Goal: Find specific page/section: Find specific page/section

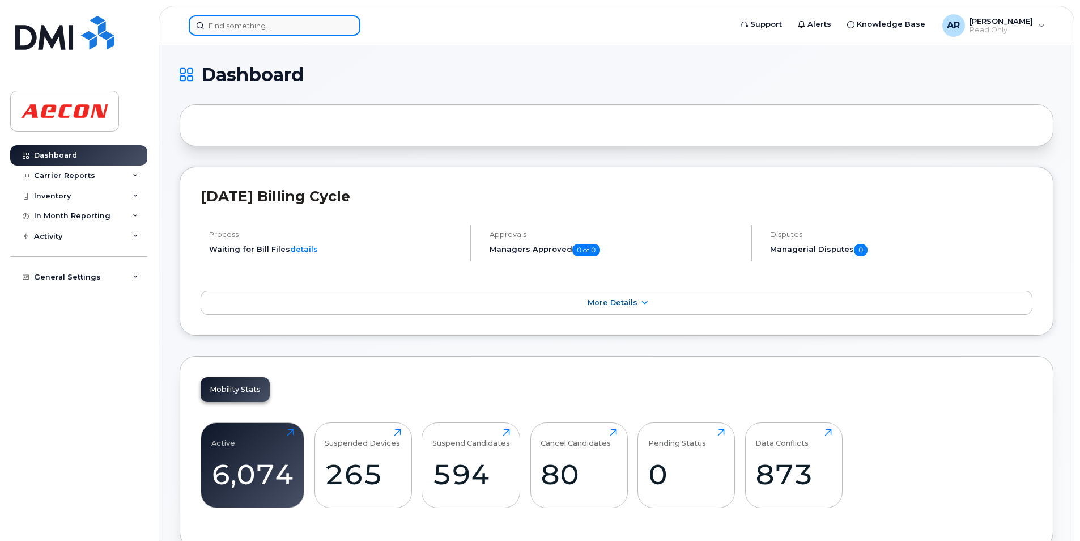
click at [226, 24] on input at bounding box center [275, 25] width 172 height 20
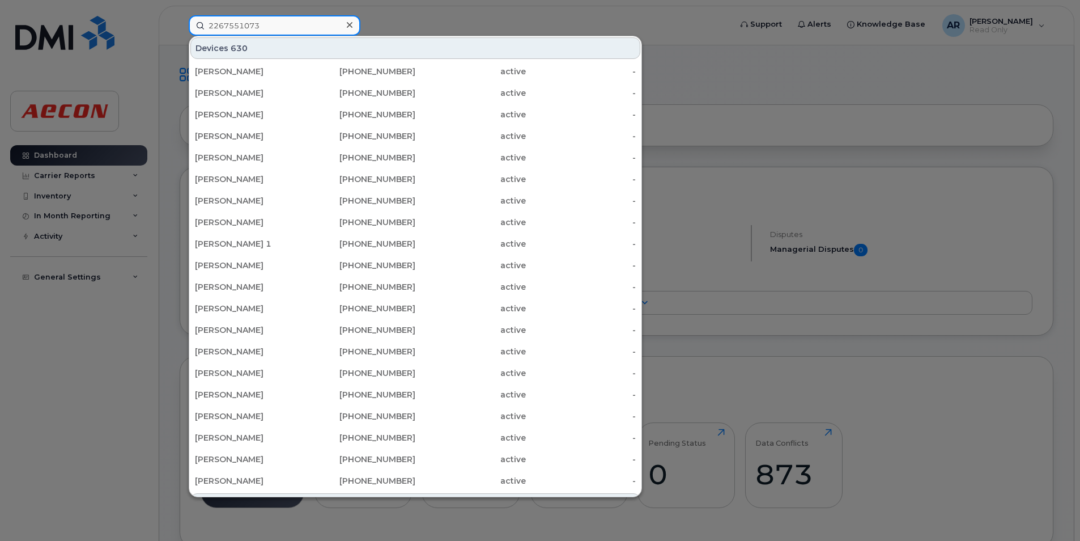
type input "2267551073"
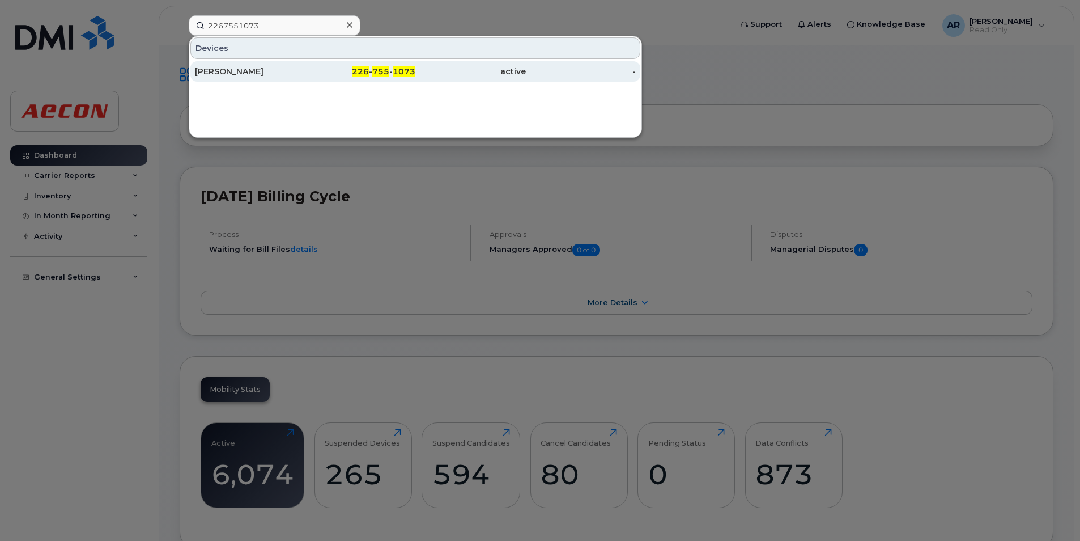
click at [294, 69] on div "Nancy Cronkwright" at bounding box center [250, 71] width 111 height 11
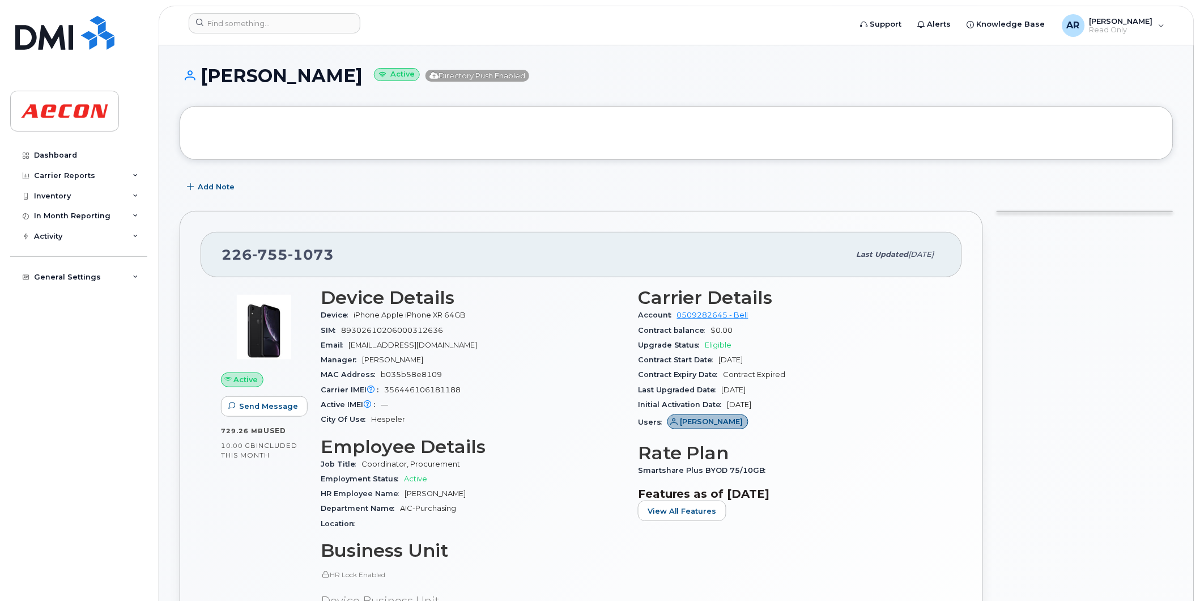
drag, startPoint x: 385, startPoint y: 78, endPoint x: 206, endPoint y: 77, distance: 179.1
click at [206, 77] on h1 "Nancy Cronkwright Active Directory Push Enabled" at bounding box center [677, 76] width 994 height 20
copy h1 "Nancy Cronkwright"
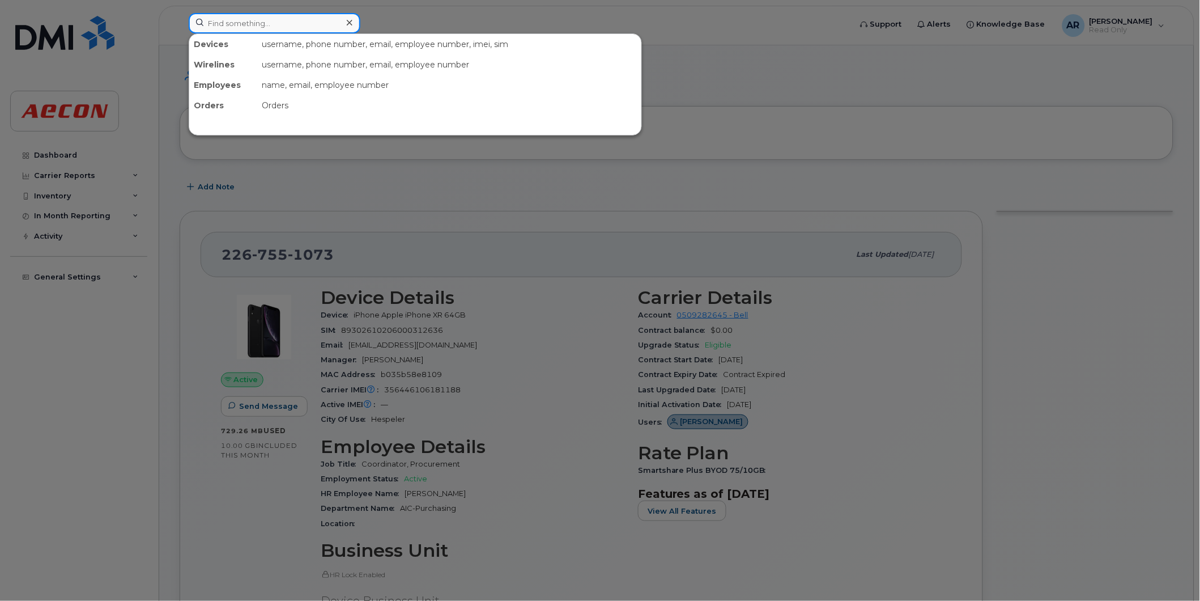
click at [264, 27] on input at bounding box center [275, 23] width 172 height 20
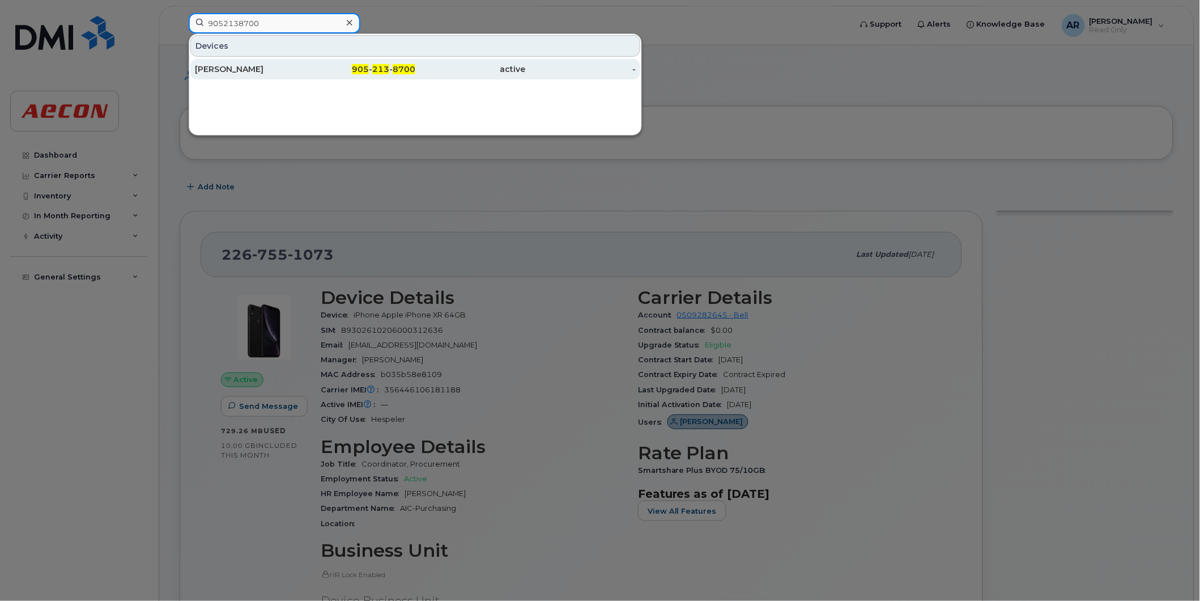
type input "9052138700"
click at [270, 66] on div "[PERSON_NAME]" at bounding box center [250, 68] width 111 height 11
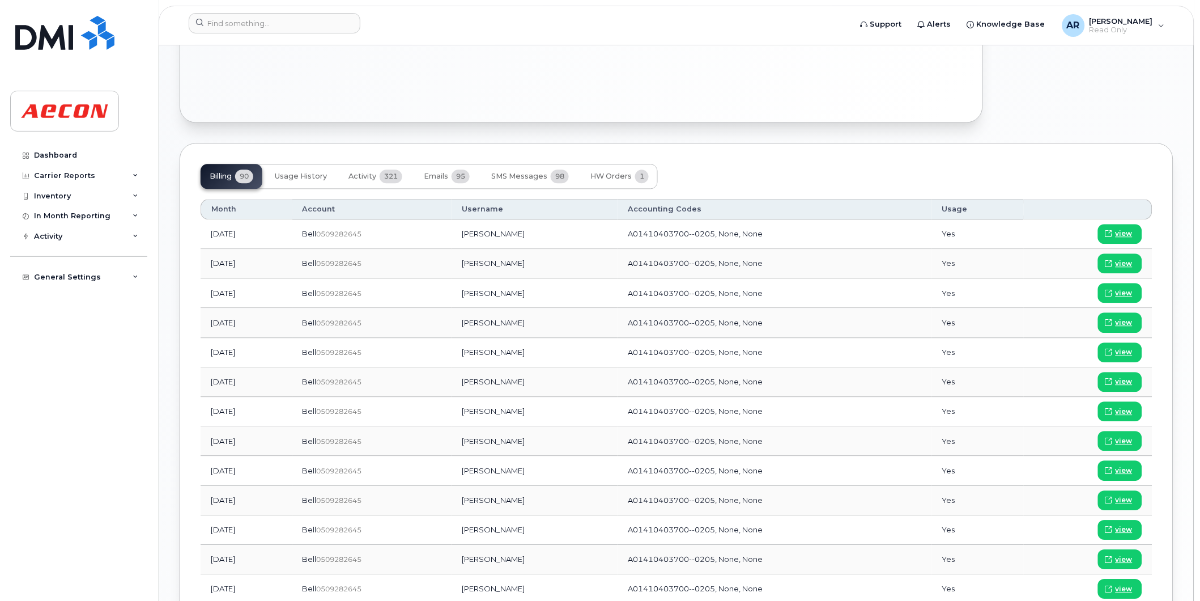
scroll to position [693, 0]
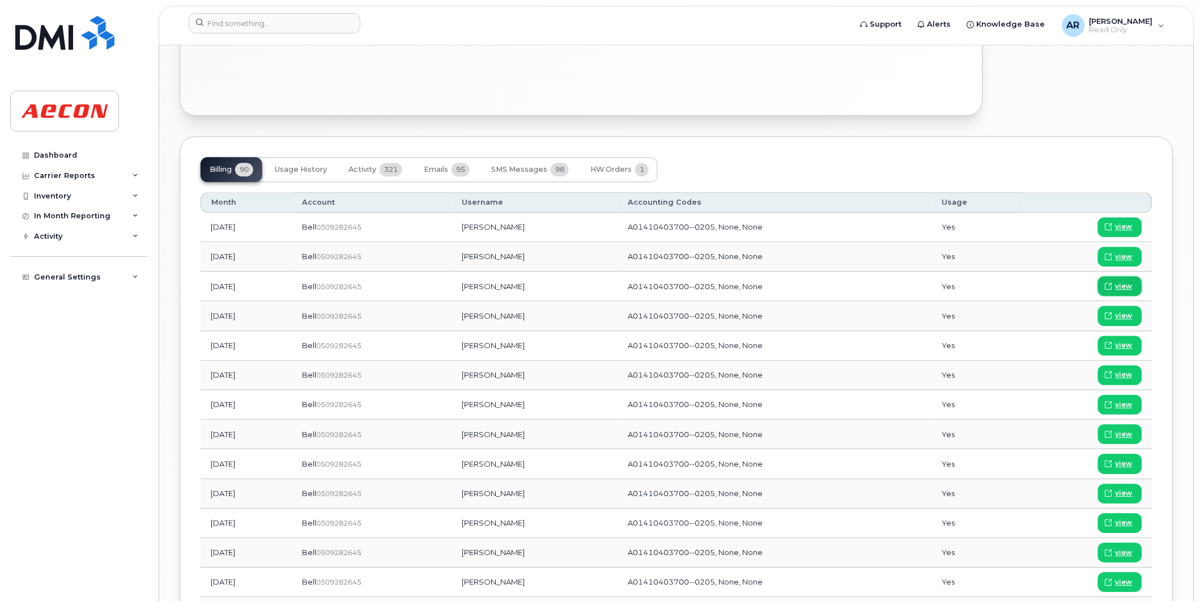
click at [1119, 289] on span "view" at bounding box center [1124, 286] width 17 height 10
click at [252, 20] on input at bounding box center [275, 23] width 172 height 20
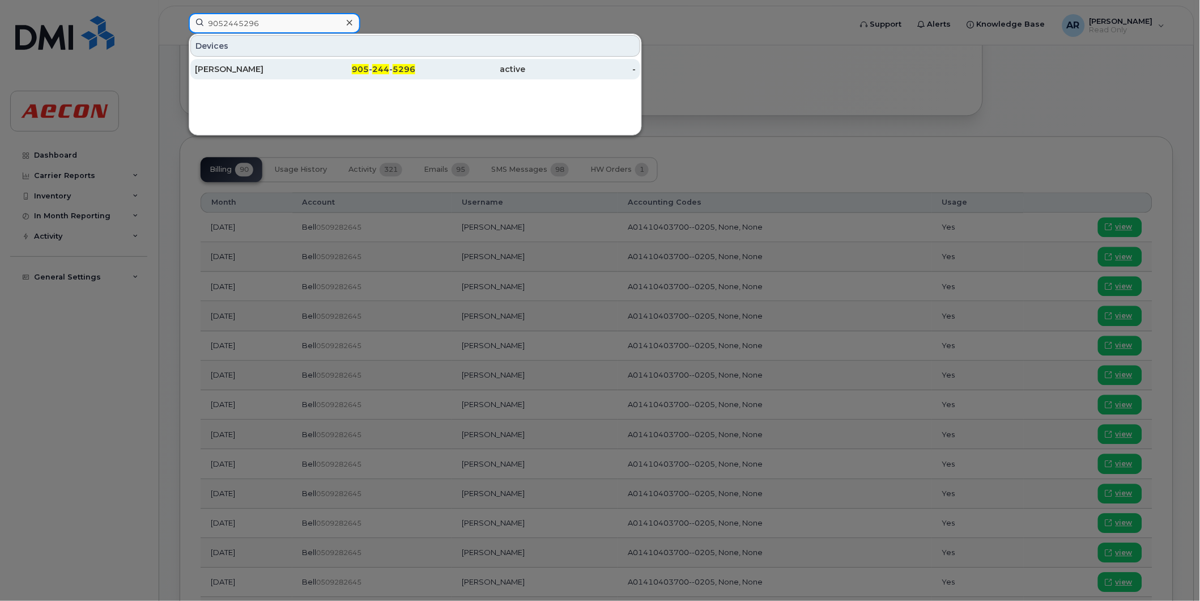
type input "9052445296"
click at [287, 64] on div "Corey Leggett" at bounding box center [250, 68] width 111 height 11
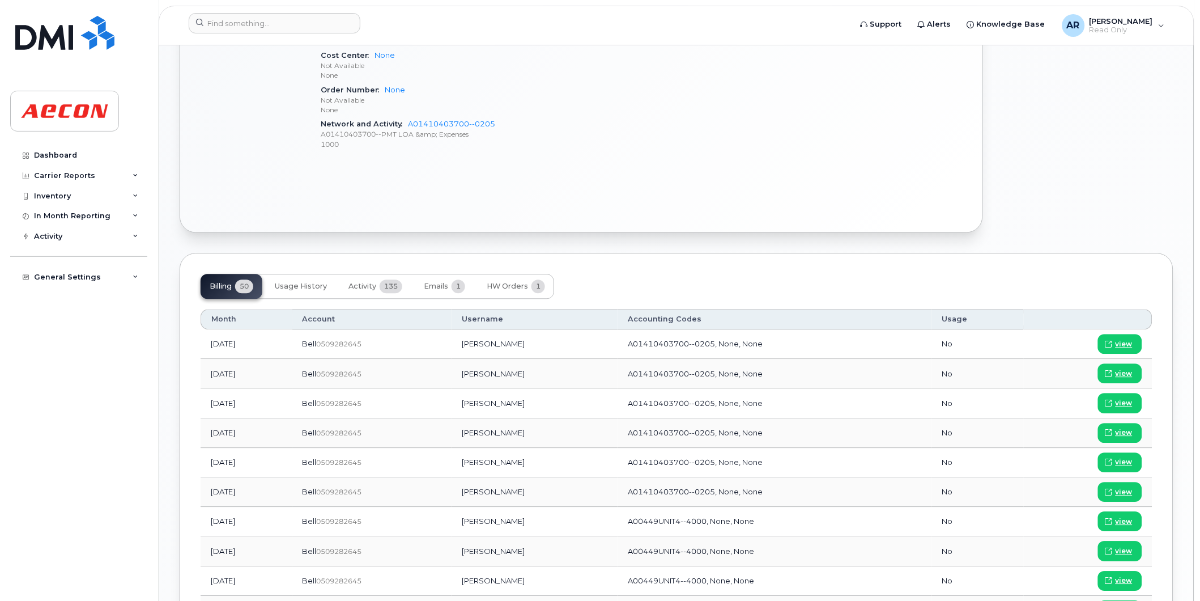
scroll to position [693, 0]
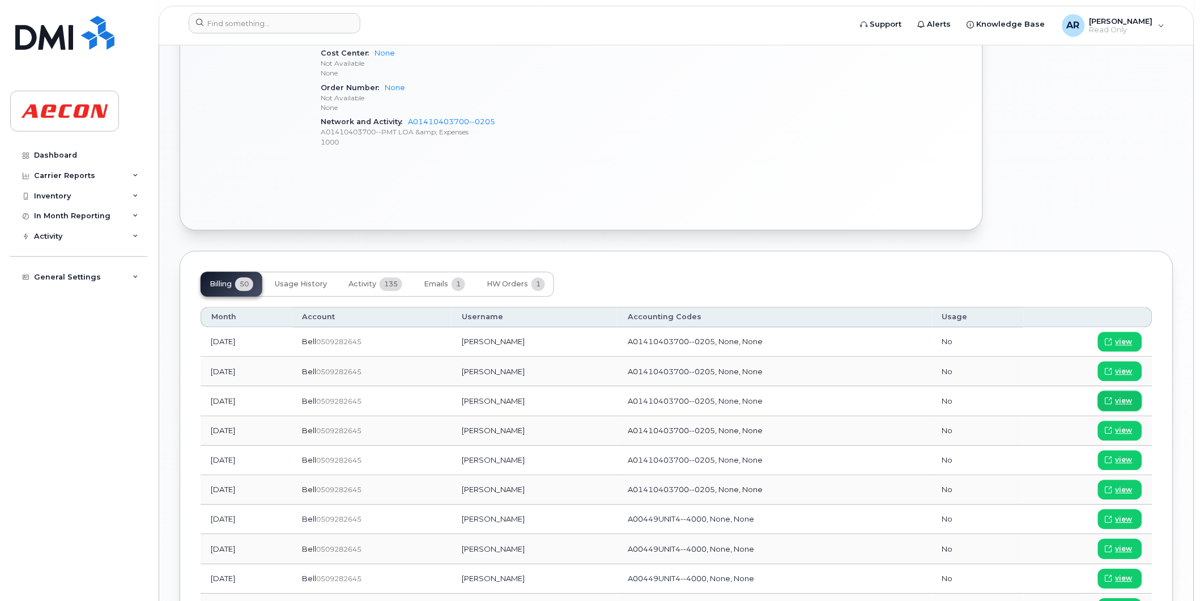
click at [1121, 399] on span "view" at bounding box center [1124, 401] width 17 height 10
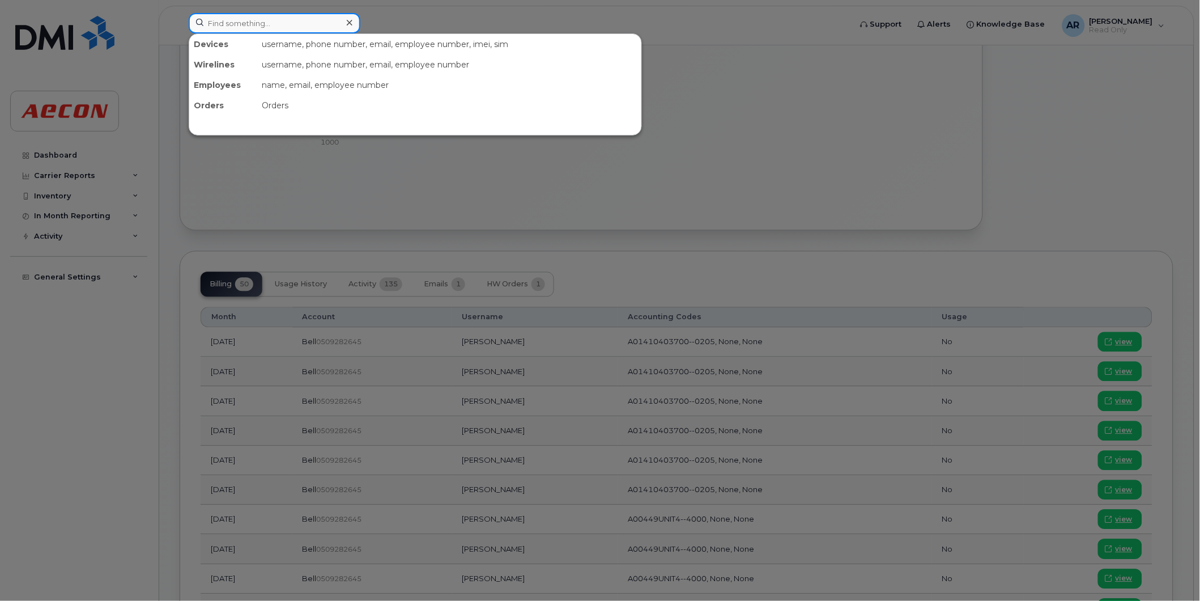
click at [285, 23] on input at bounding box center [275, 23] width 172 height 20
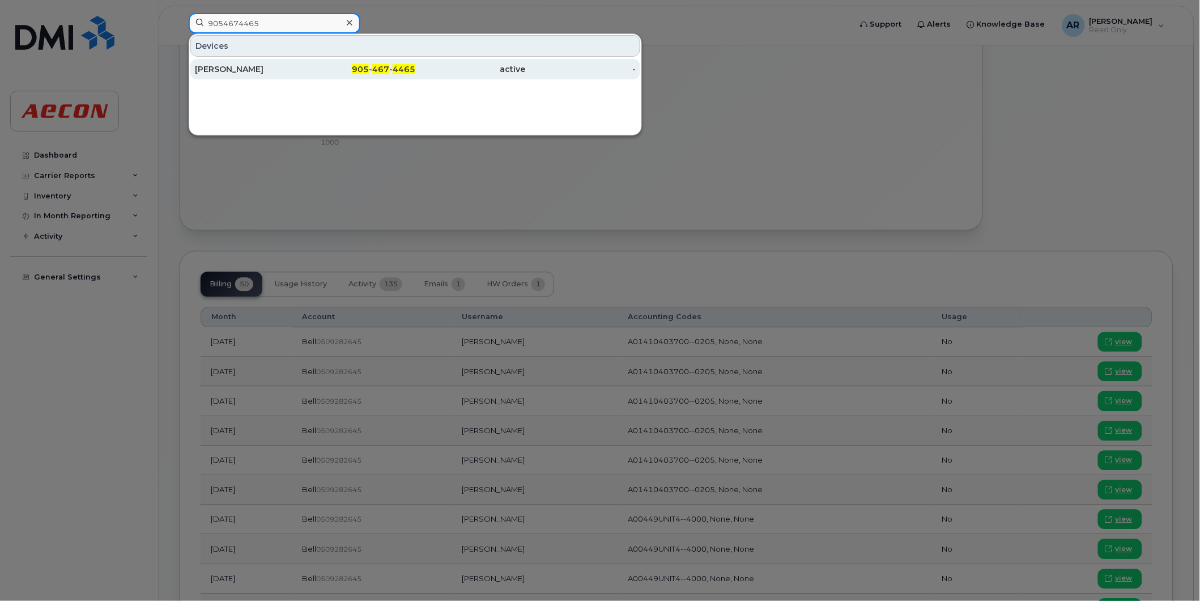
type input "9054674465"
click at [299, 75] on div "Mark Burrows" at bounding box center [250, 68] width 111 height 11
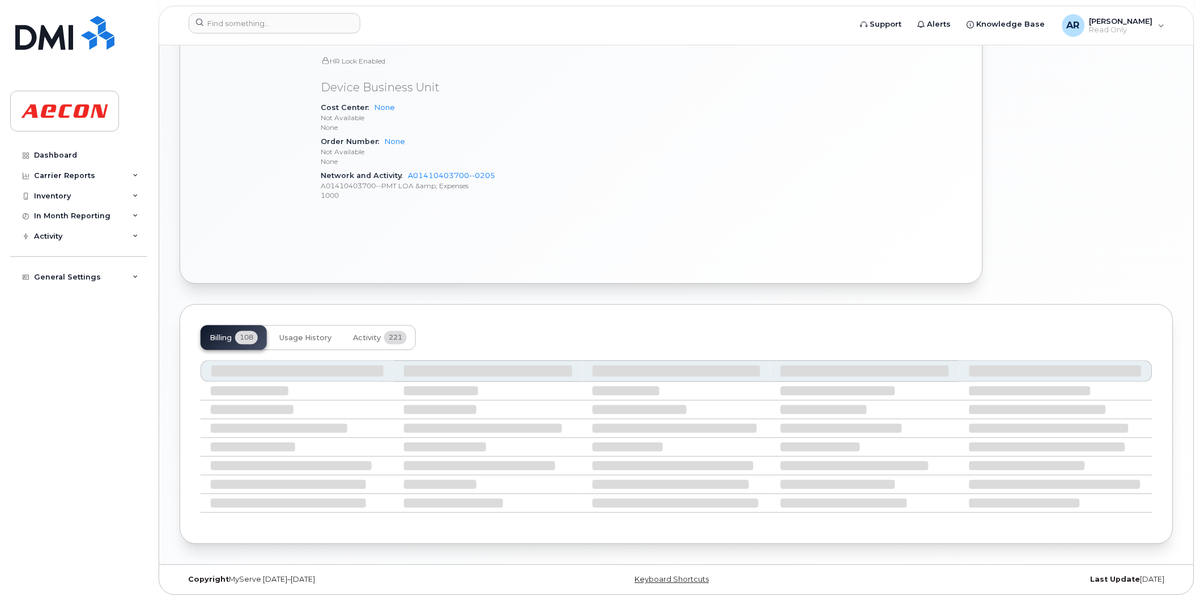
scroll to position [693, 0]
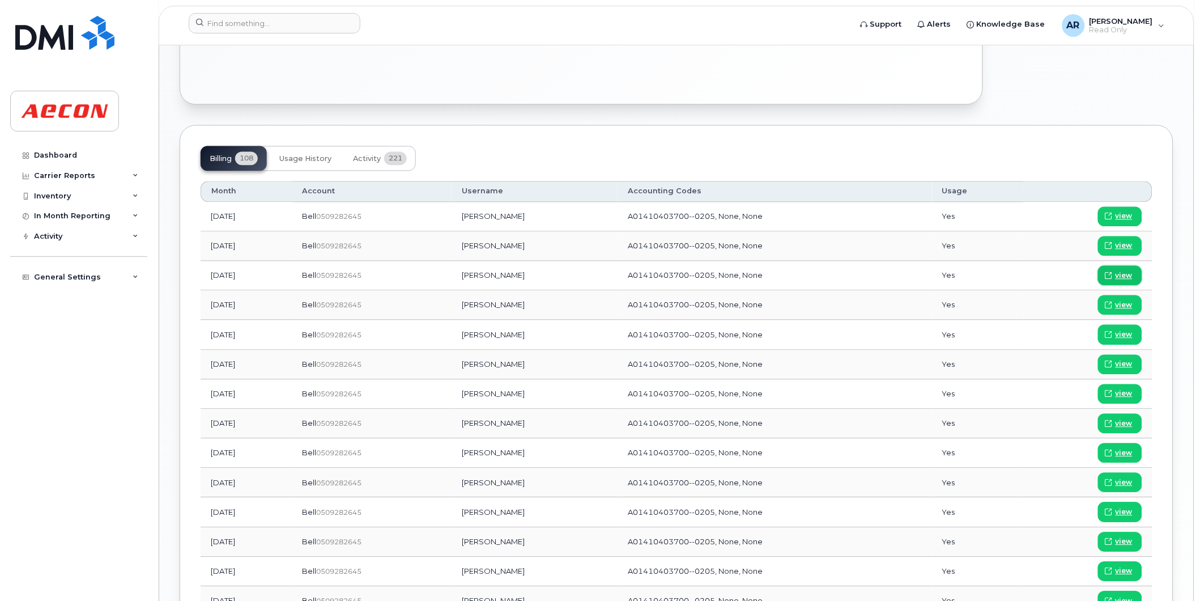
click at [1124, 272] on span "view" at bounding box center [1124, 275] width 17 height 10
click at [263, 15] on input at bounding box center [275, 23] width 172 height 20
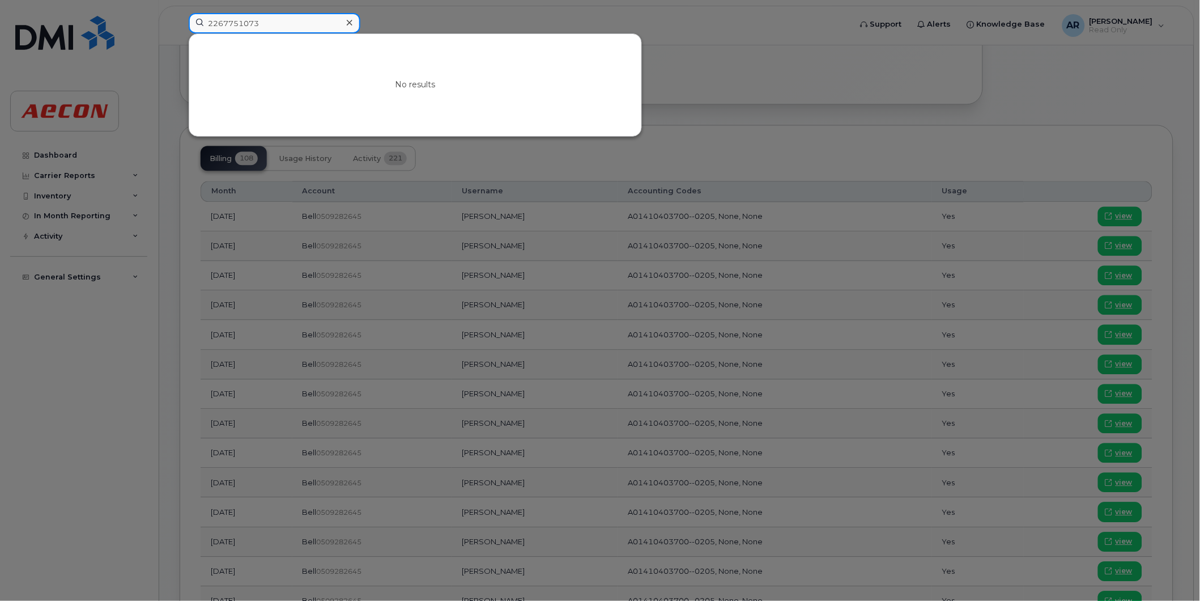
click at [231, 24] on input "2267751073" at bounding box center [275, 23] width 172 height 20
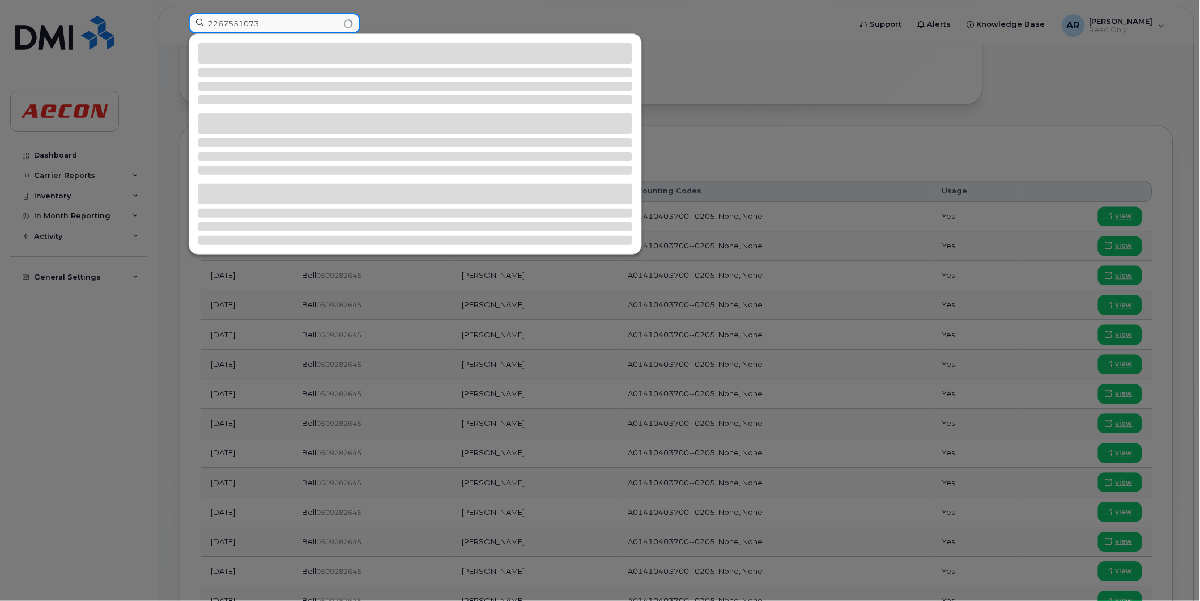
type input "2267551073"
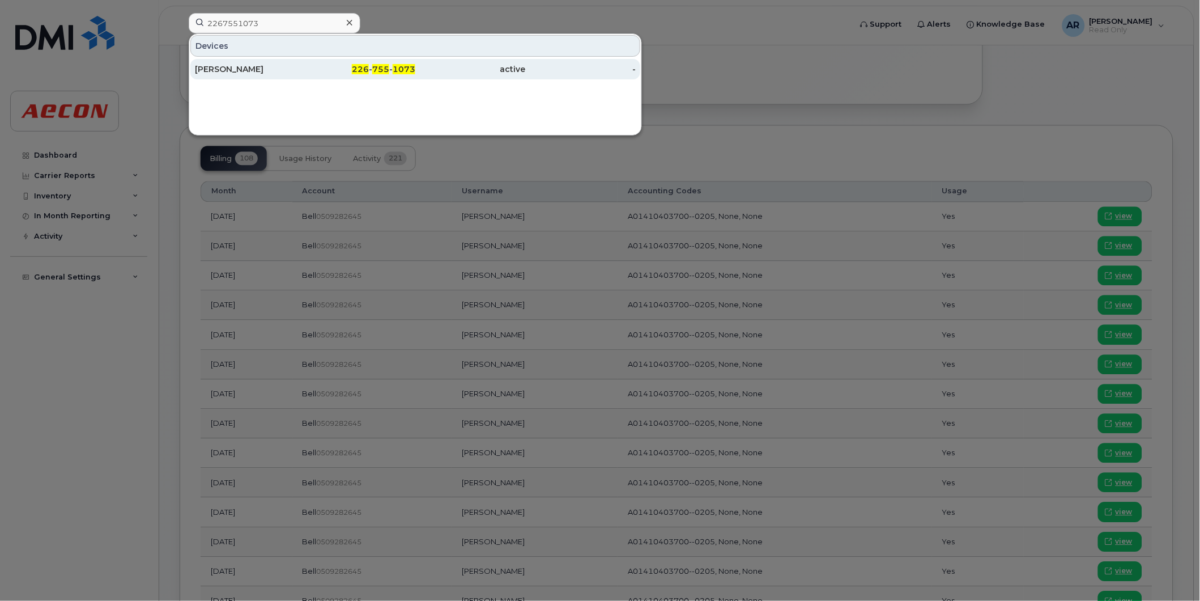
click at [345, 77] on div "226 - 755 - 1073" at bounding box center [360, 69] width 111 height 20
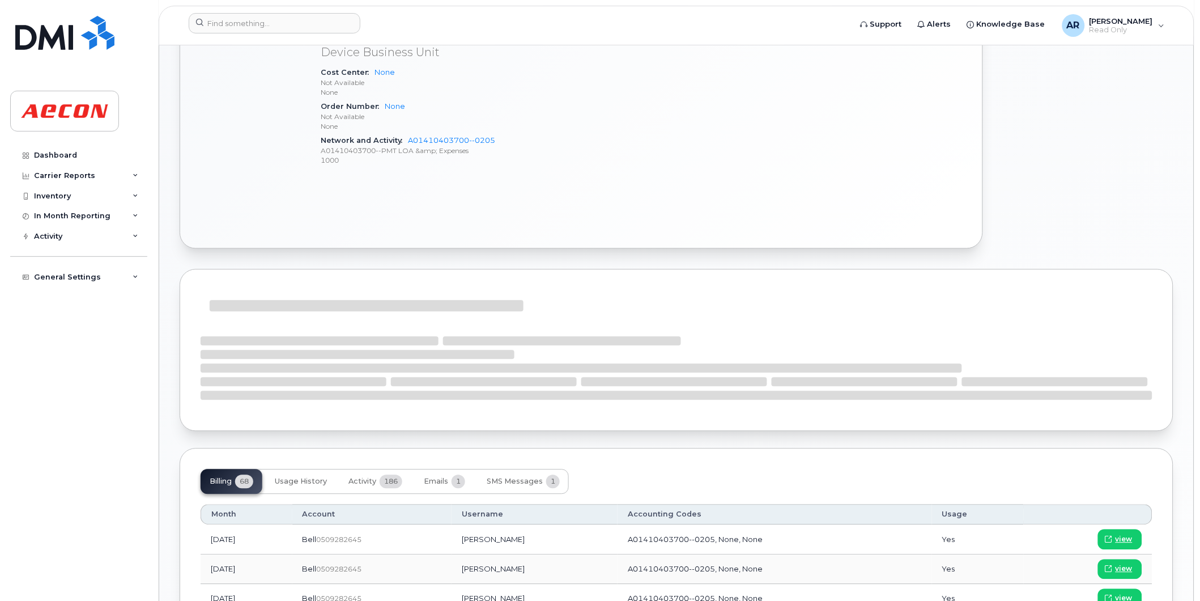
scroll to position [630, 0]
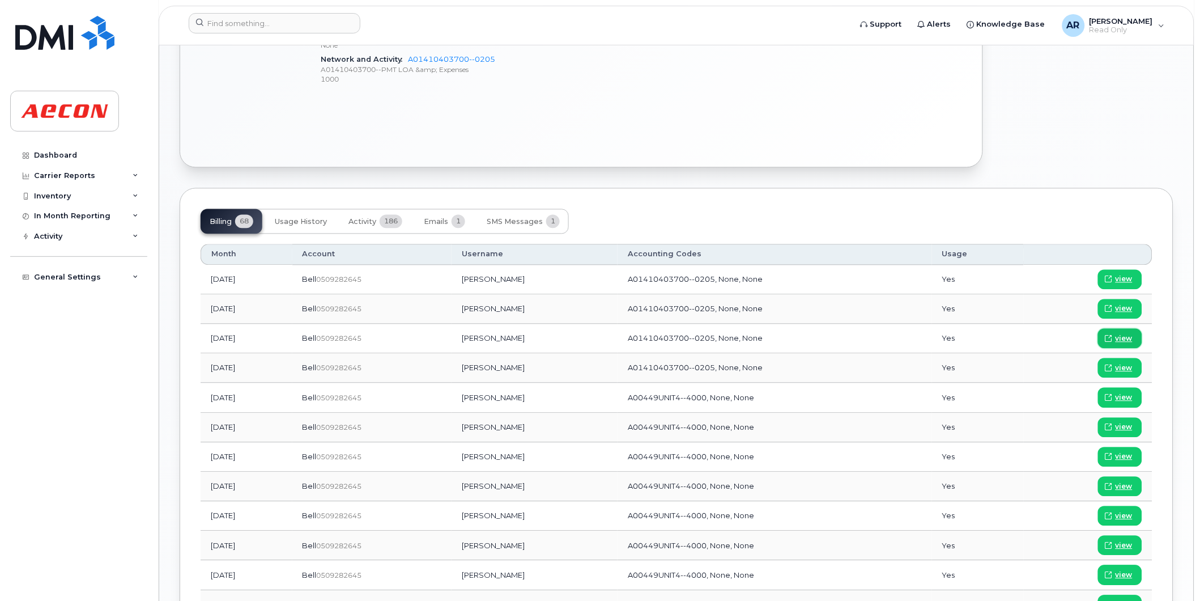
click at [1124, 337] on span "view" at bounding box center [1124, 339] width 17 height 10
click at [296, 21] on input at bounding box center [275, 23] width 172 height 20
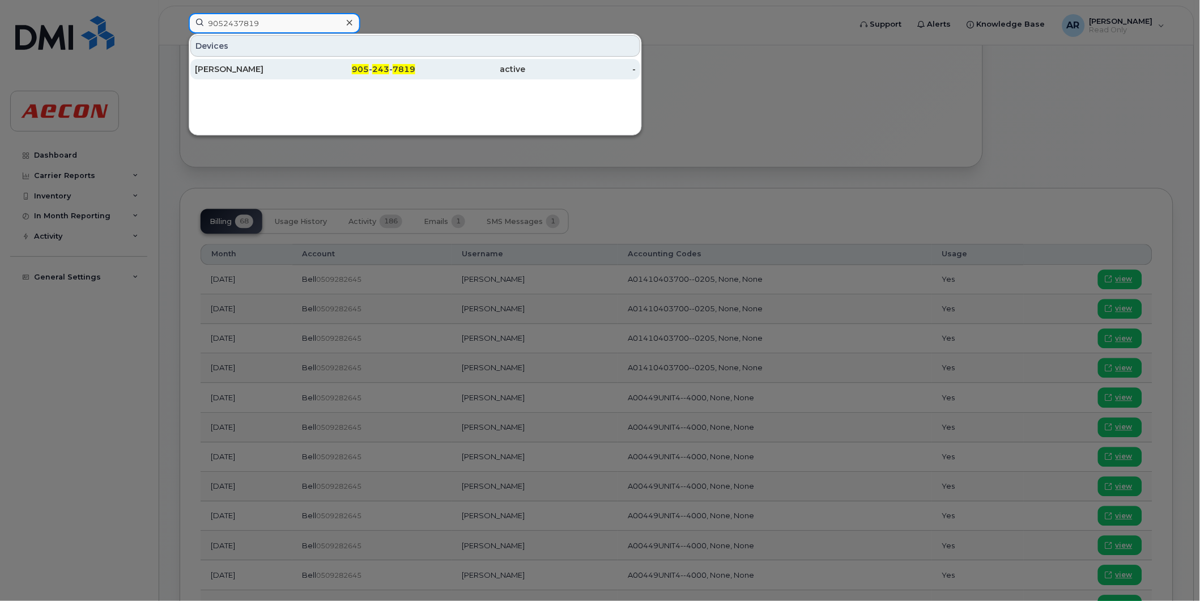
type input "9052437819"
click at [287, 66] on div "Will Mason" at bounding box center [250, 68] width 111 height 11
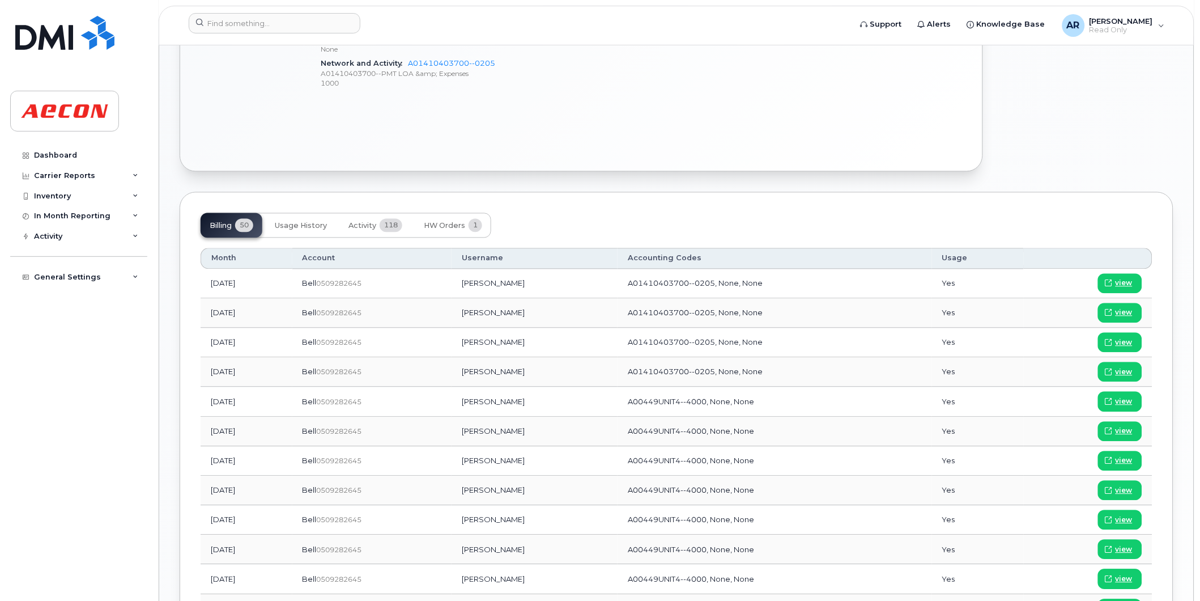
scroll to position [630, 0]
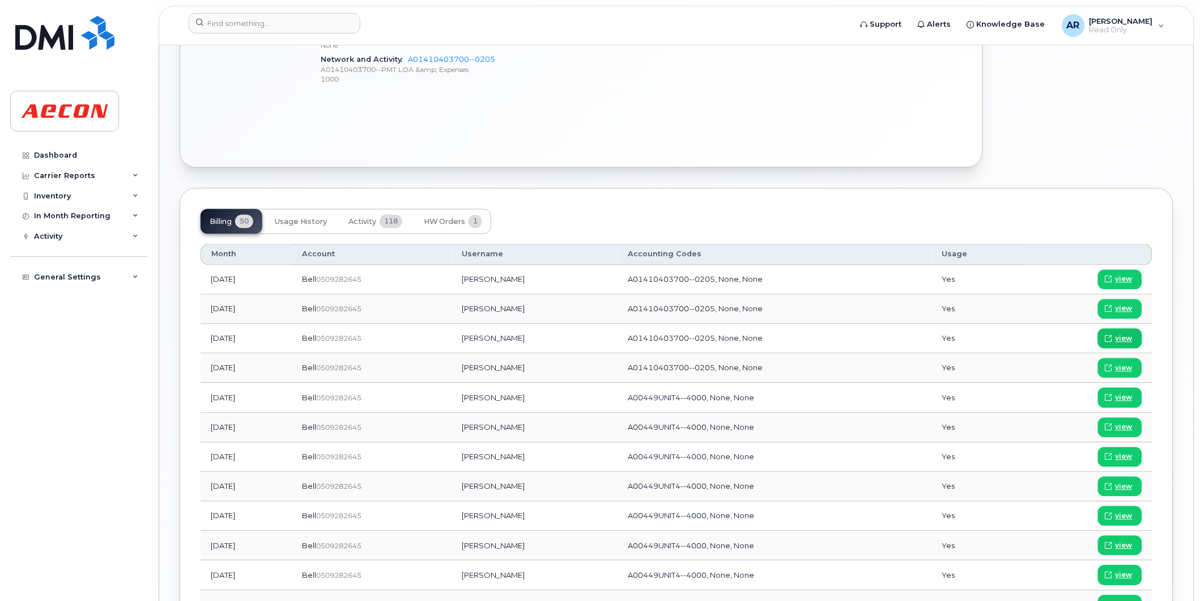
click at [1120, 338] on span "view" at bounding box center [1124, 339] width 17 height 10
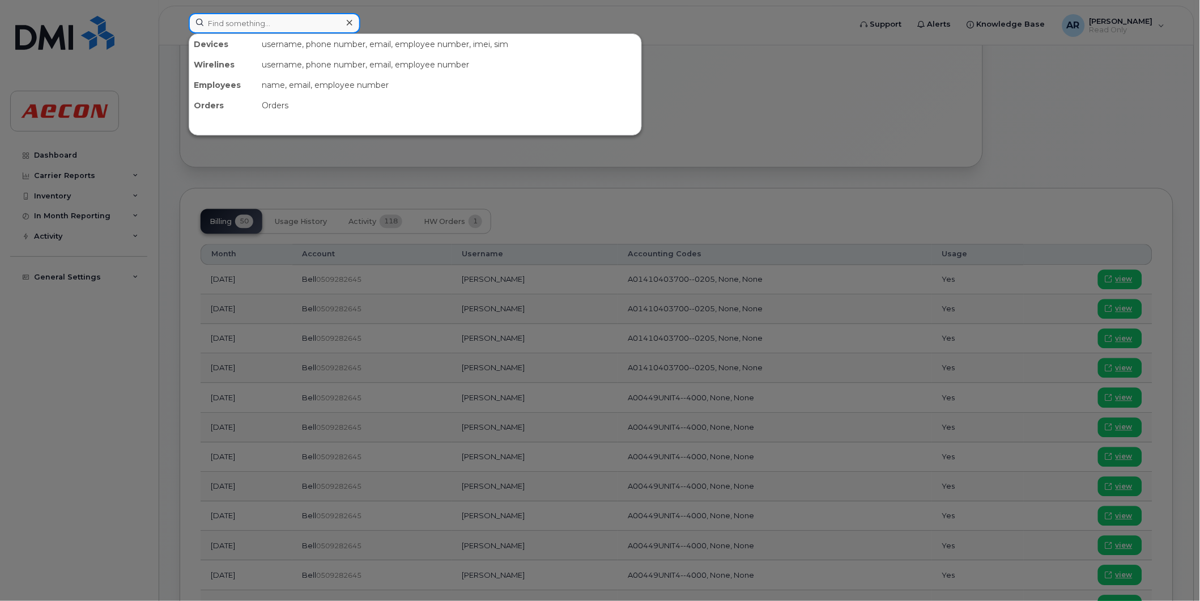
click at [253, 26] on input at bounding box center [275, 23] width 172 height 20
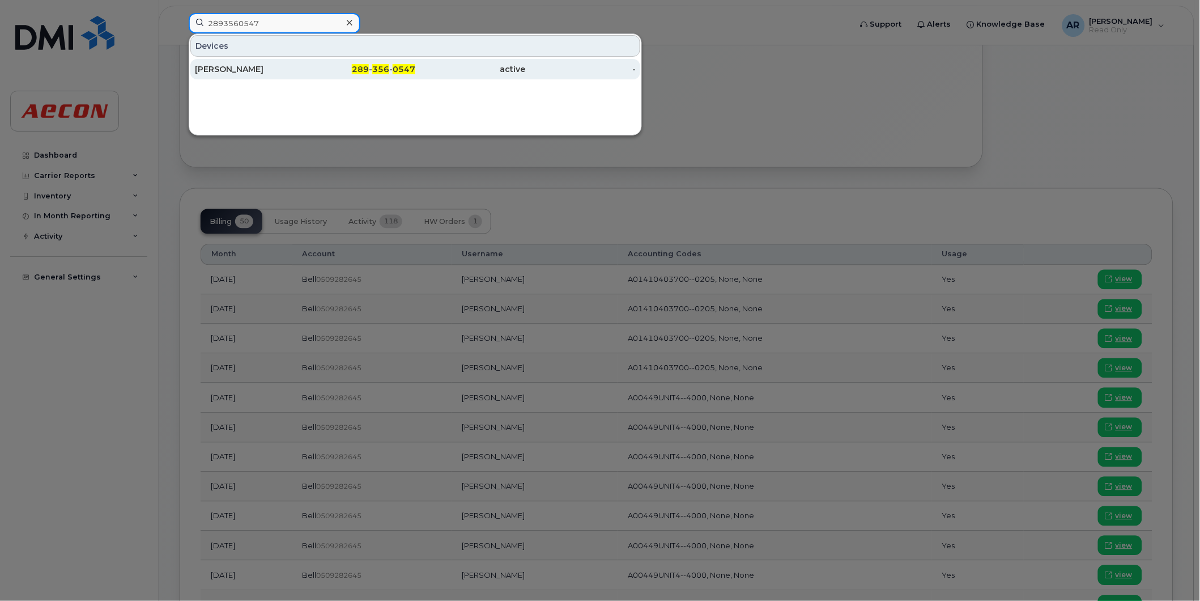
type input "2893560547"
click at [248, 60] on div "Shawn Eftaxias" at bounding box center [250, 69] width 111 height 20
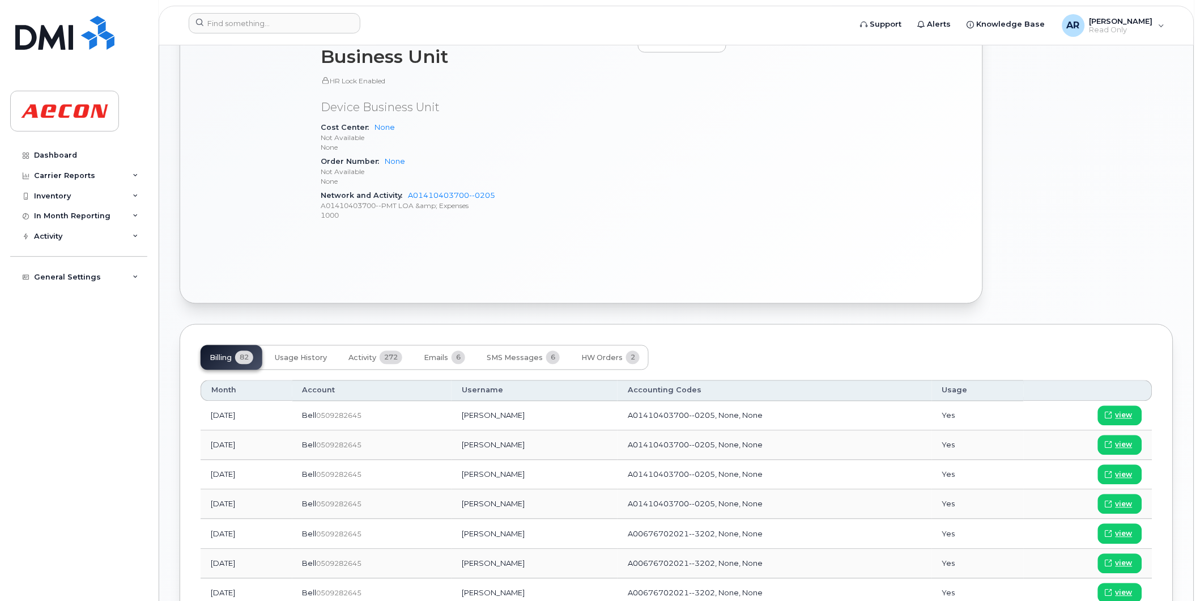
scroll to position [503, 0]
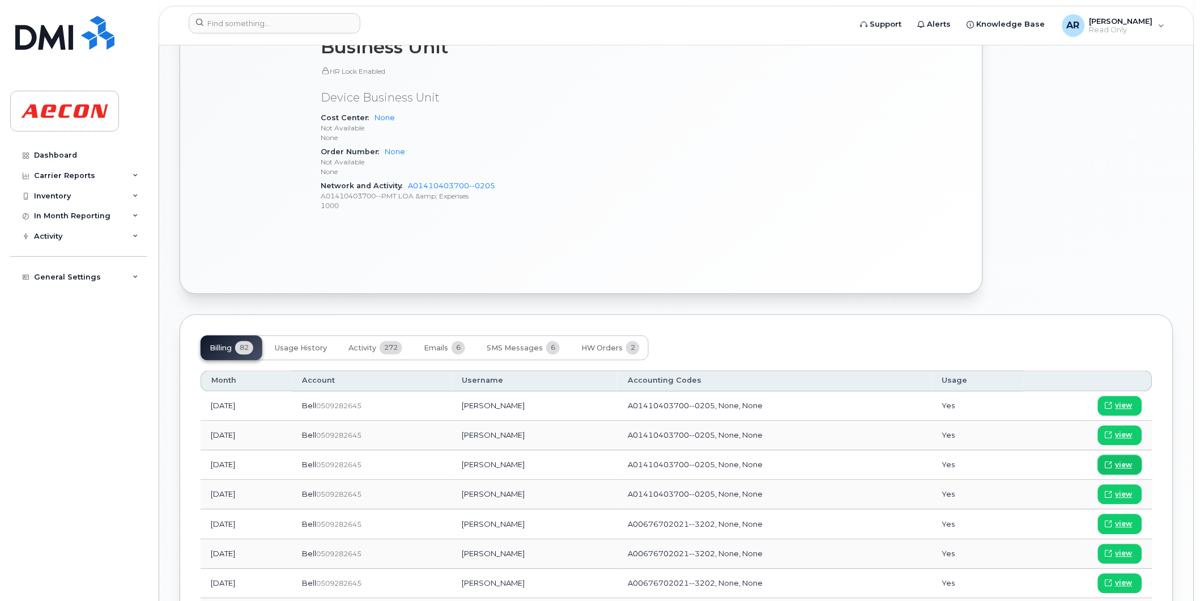
click at [1116, 463] on span "view" at bounding box center [1124, 465] width 17 height 10
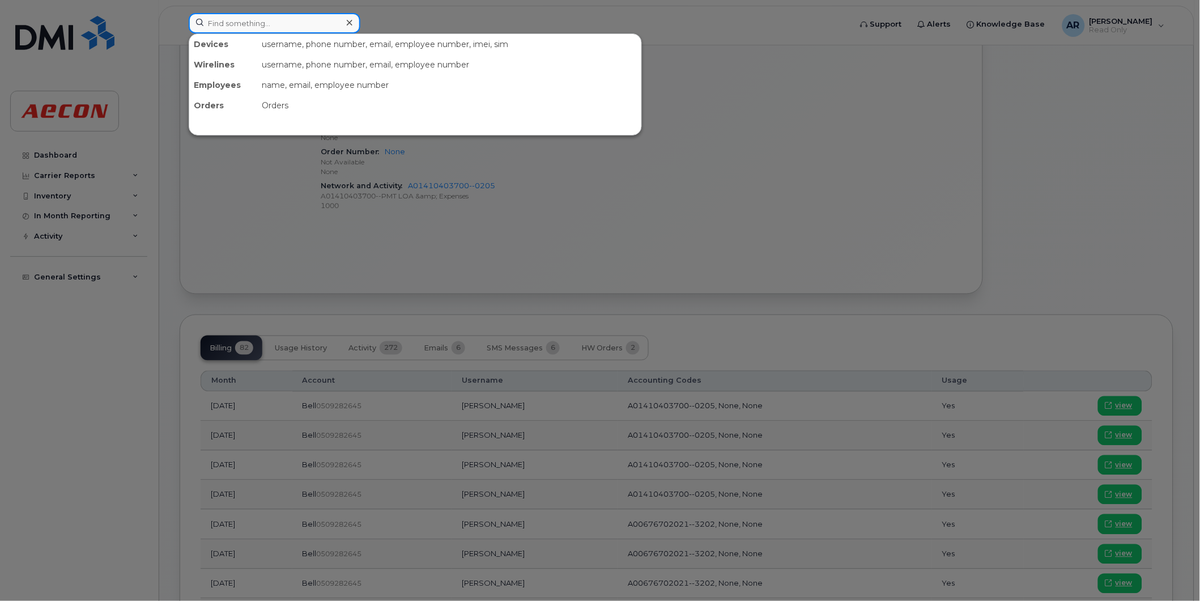
click at [263, 20] on input at bounding box center [275, 23] width 172 height 20
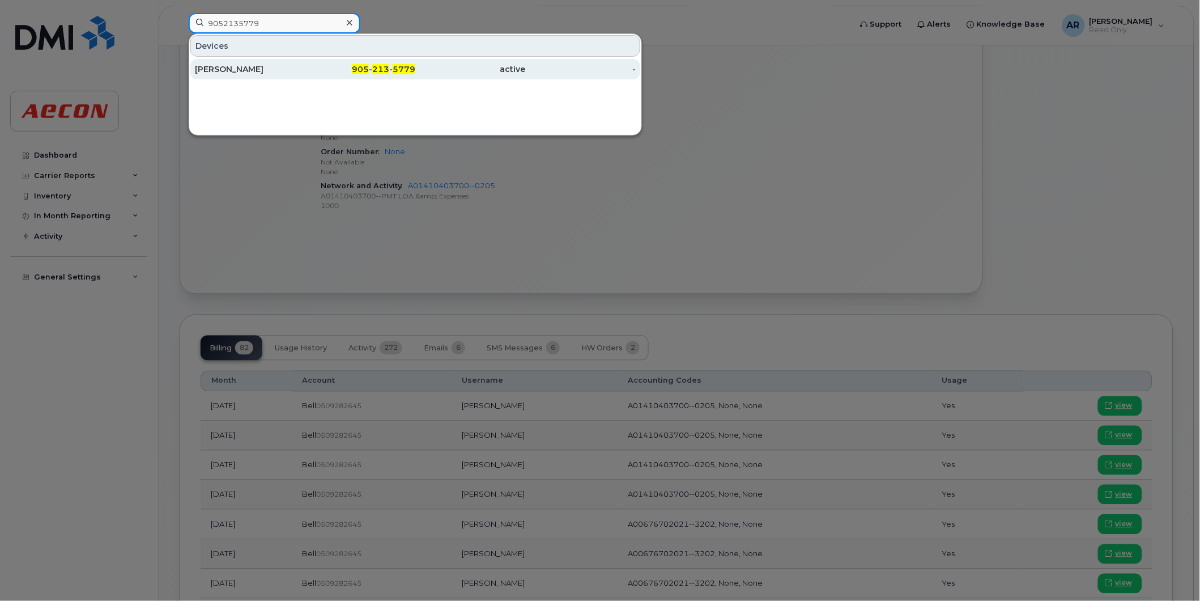
type input "9052135779"
click at [274, 63] on div "[PERSON_NAME]" at bounding box center [250, 69] width 111 height 20
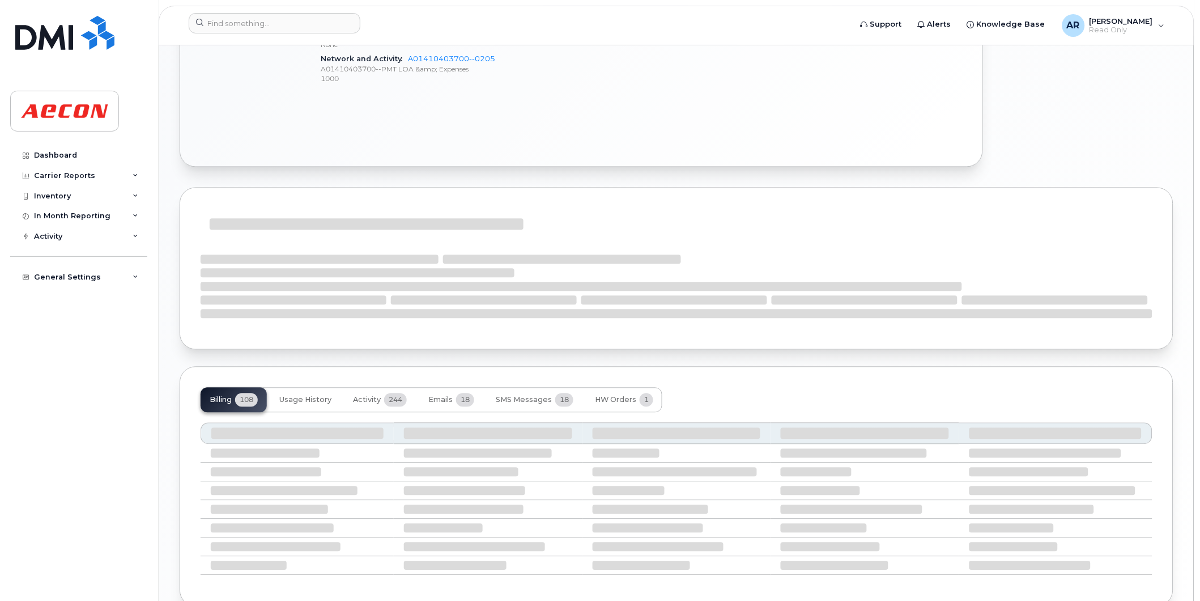
scroll to position [693, 0]
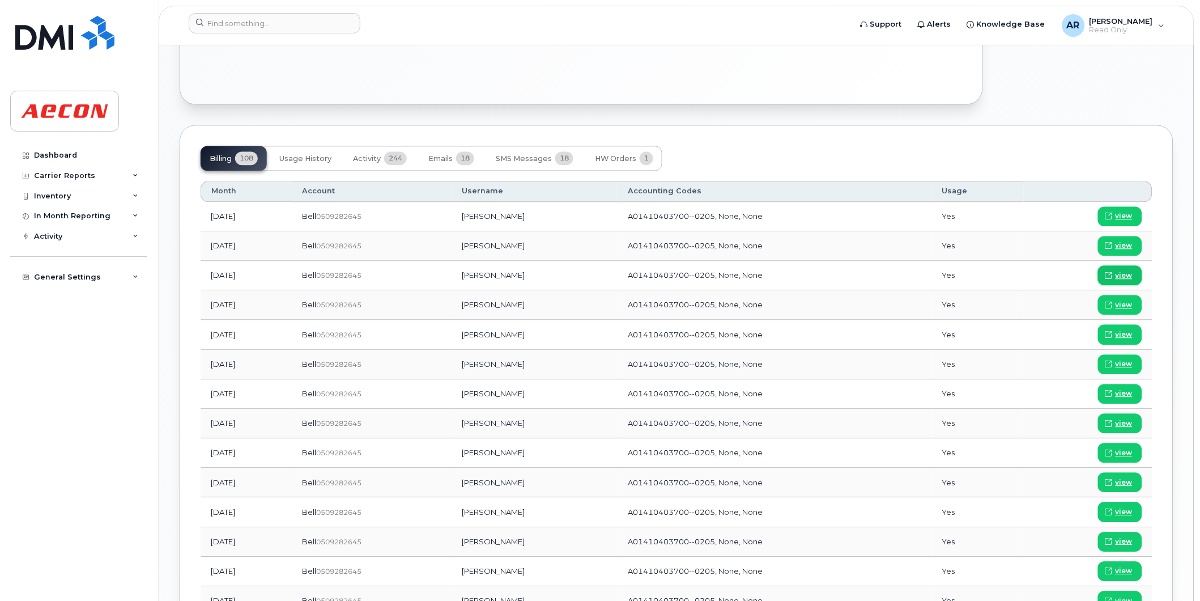
click at [1123, 273] on span "view" at bounding box center [1124, 275] width 17 height 10
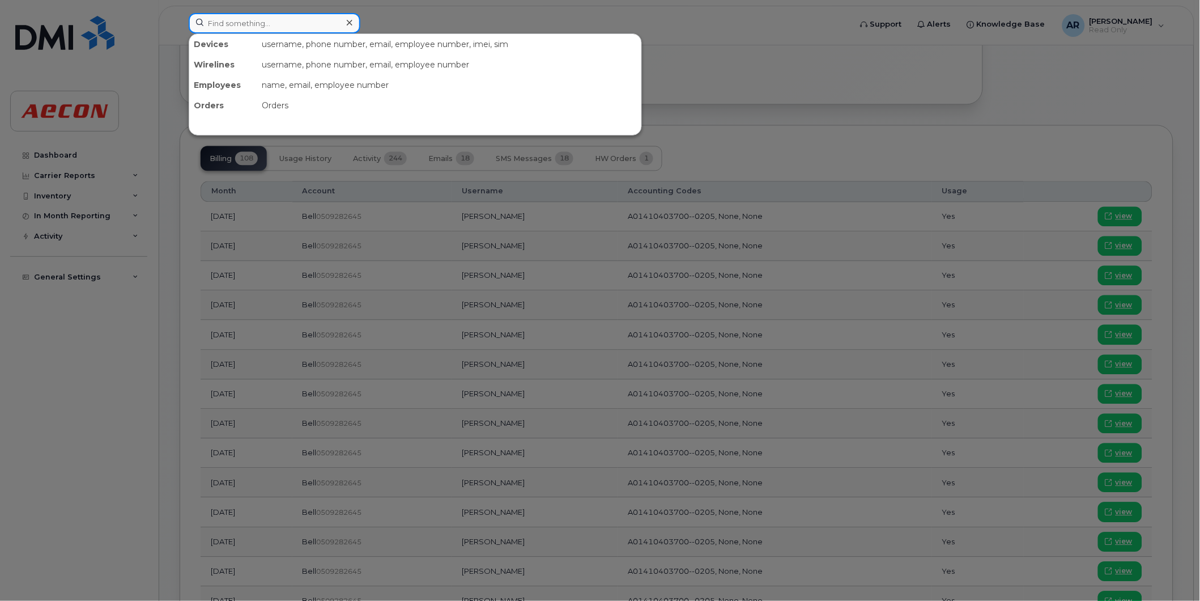
click at [275, 20] on input at bounding box center [275, 23] width 172 height 20
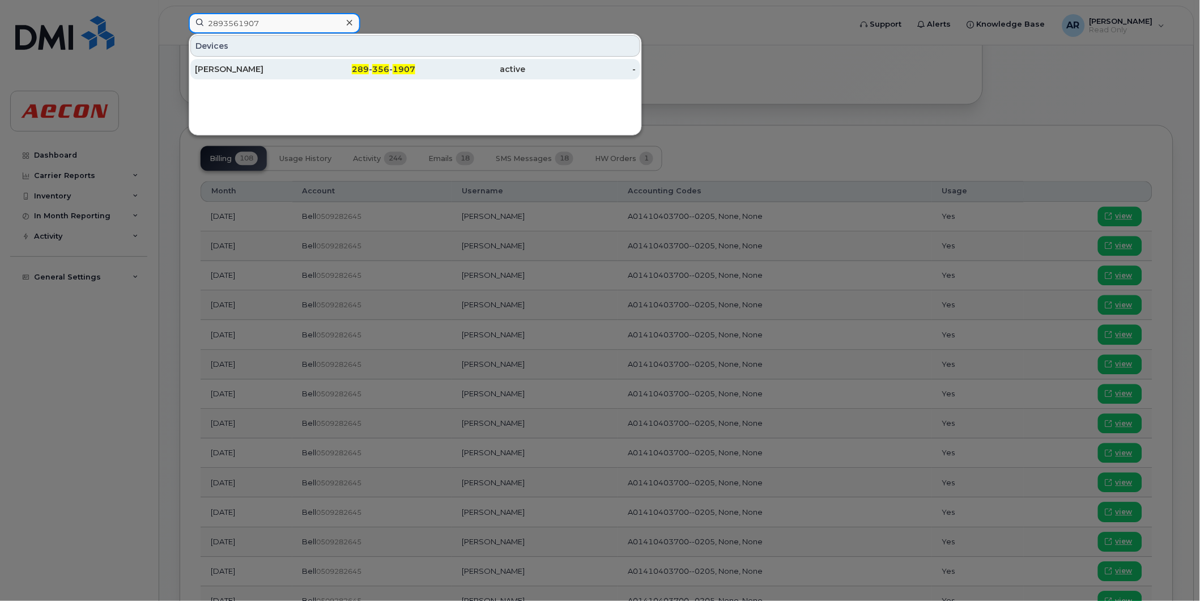
type input "2893561907"
click at [291, 67] on div "[PERSON_NAME]" at bounding box center [250, 68] width 111 height 11
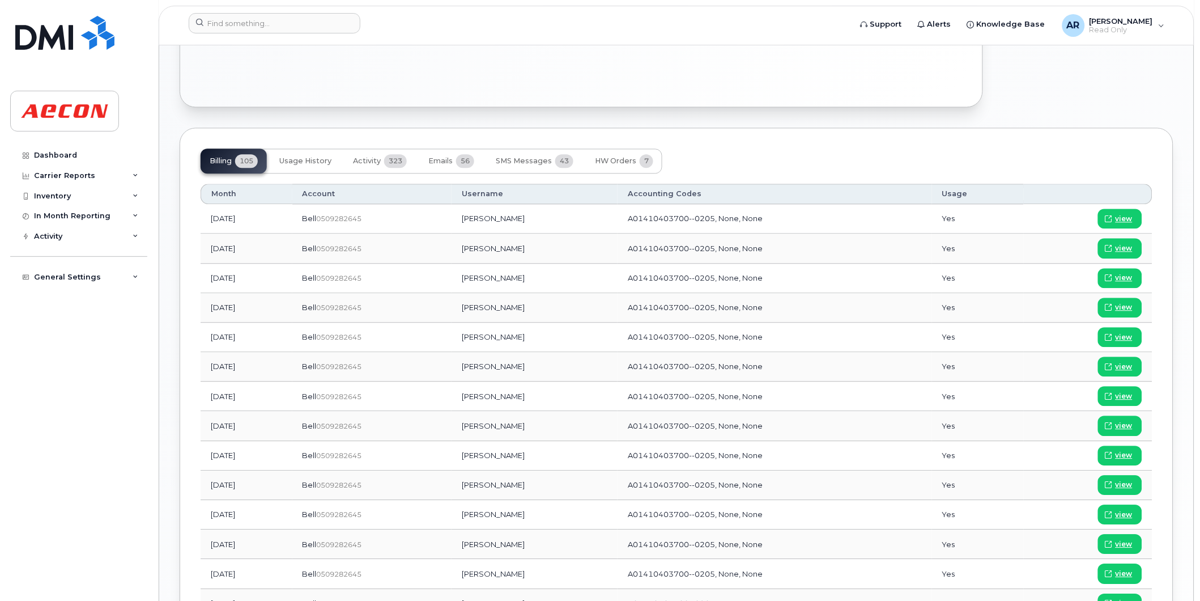
scroll to position [745, 0]
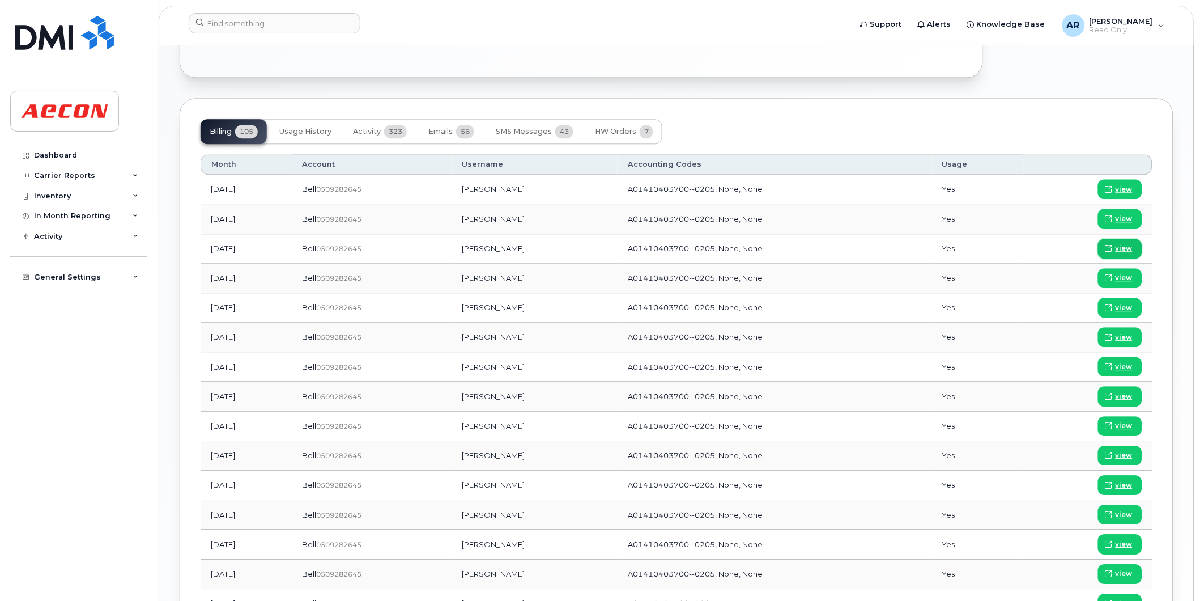
click at [1119, 247] on span "view" at bounding box center [1124, 248] width 17 height 10
click at [304, 18] on input at bounding box center [275, 23] width 172 height 20
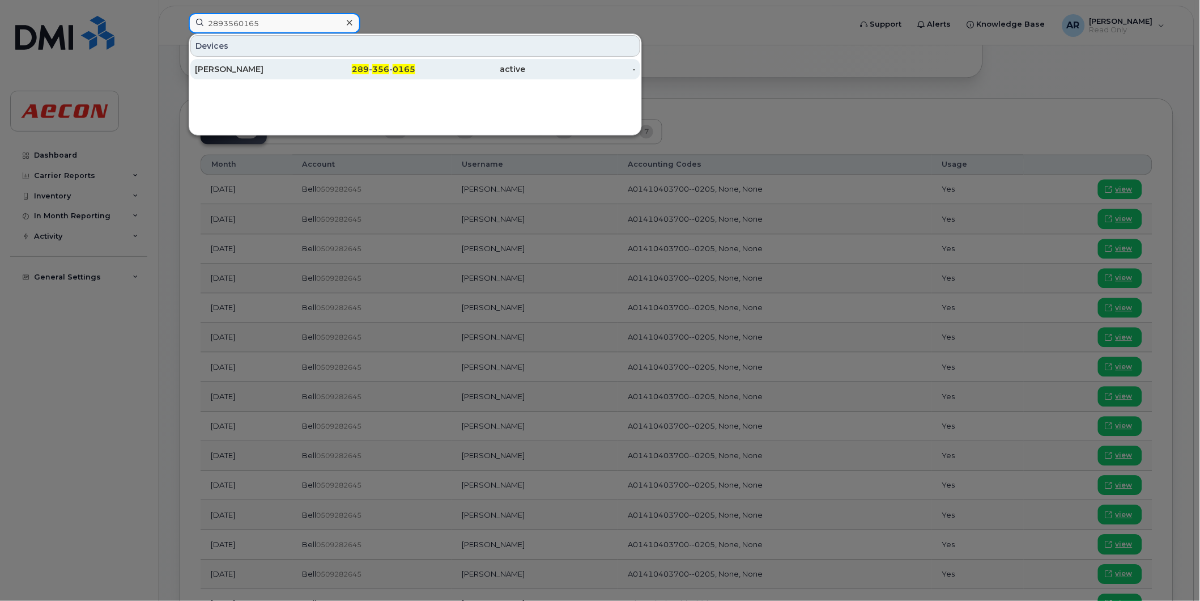
type input "2893560165"
click at [315, 75] on div "289 - 356 - 0165" at bounding box center [360, 68] width 111 height 11
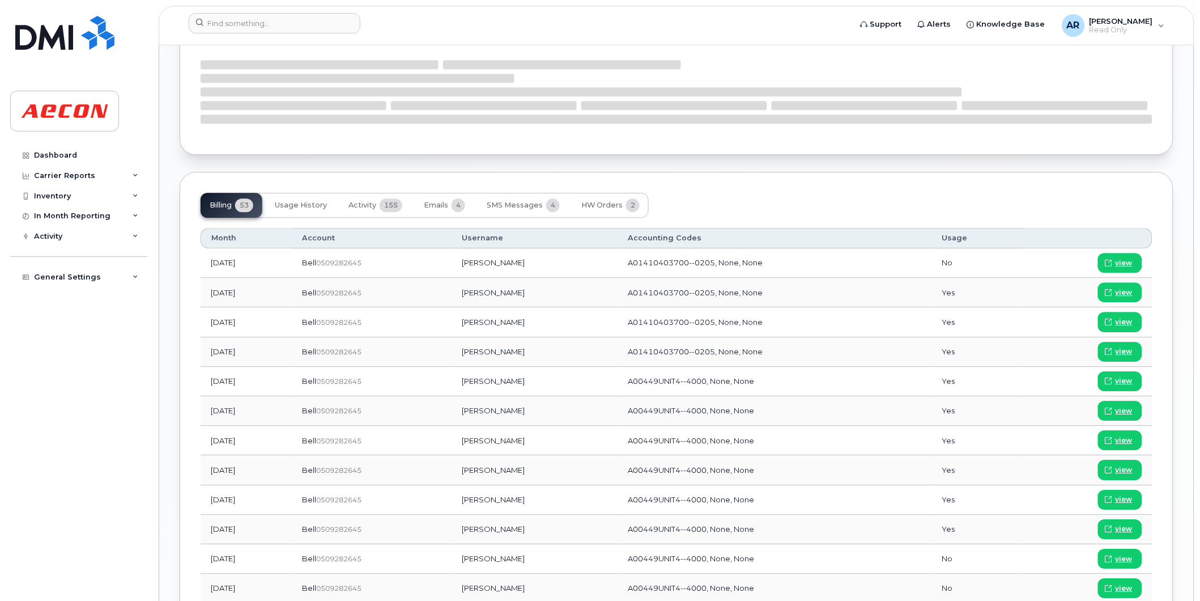
scroll to position [881, 0]
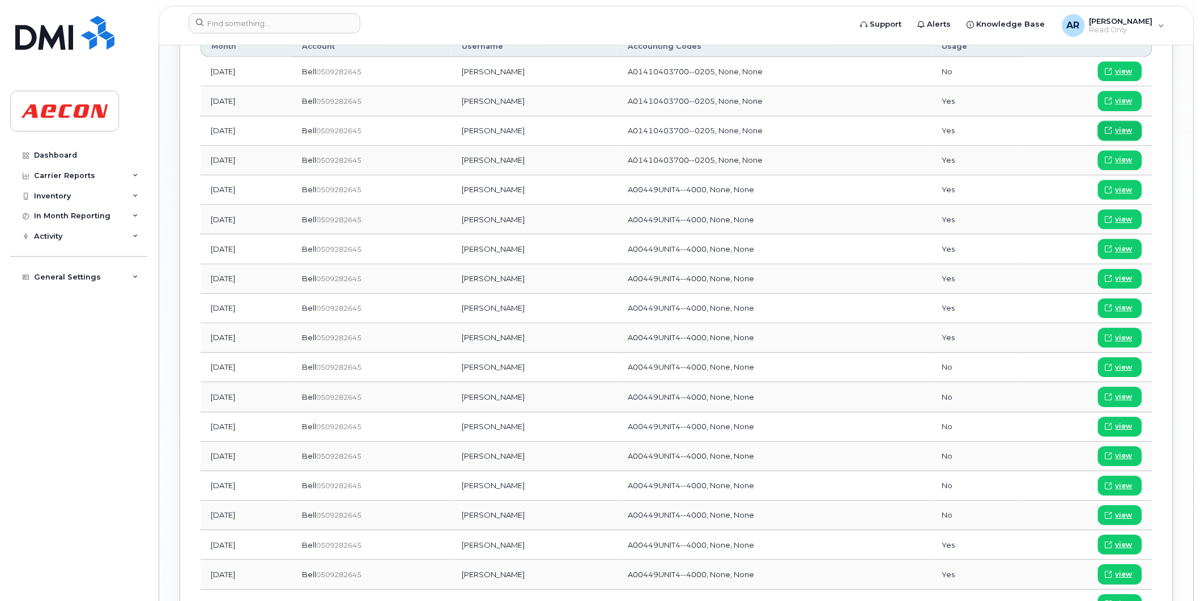
click at [1126, 128] on span "view" at bounding box center [1124, 130] width 17 height 10
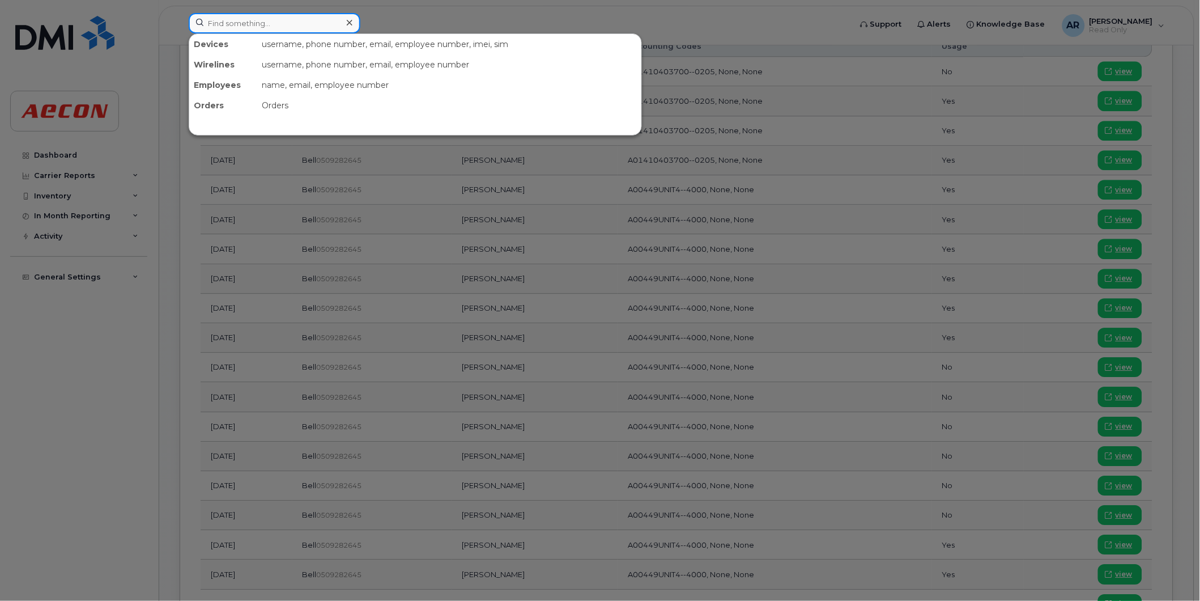
click at [282, 20] on input at bounding box center [275, 23] width 172 height 20
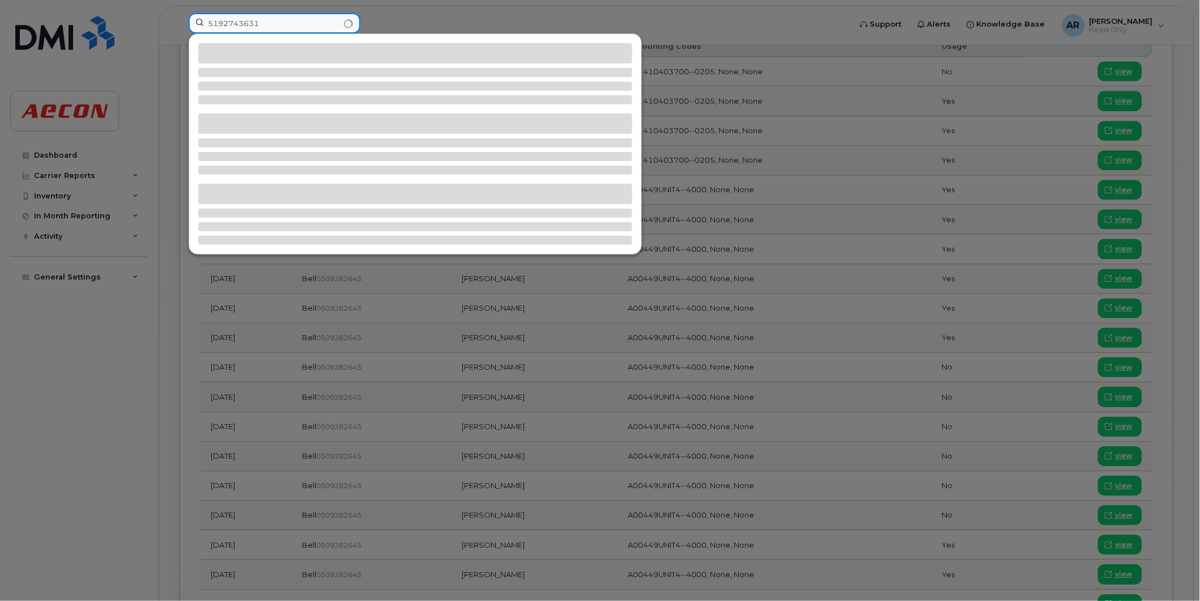
type input "5192743631"
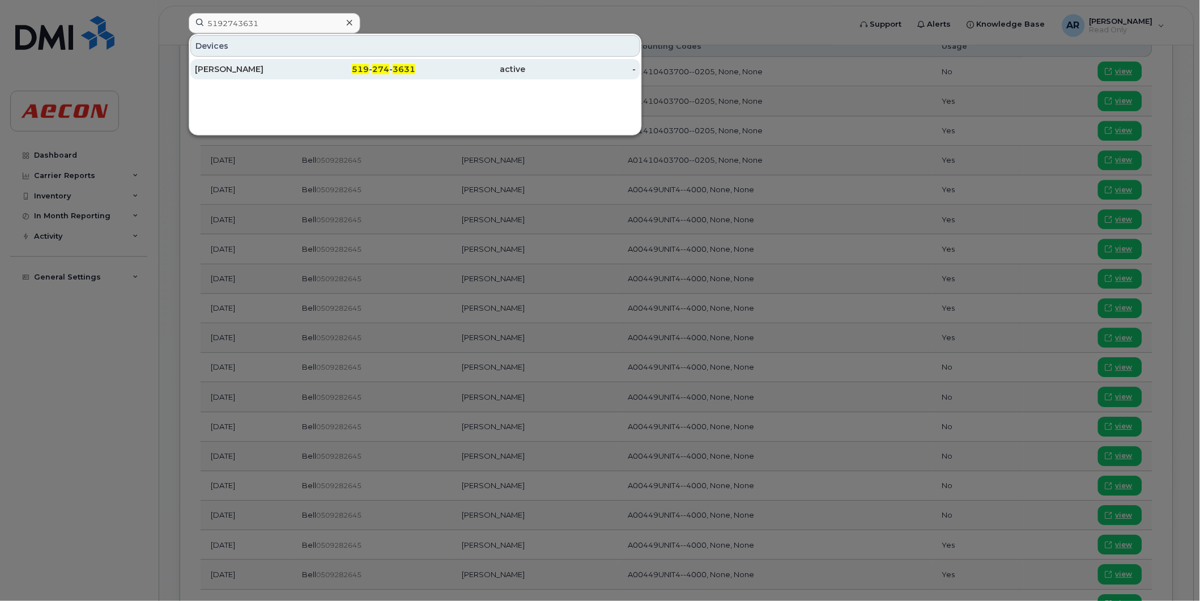
click at [287, 69] on div "Brad Bowron" at bounding box center [250, 68] width 111 height 11
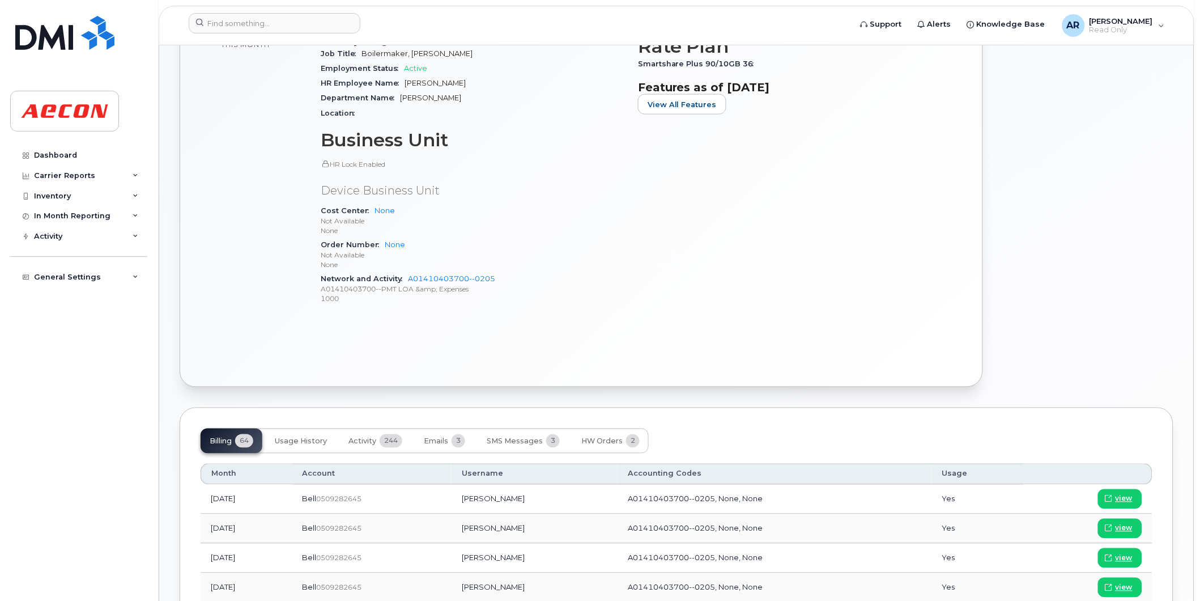
scroll to position [503, 0]
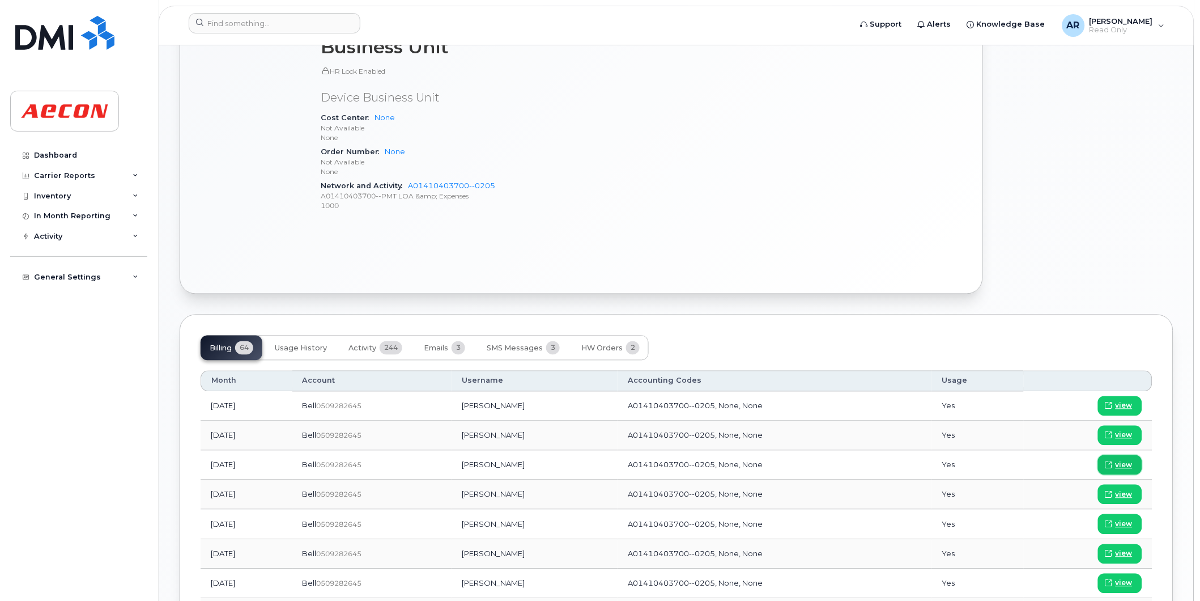
click at [1128, 471] on link "view" at bounding box center [1120, 465] width 44 height 20
click at [216, 20] on input at bounding box center [275, 23] width 172 height 20
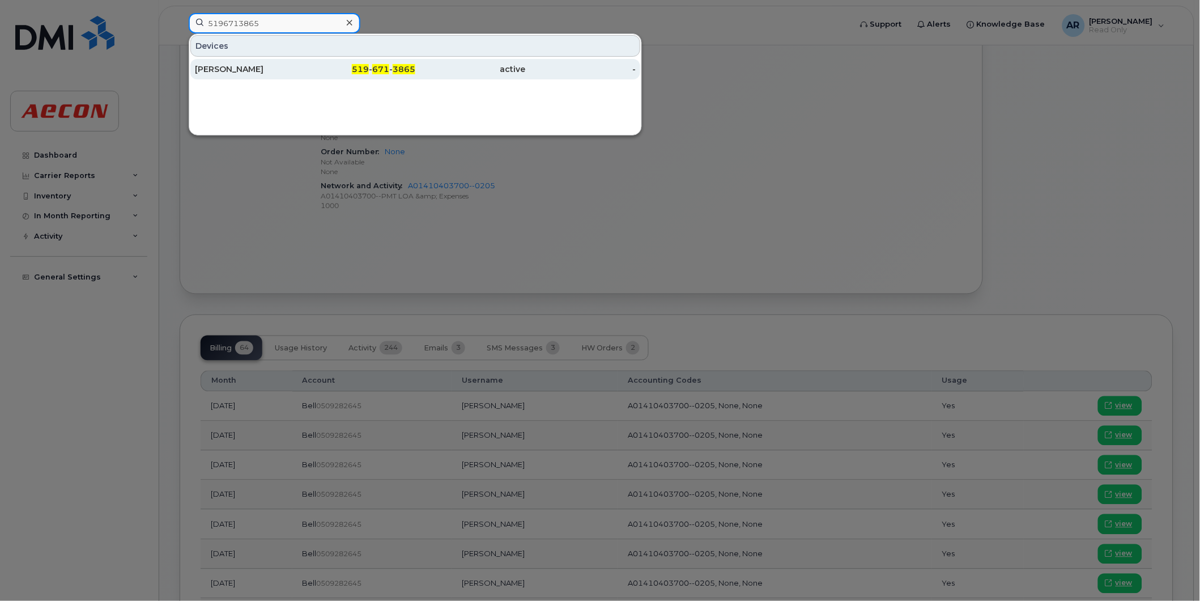
type input "5196713865"
click at [260, 65] on div "Jason Jia" at bounding box center [250, 68] width 111 height 11
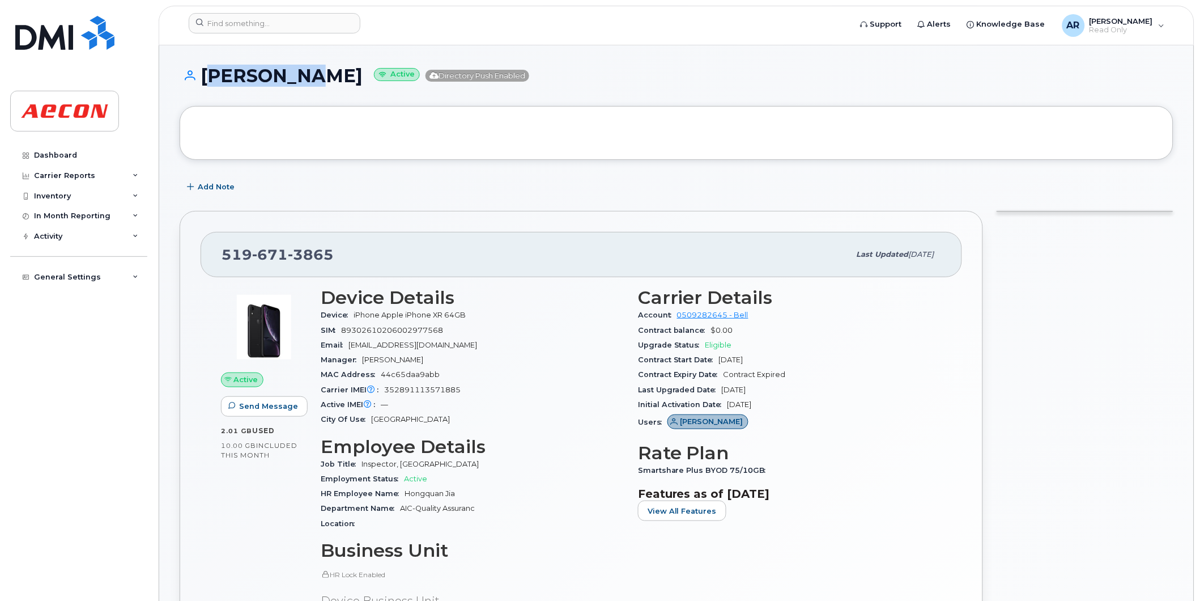
drag, startPoint x: 285, startPoint y: 80, endPoint x: 205, endPoint y: 80, distance: 80.5
click at [205, 80] on h1 "[PERSON_NAME] Active Directory Push Enabled" at bounding box center [677, 76] width 994 height 20
copy h1 "[PERSON_NAME]"
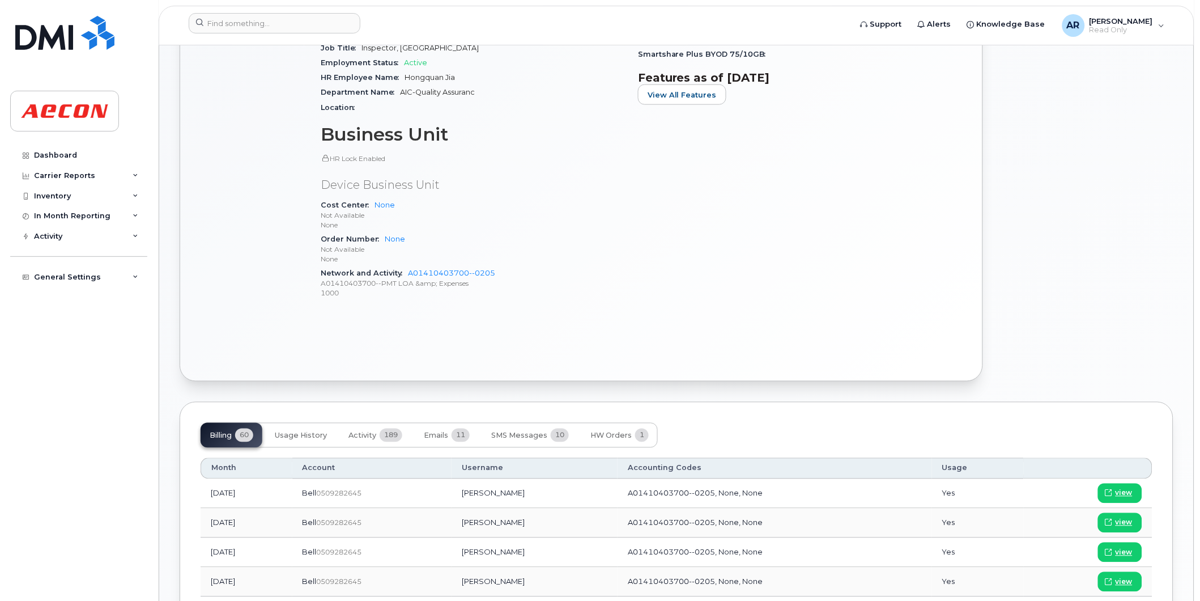
scroll to position [567, 0]
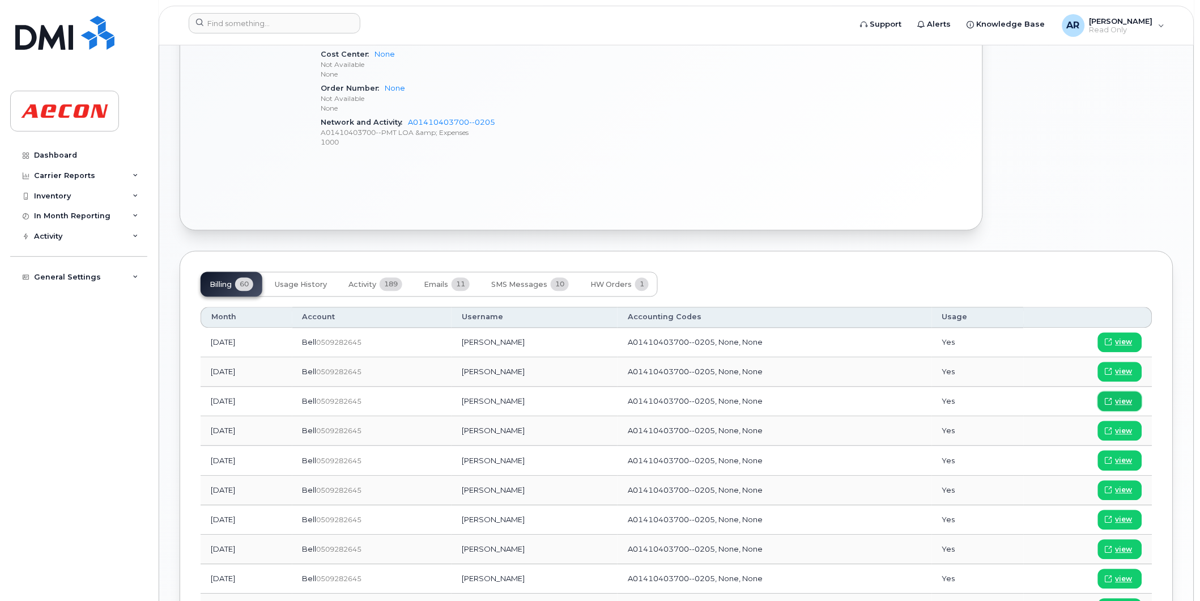
click at [1128, 401] on span "view" at bounding box center [1124, 402] width 17 height 10
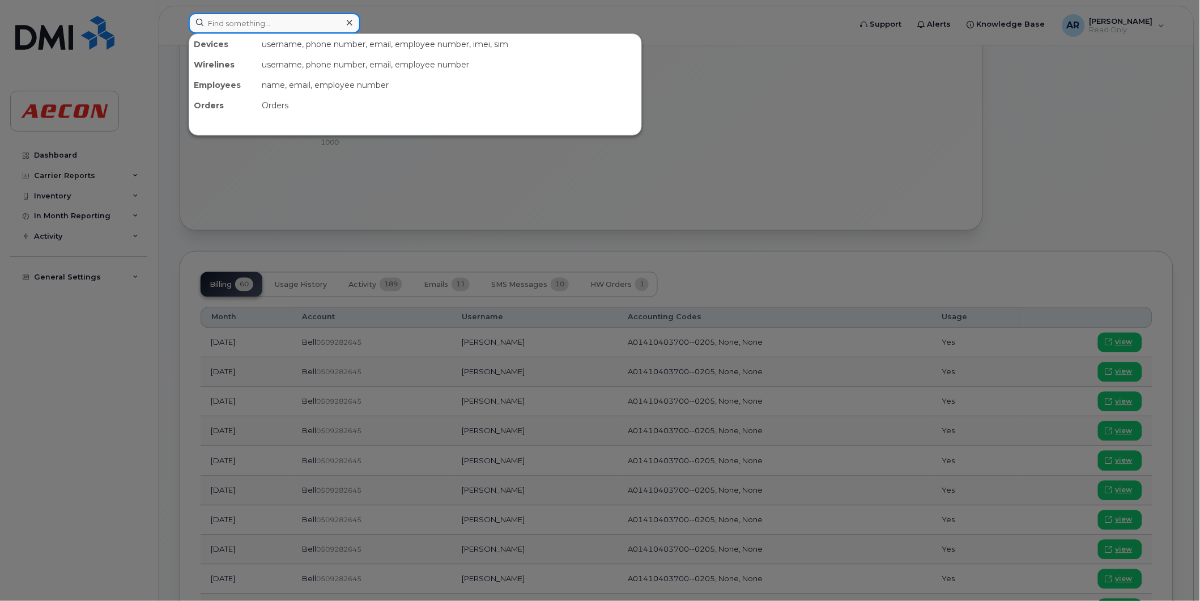
click at [310, 23] on input at bounding box center [275, 23] width 172 height 20
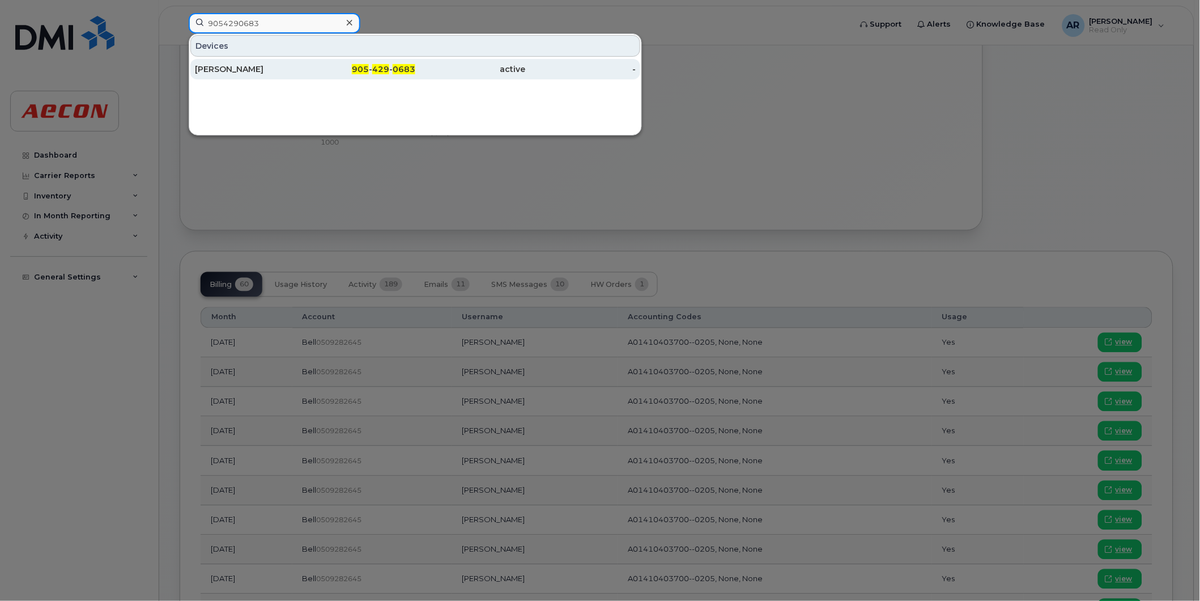
type input "9054290683"
click at [344, 63] on div "905 - 429 - 0683" at bounding box center [360, 69] width 111 height 20
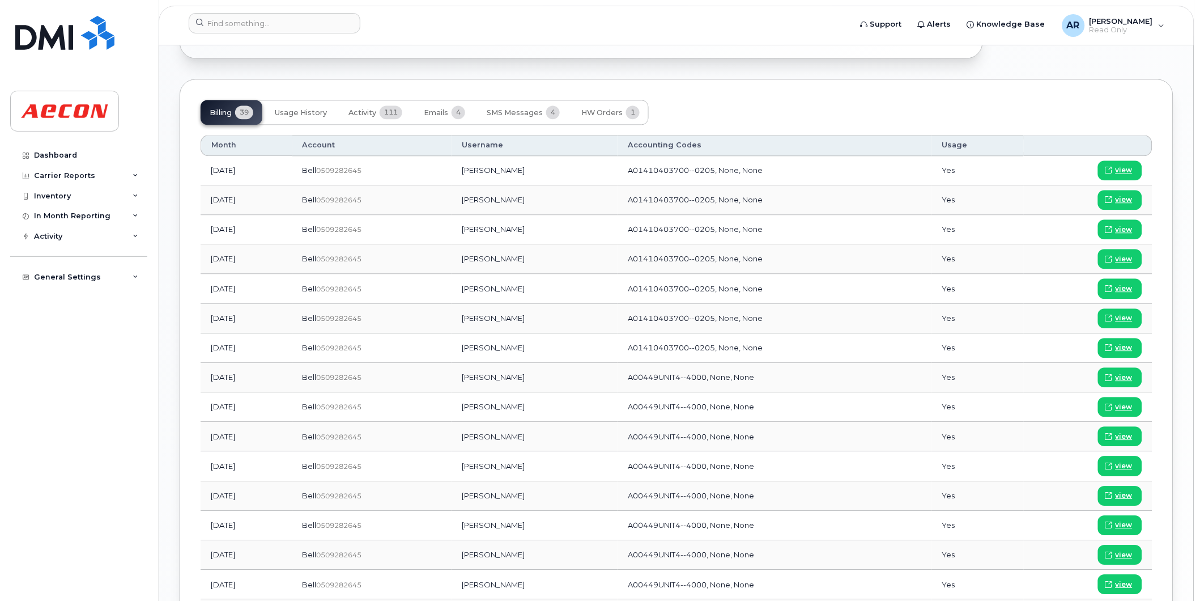
scroll to position [755, 0]
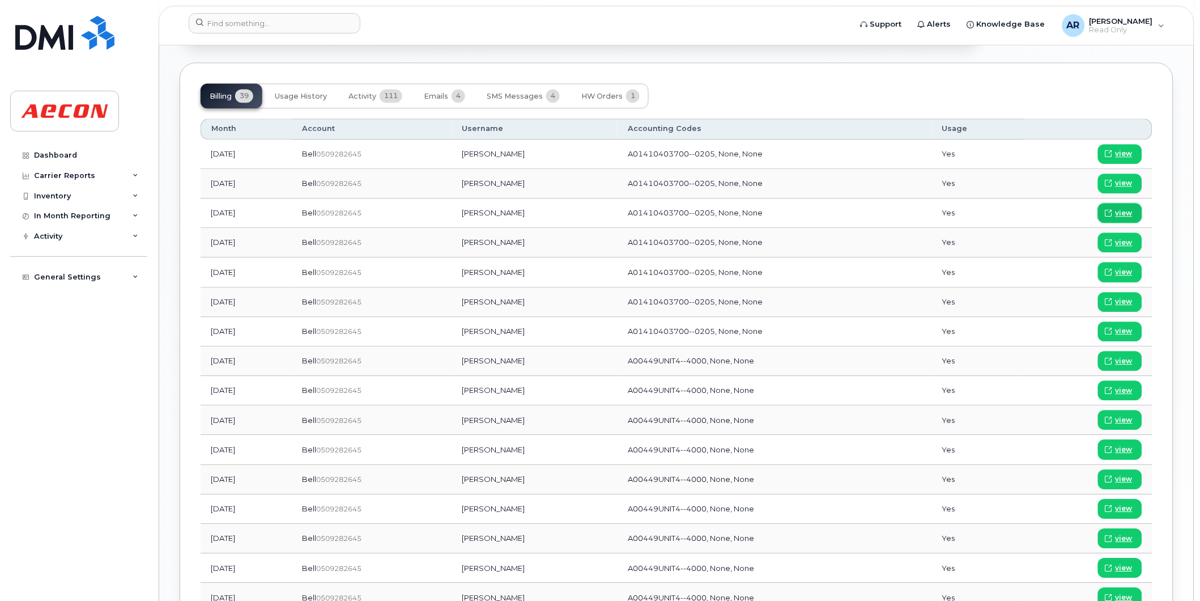
click at [1118, 211] on span "view" at bounding box center [1124, 213] width 17 height 10
click at [312, 21] on input at bounding box center [275, 23] width 172 height 20
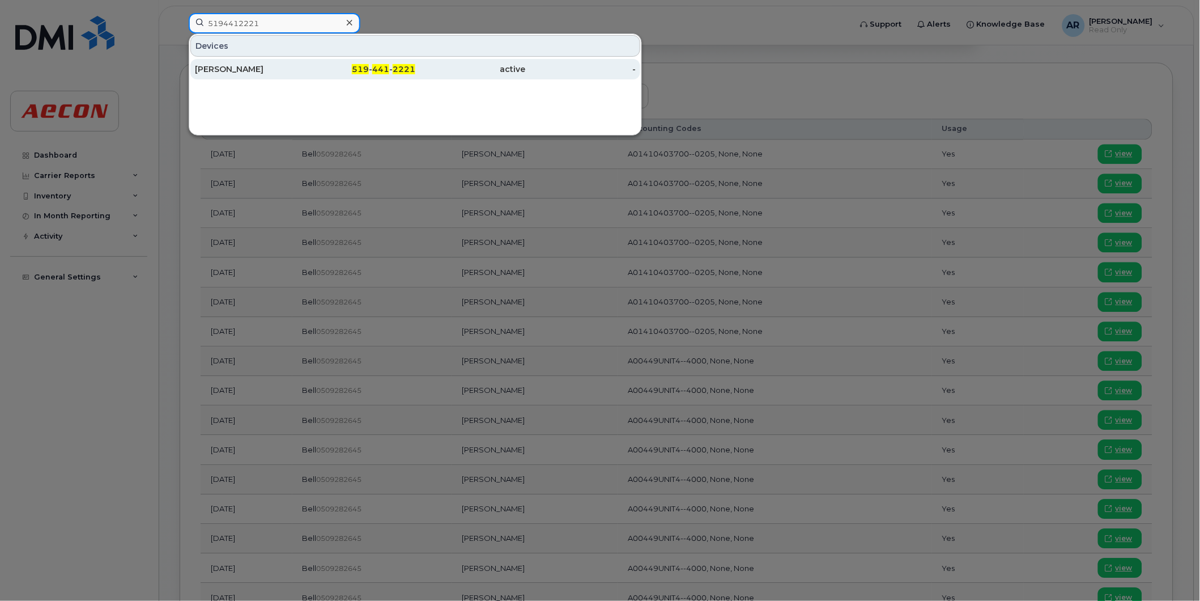
type input "5194412221"
click at [340, 66] on div "519 - 441 - 2221" at bounding box center [360, 68] width 111 height 11
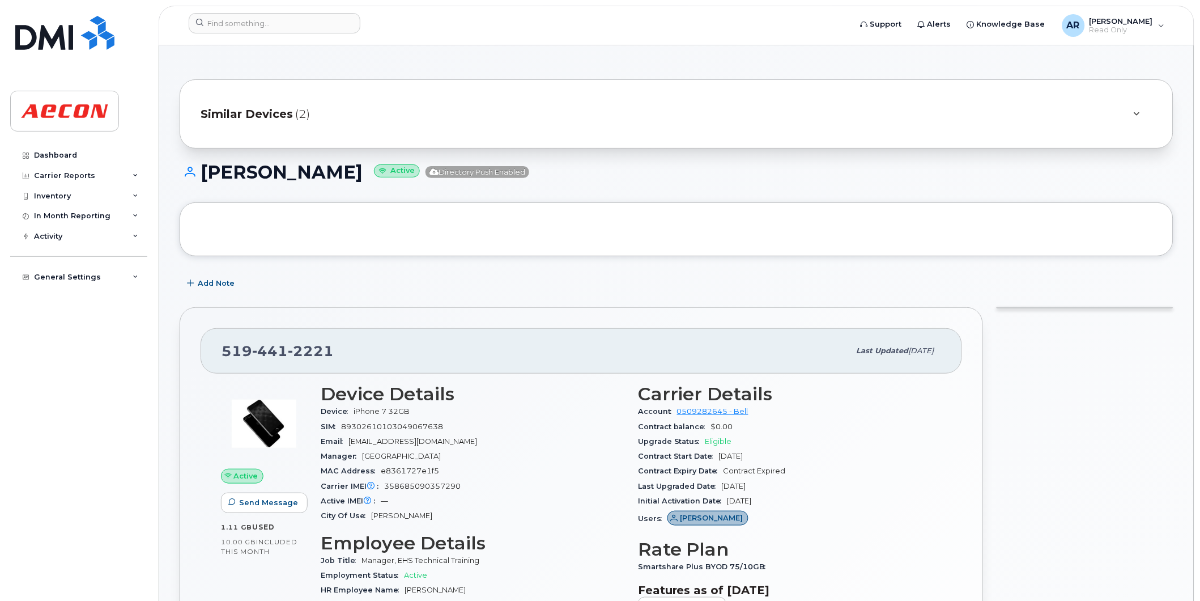
drag, startPoint x: 336, startPoint y: 177, endPoint x: 195, endPoint y: 182, distance: 141.2
click at [195, 182] on h1 "Karl Ritzmann Active Directory Push Enabled" at bounding box center [677, 172] width 994 height 20
copy h1 "Karl Ritzmann"
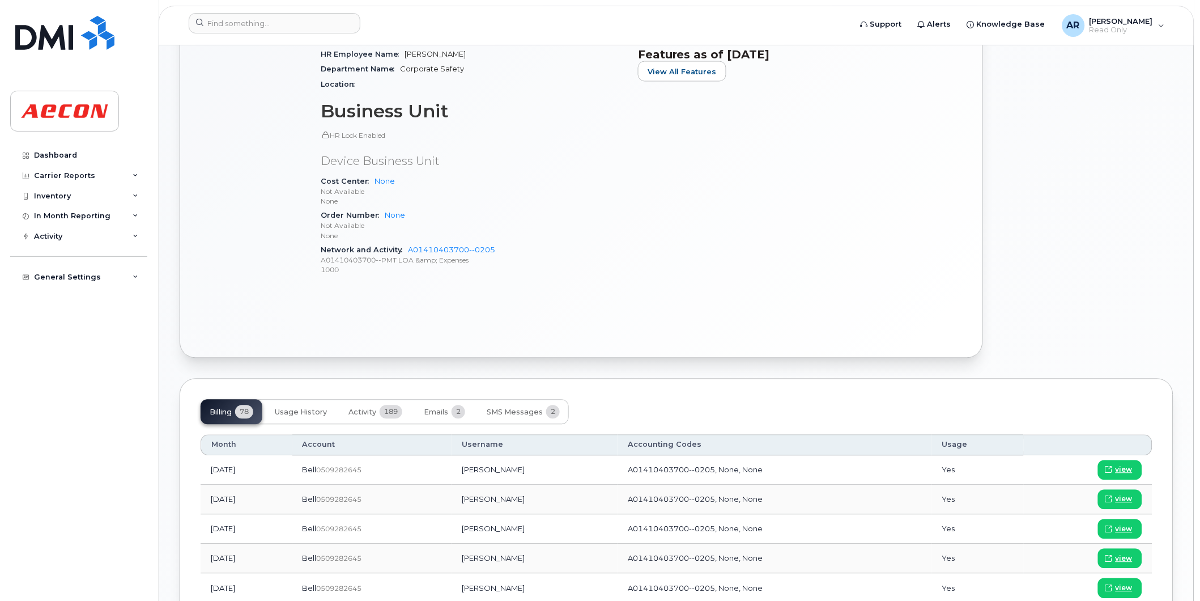
scroll to position [693, 0]
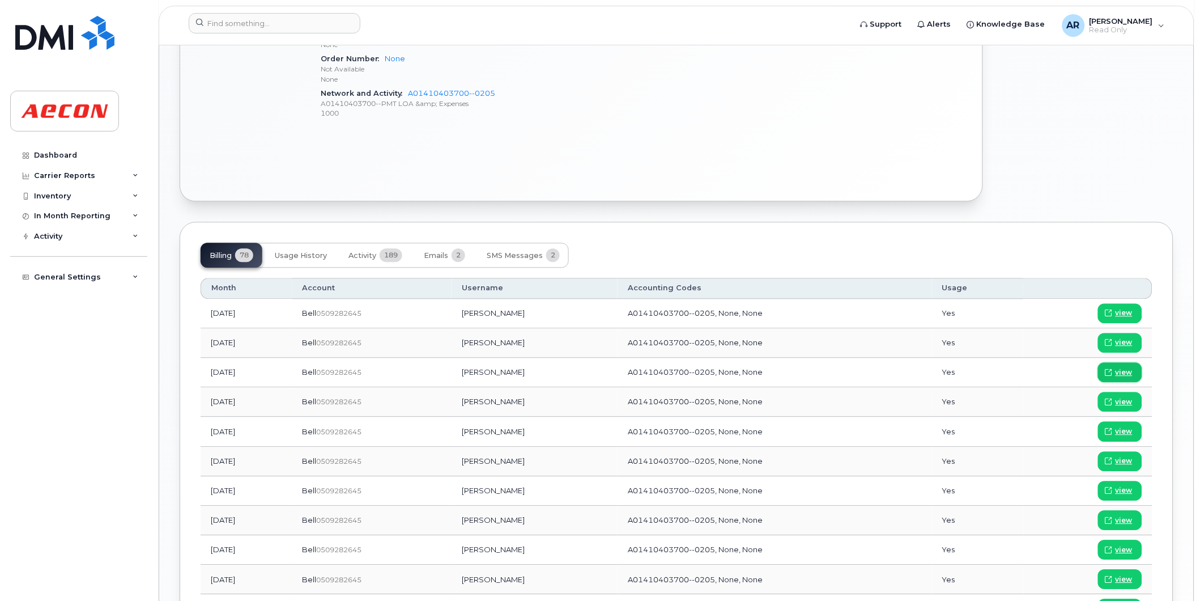
click at [1127, 374] on span "view" at bounding box center [1124, 372] width 17 height 10
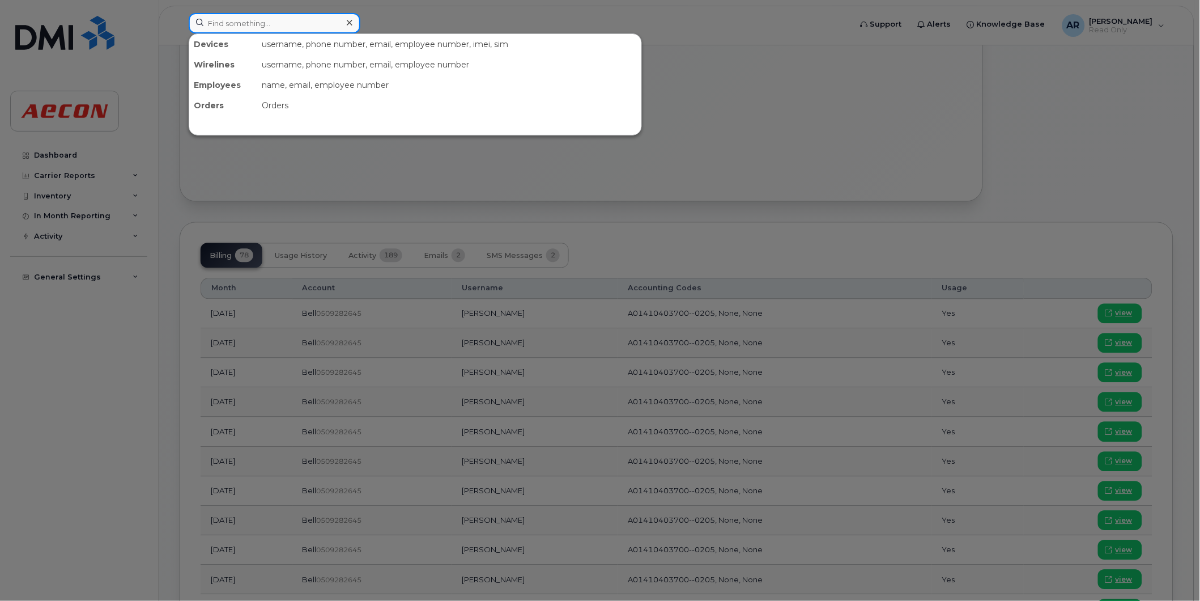
click at [220, 23] on input at bounding box center [275, 23] width 172 height 20
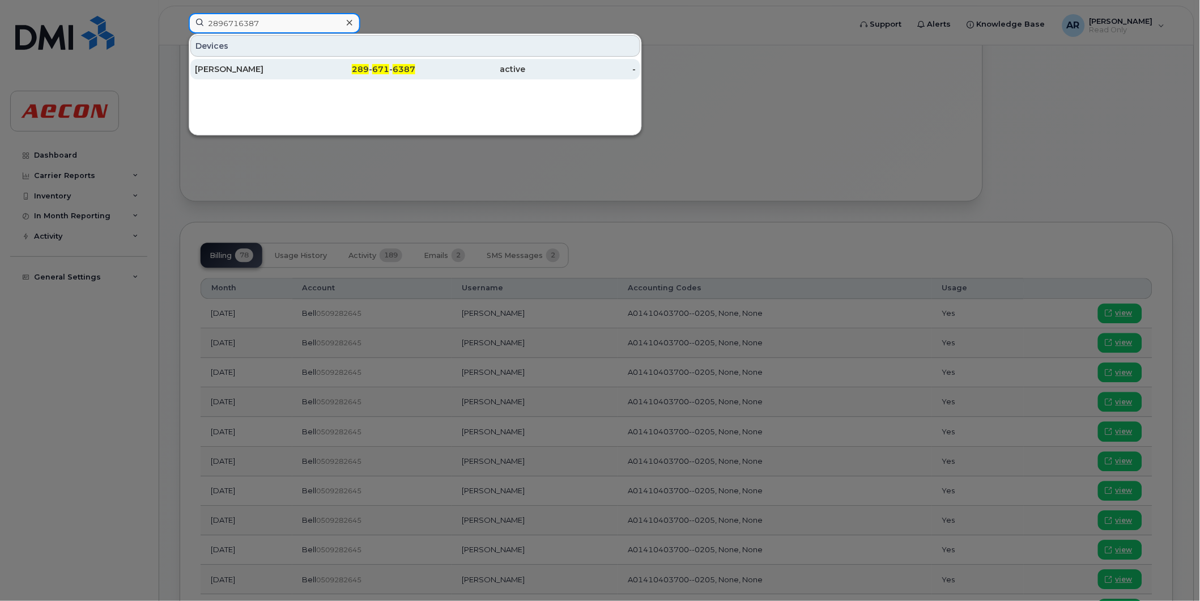
type input "2896716387"
click at [299, 66] on div "Jeffrey Pinkett" at bounding box center [250, 68] width 111 height 11
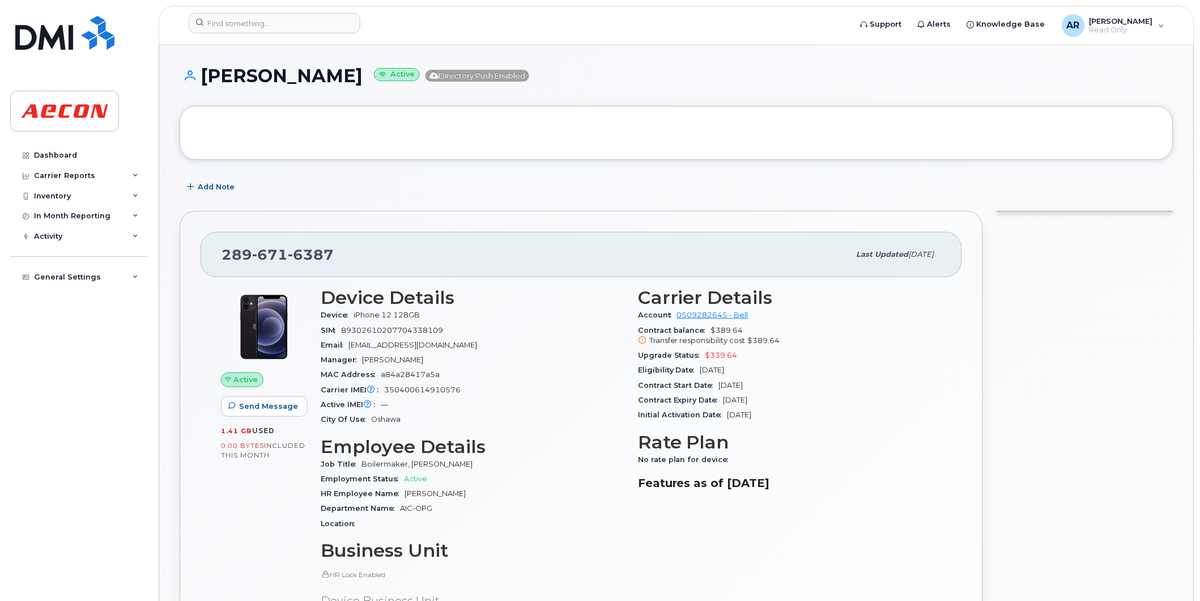
drag, startPoint x: 336, startPoint y: 78, endPoint x: 203, endPoint y: 79, distance: 133.2
click at [203, 79] on h1 "Jeffrey Pinkett Active Directory Push Enabled" at bounding box center [677, 76] width 994 height 20
copy h1 "Jeffrey Pinket"
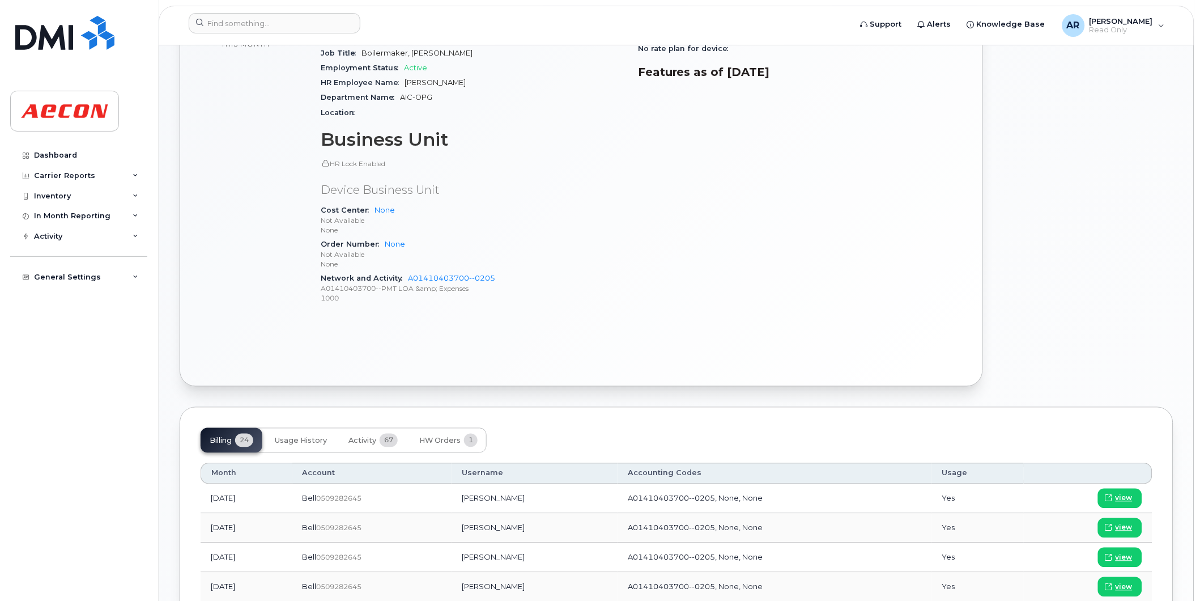
scroll to position [567, 0]
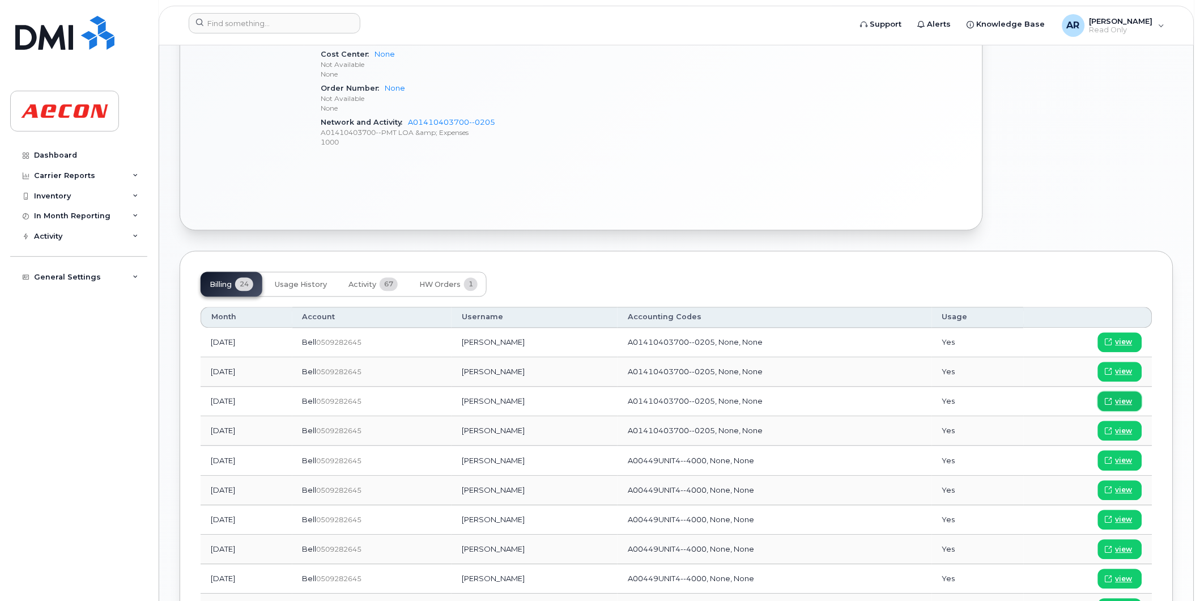
click at [1124, 400] on span "view" at bounding box center [1124, 402] width 17 height 10
click at [244, 23] on input at bounding box center [275, 23] width 172 height 20
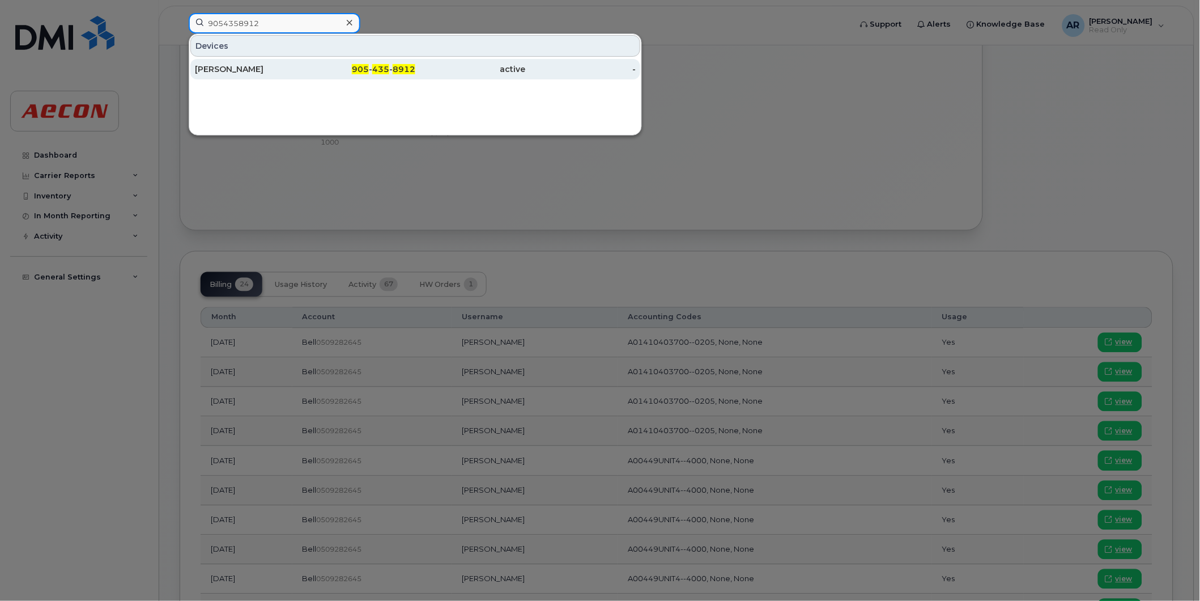
type input "9054358912"
click at [254, 73] on div "Nathon Taraniuk" at bounding box center [250, 68] width 111 height 11
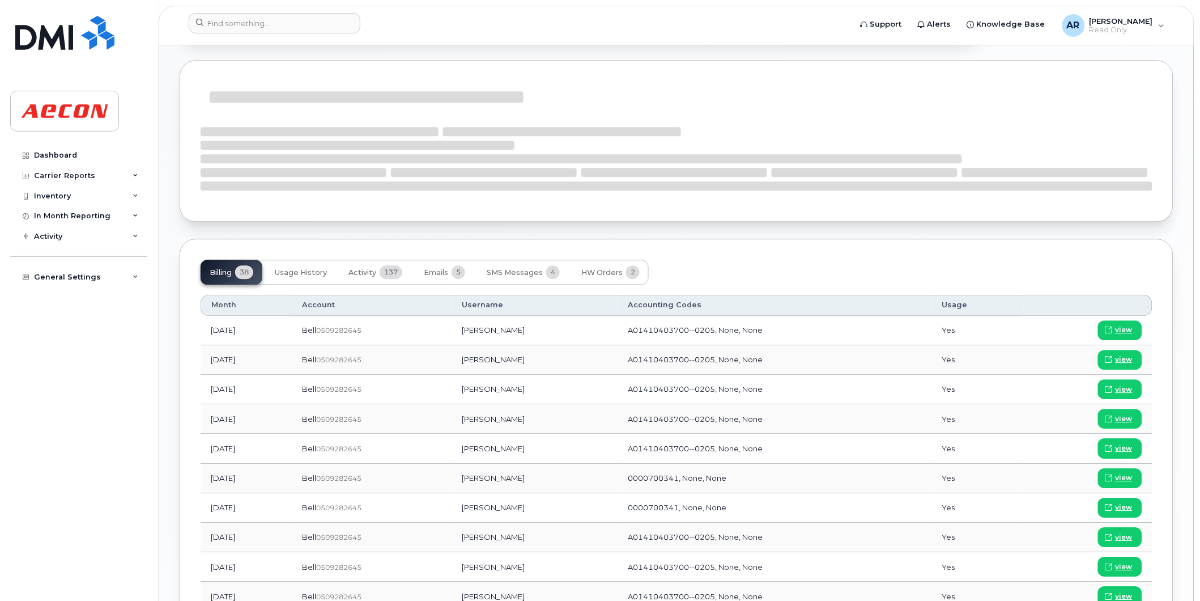
scroll to position [818, 0]
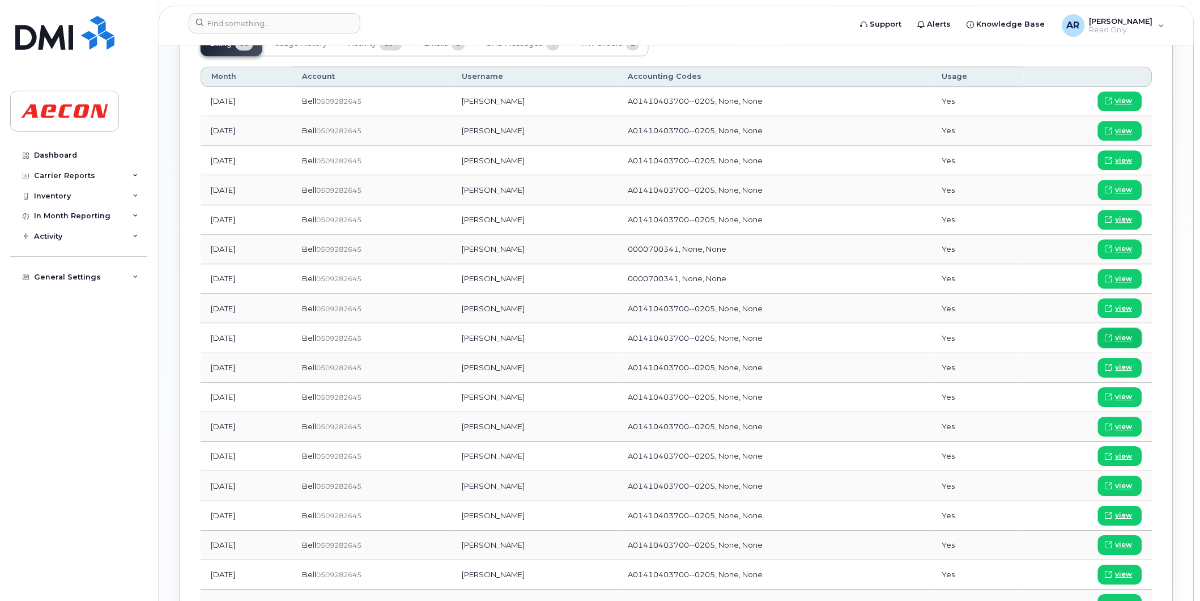
click at [1120, 337] on span "view" at bounding box center [1124, 338] width 17 height 10
click at [1125, 156] on span "view" at bounding box center [1124, 160] width 17 height 10
click at [237, 20] on input at bounding box center [275, 23] width 172 height 20
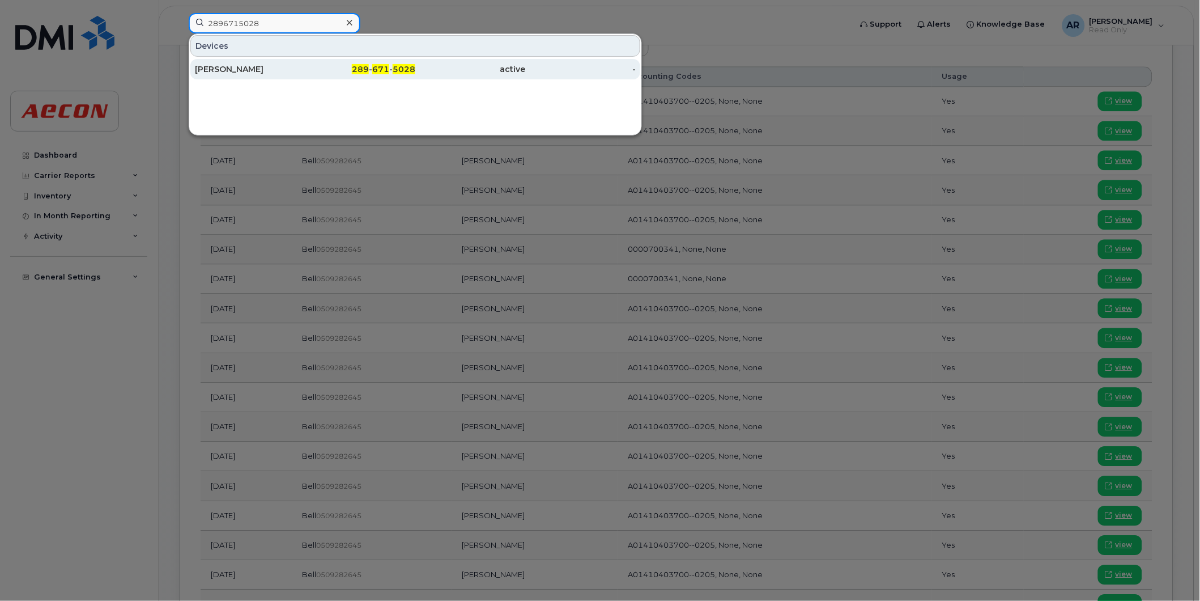
type input "2896715028"
click at [292, 66] on div "Daniel Gregory Macumber" at bounding box center [250, 68] width 111 height 11
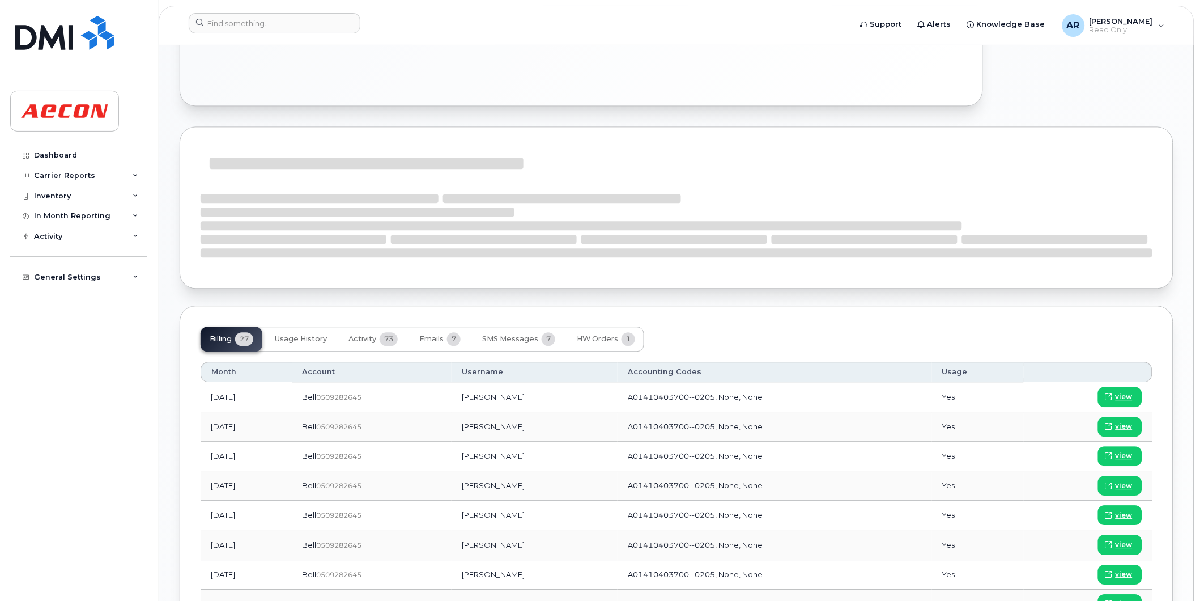
scroll to position [693, 0]
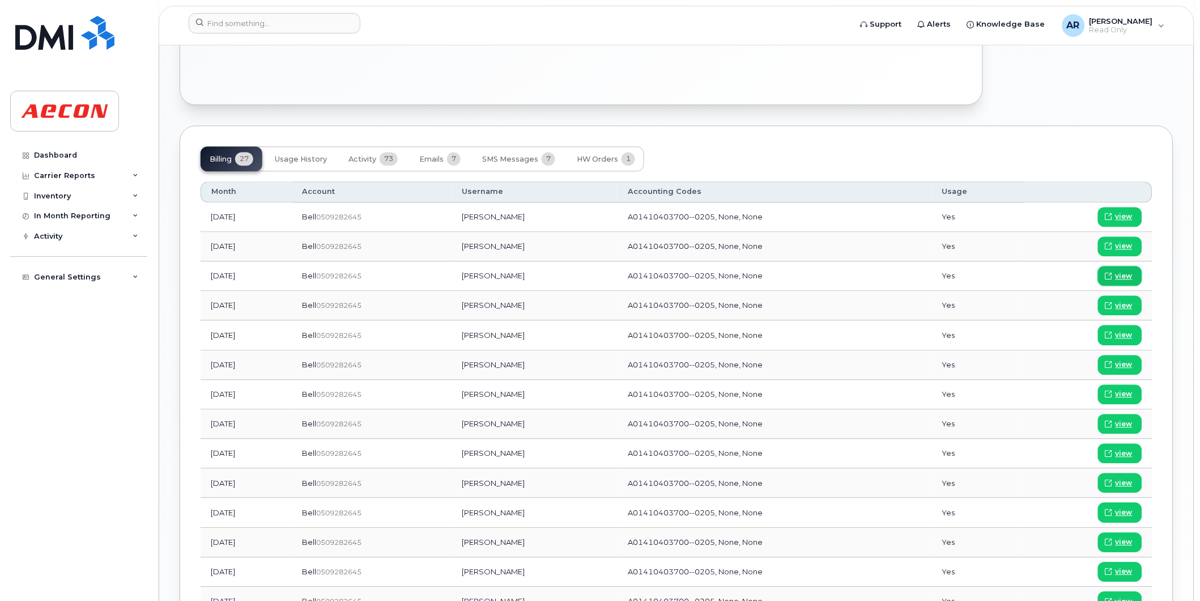
click at [1132, 276] on span "view" at bounding box center [1124, 276] width 17 height 10
click at [234, 26] on input at bounding box center [275, 23] width 172 height 20
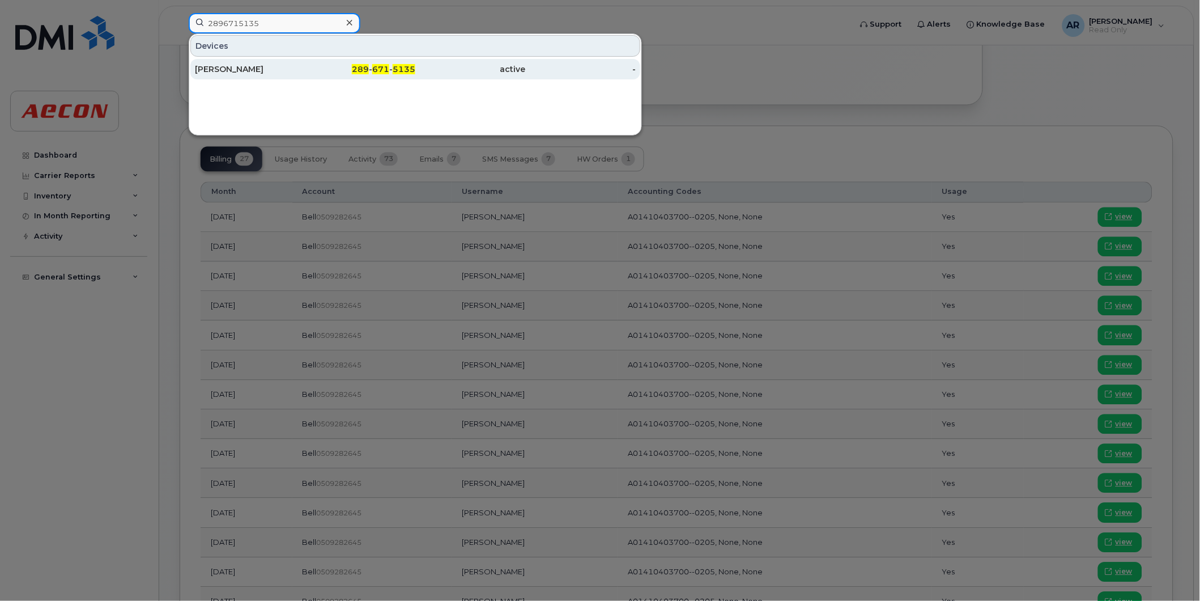
type input "2896715135"
click at [248, 77] on div "Chantelle Bayley" at bounding box center [250, 69] width 111 height 20
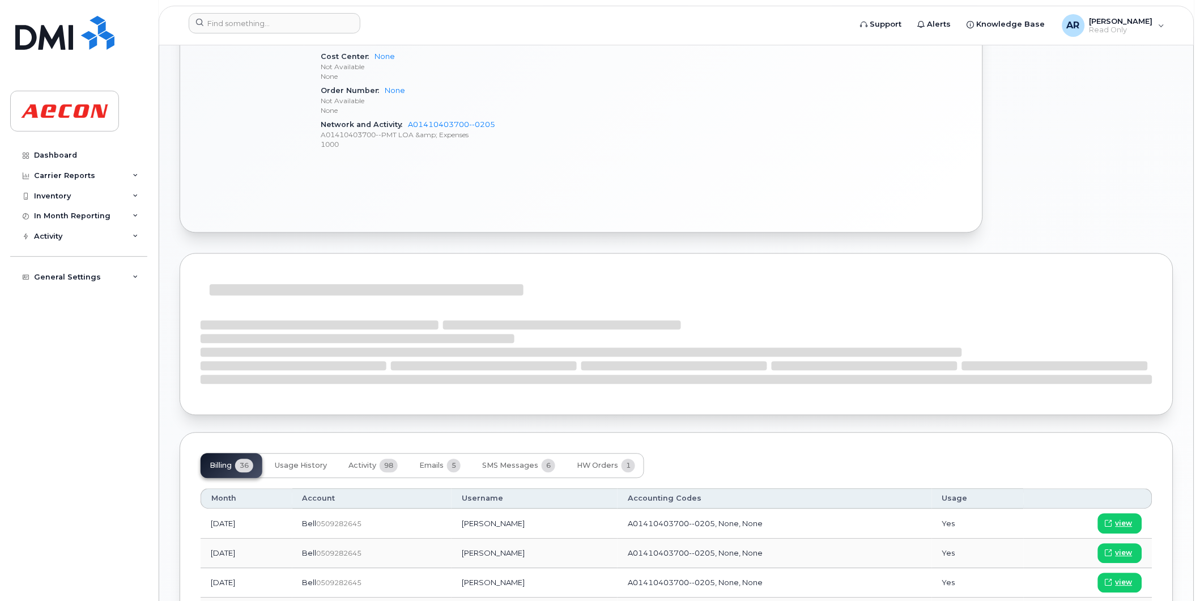
scroll to position [567, 0]
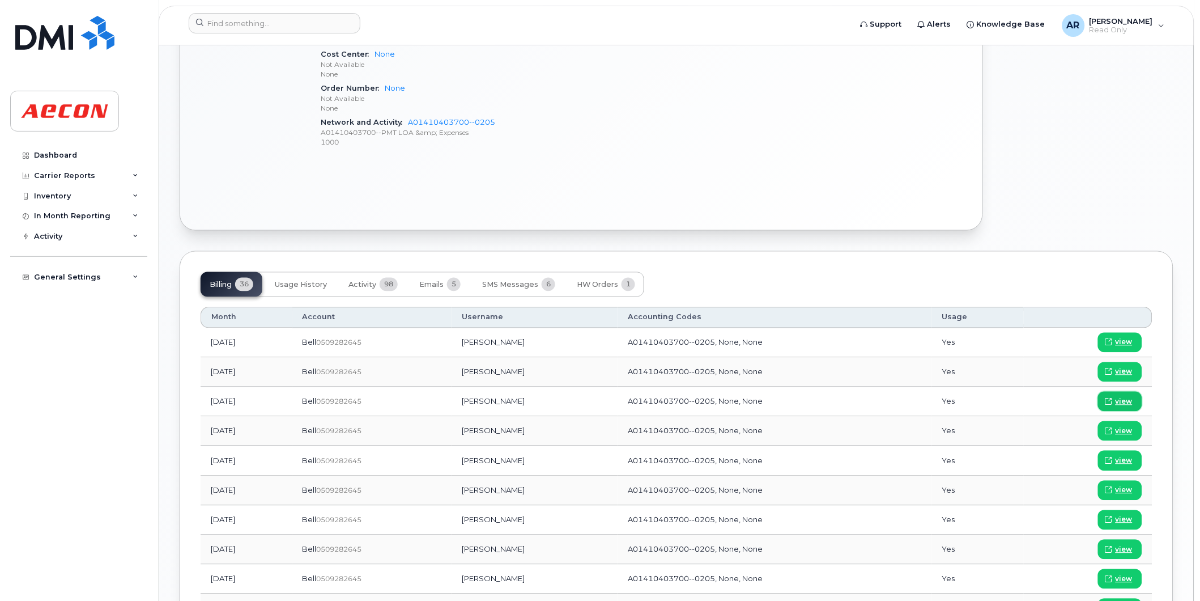
click at [1129, 401] on span "view" at bounding box center [1124, 402] width 17 height 10
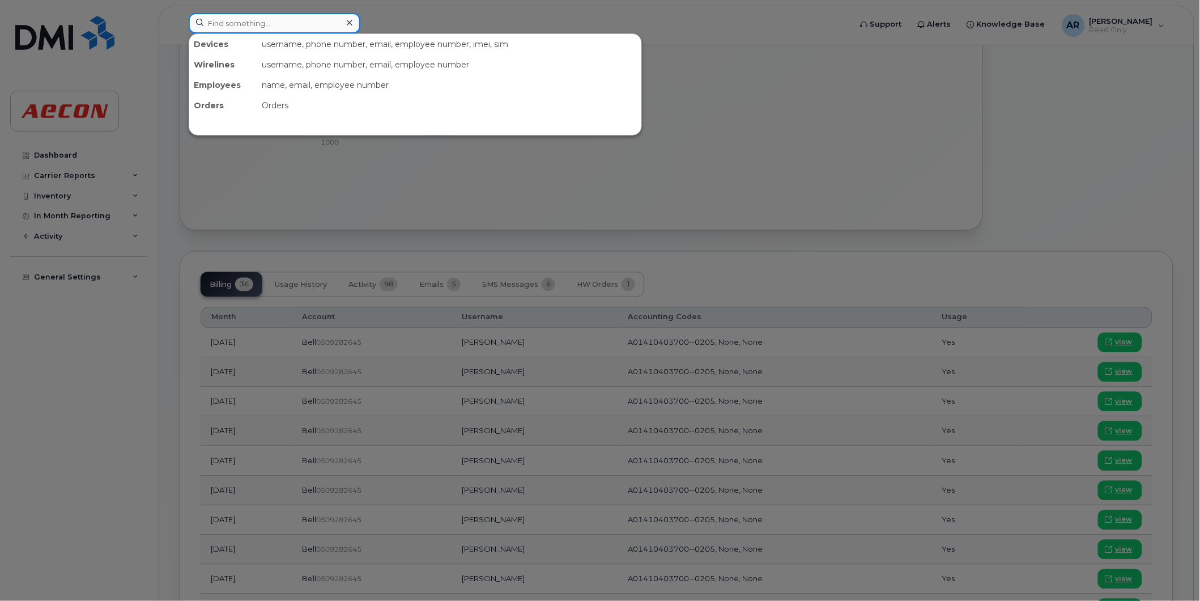
click at [251, 27] on input at bounding box center [275, 23] width 172 height 20
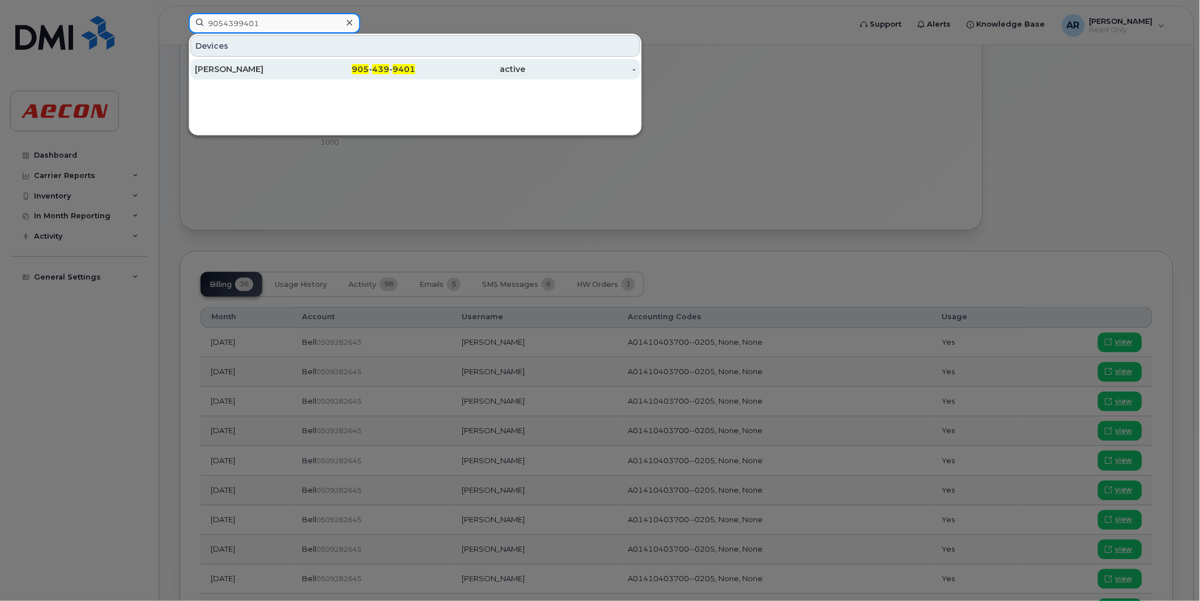
type input "9054399401"
click at [281, 69] on div "[PERSON_NAME]" at bounding box center [250, 68] width 111 height 11
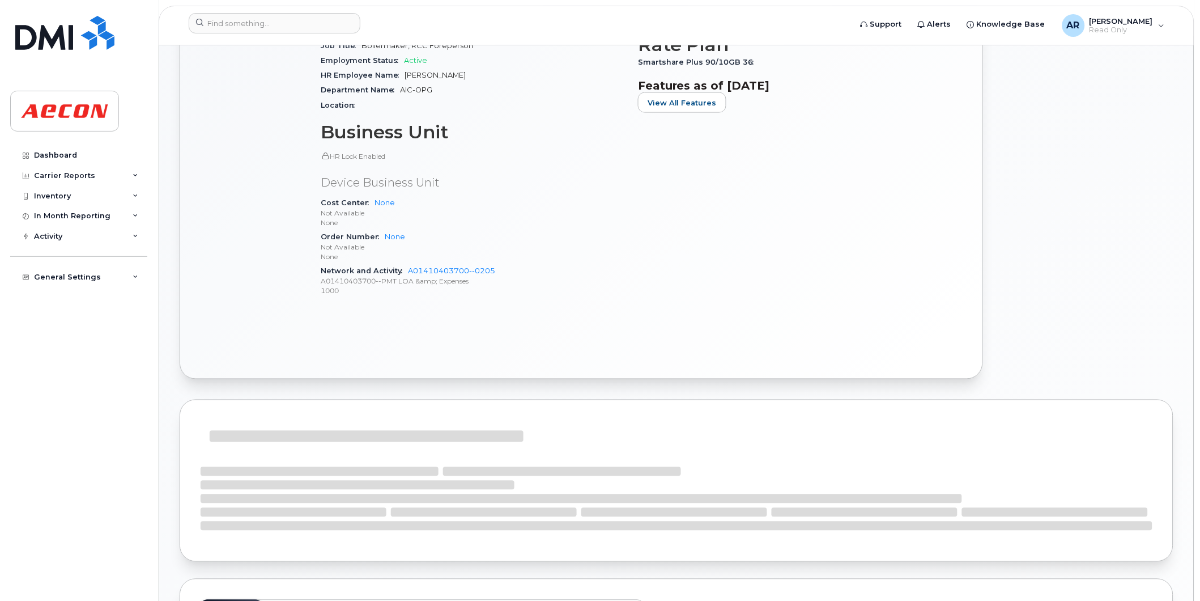
scroll to position [630, 0]
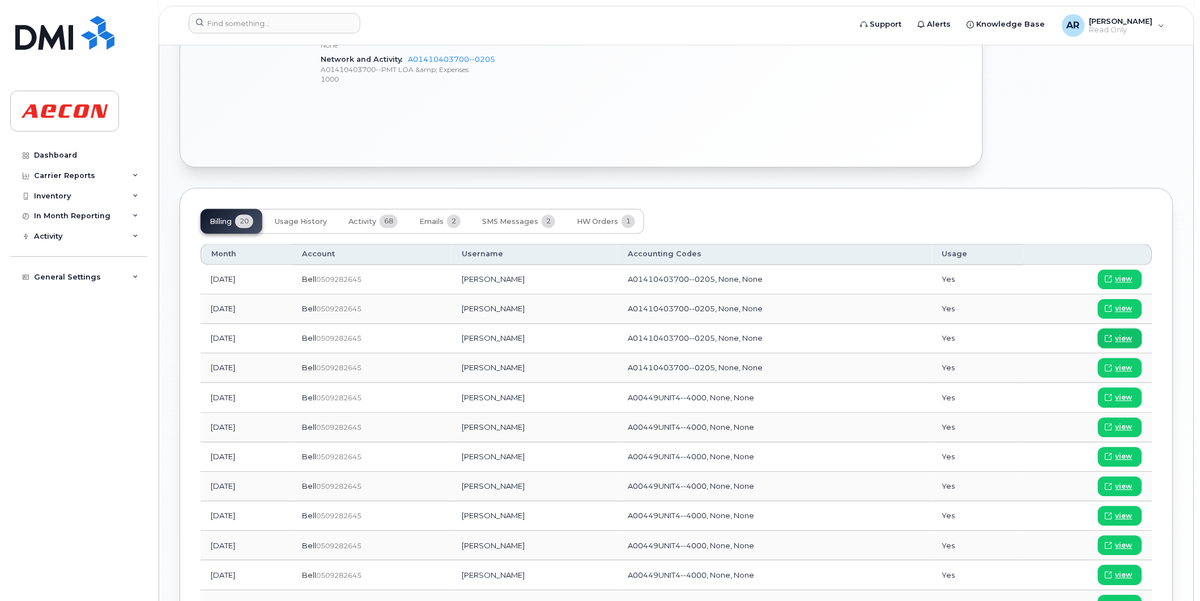
click at [1123, 338] on span "view" at bounding box center [1124, 339] width 17 height 10
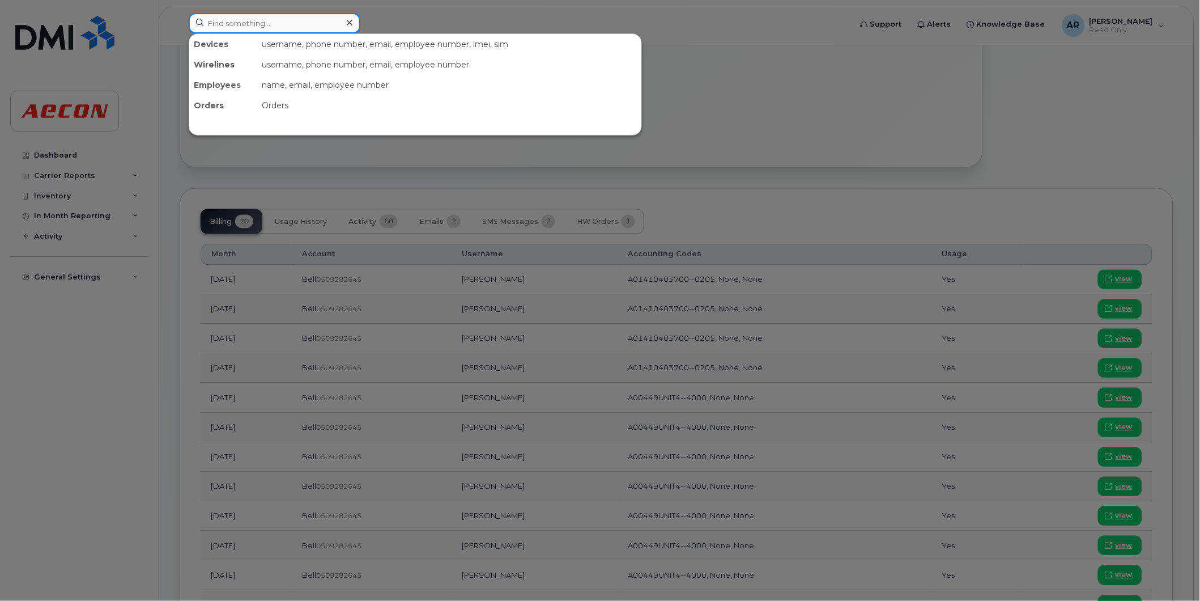
click at [256, 18] on input at bounding box center [275, 23] width 172 height 20
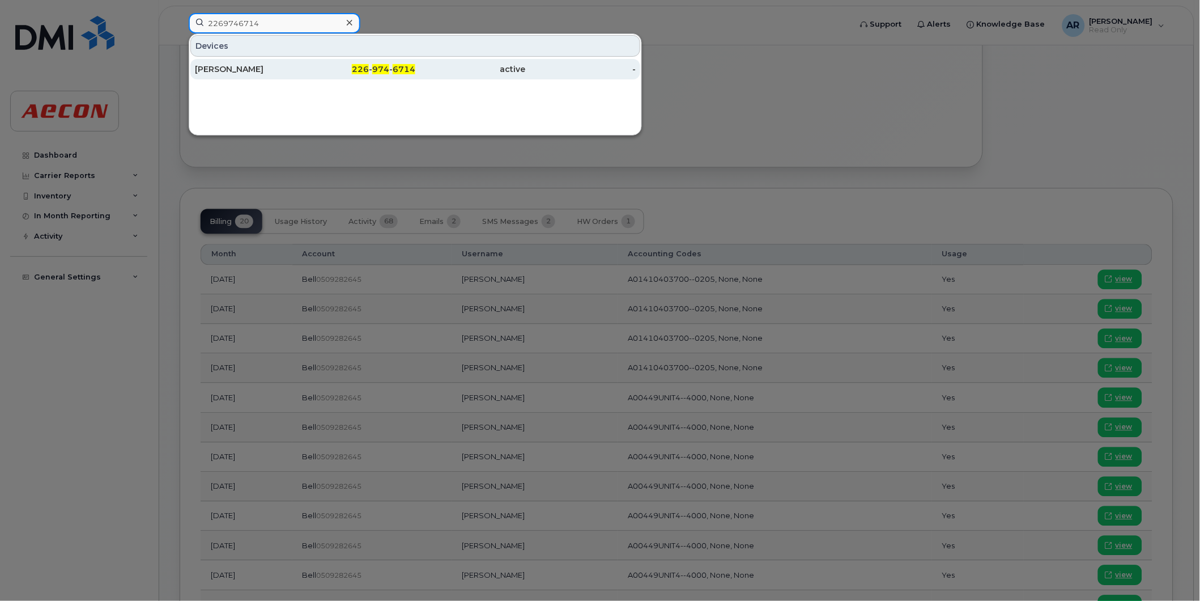
type input "2269746714"
click at [306, 67] on div "226 - 974 - 6714" at bounding box center [360, 68] width 111 height 11
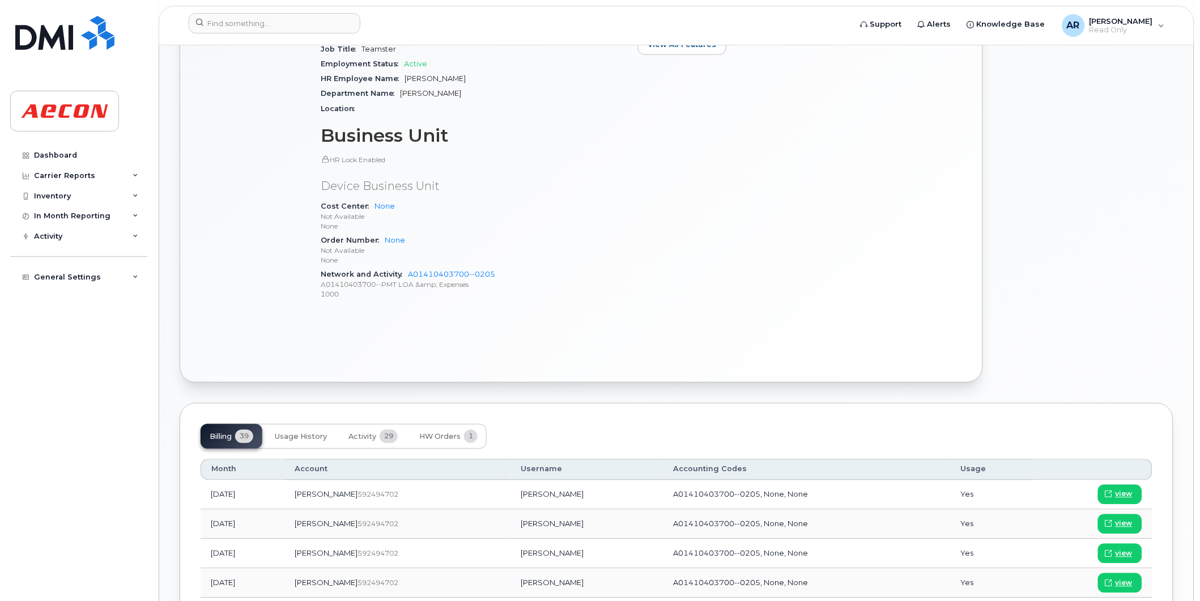
scroll to position [567, 0]
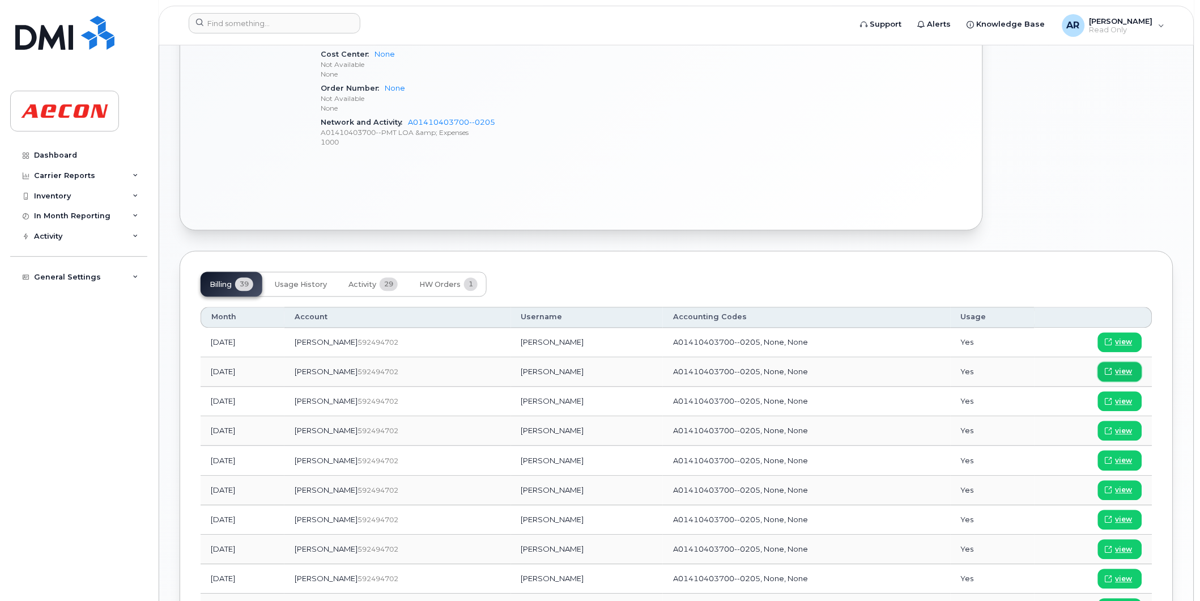
click at [1122, 371] on span "view" at bounding box center [1124, 372] width 17 height 10
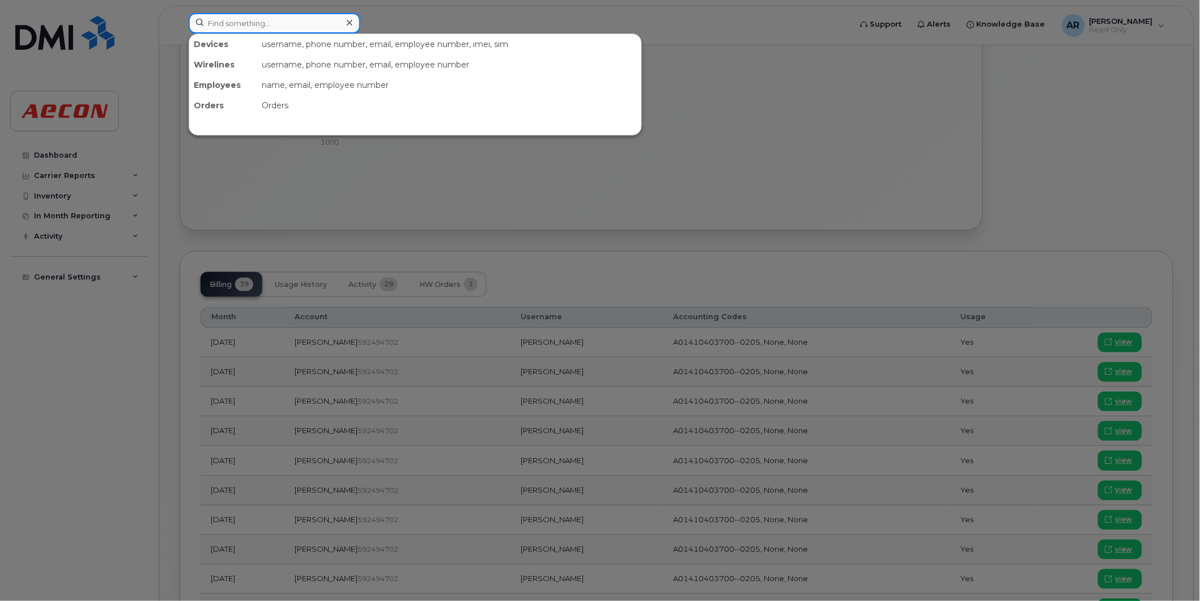
click at [243, 20] on input at bounding box center [275, 23] width 172 height 20
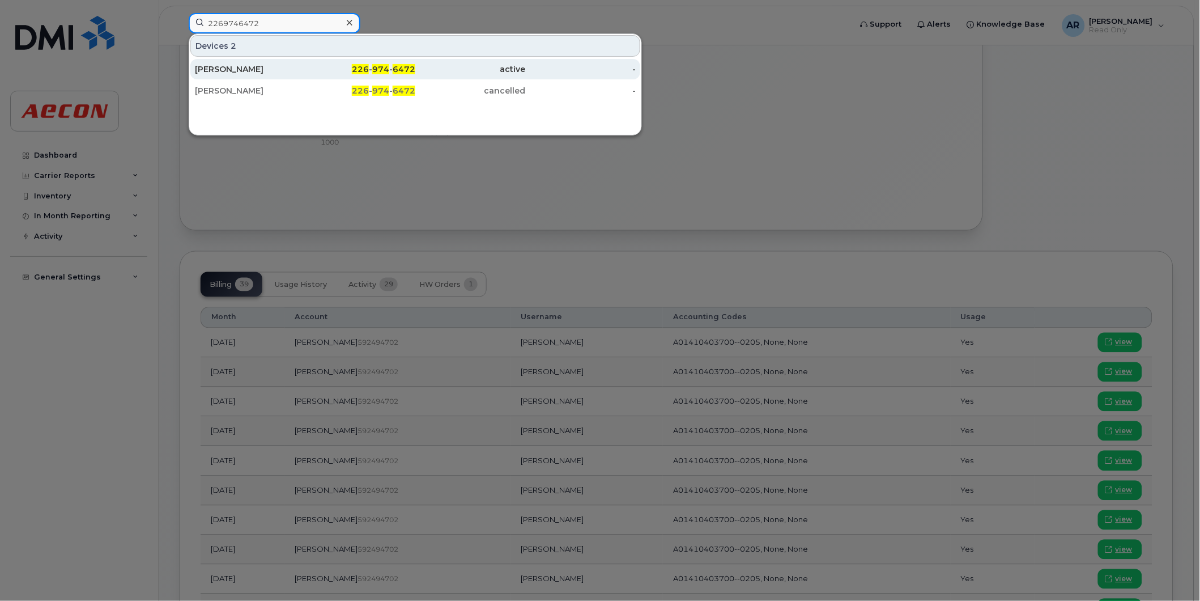
type input "2269746472"
click at [246, 70] on div "PARAS ARORA" at bounding box center [250, 68] width 111 height 11
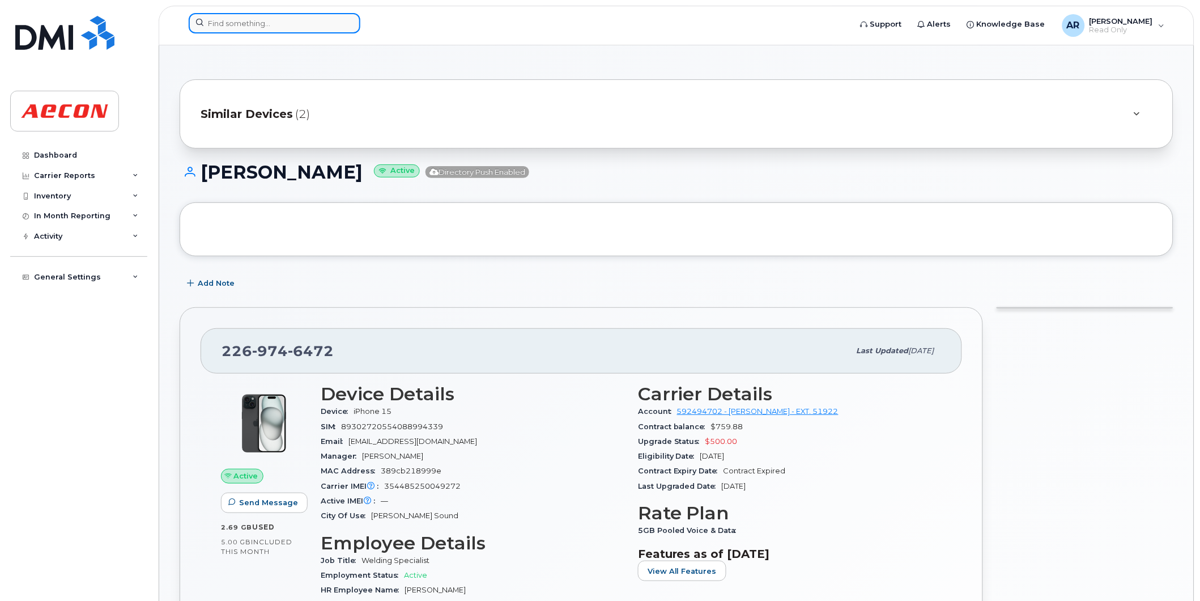
click at [224, 25] on input at bounding box center [275, 23] width 172 height 20
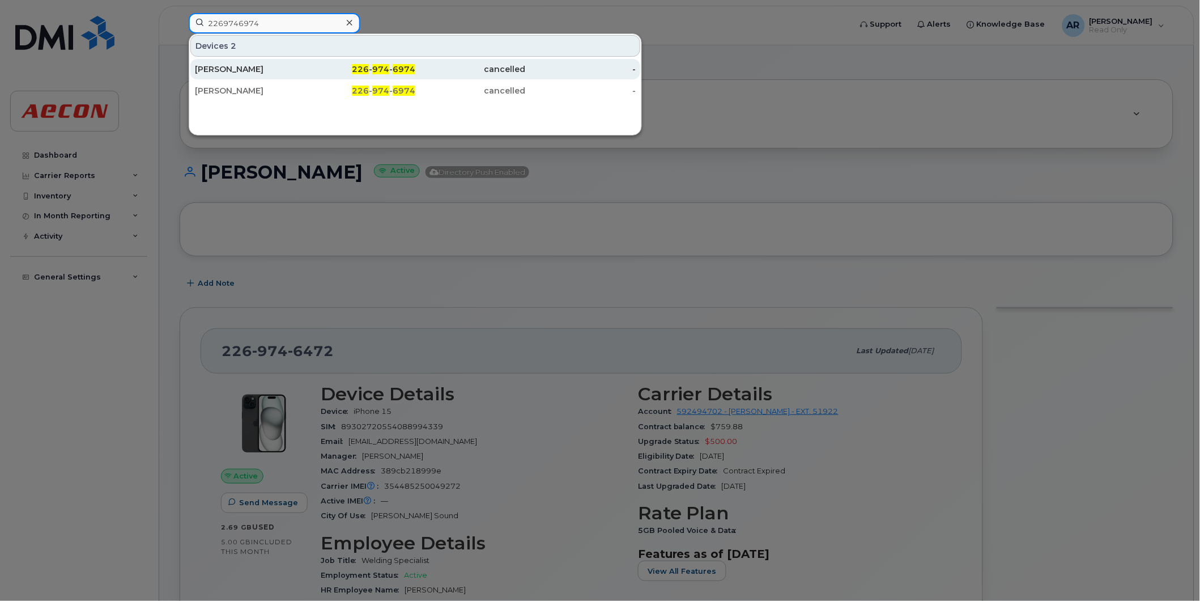
type input "2269746974"
click at [279, 70] on div "[PERSON_NAME]" at bounding box center [250, 68] width 111 height 11
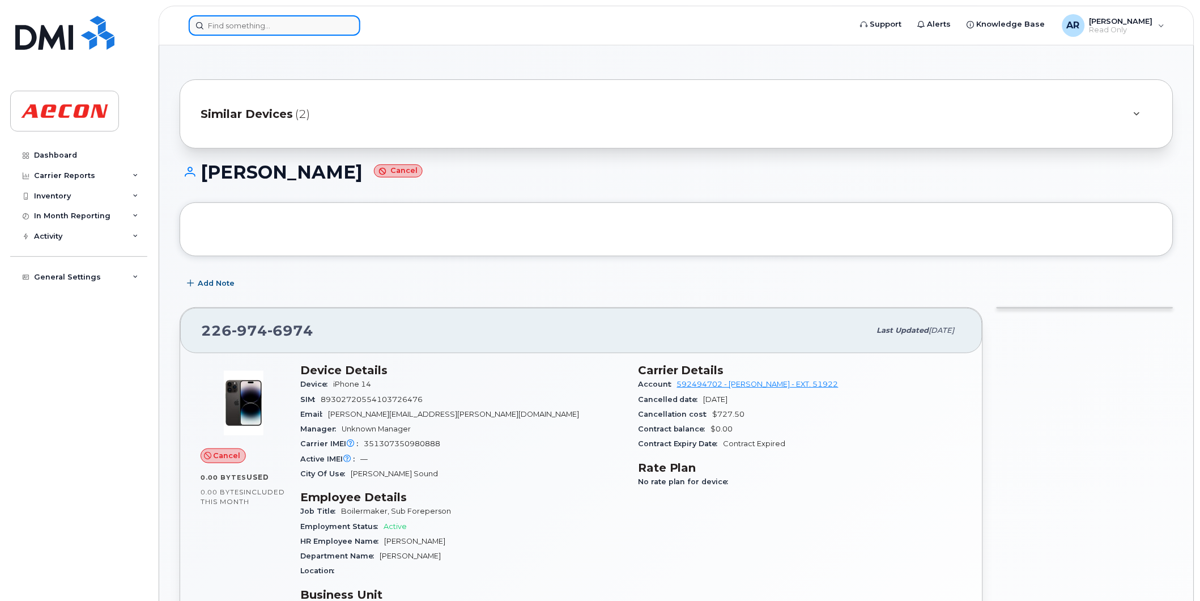
click at [273, 27] on input at bounding box center [275, 25] width 172 height 20
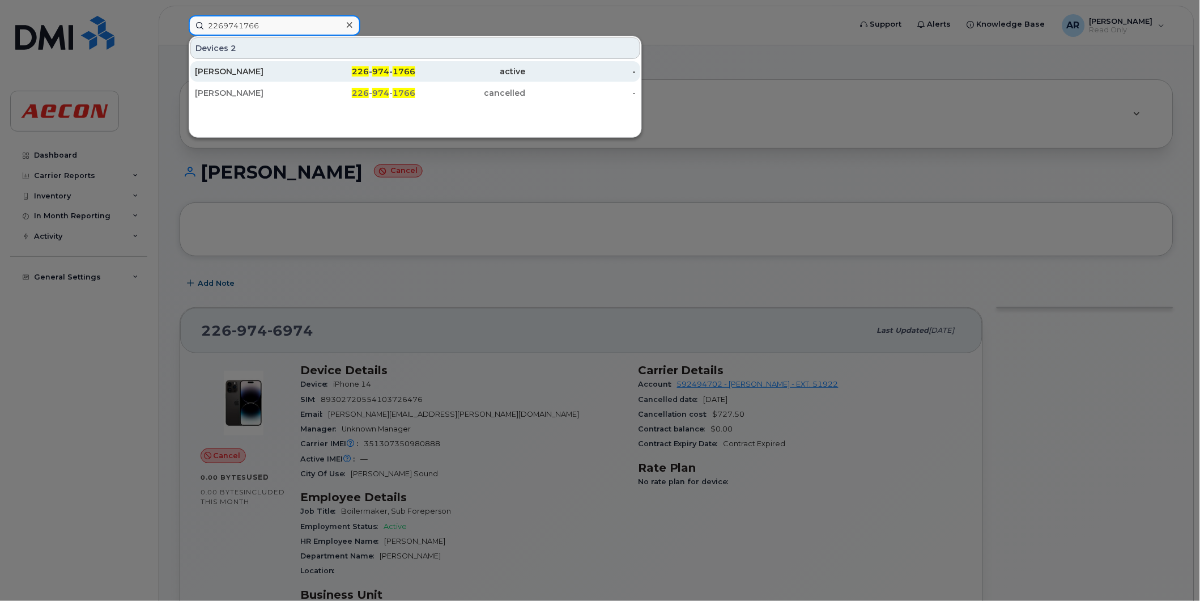
type input "2269741766"
click at [309, 73] on div "226 - 974 - 1766" at bounding box center [360, 71] width 111 height 11
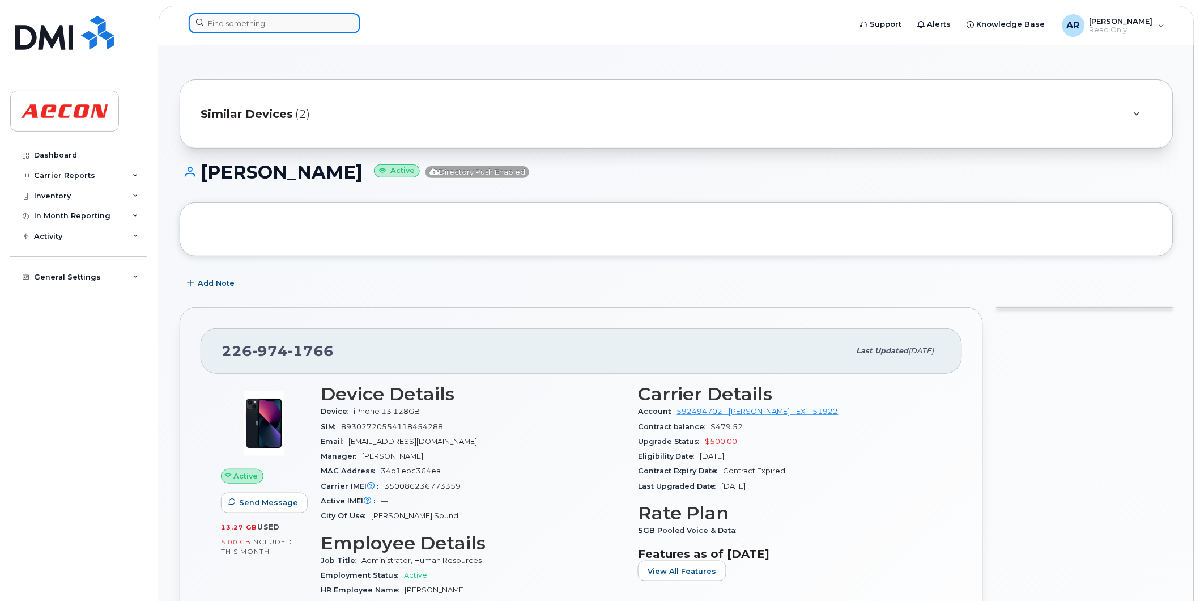
click at [248, 20] on input at bounding box center [275, 23] width 172 height 20
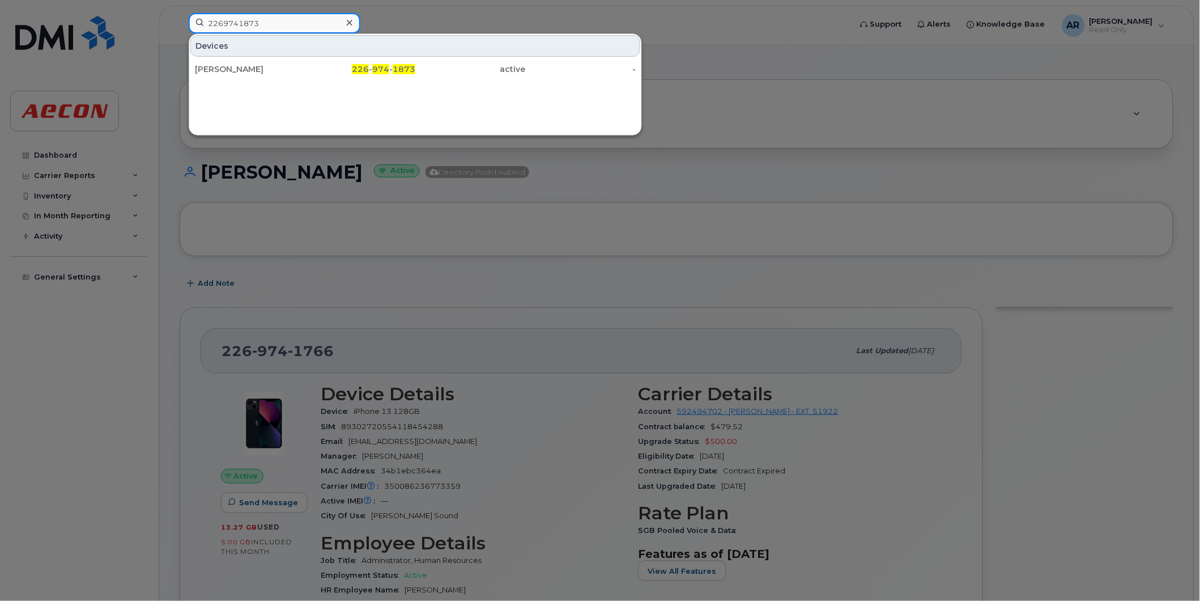
drag, startPoint x: 200, startPoint y: 29, endPoint x: 129, endPoint y: 30, distance: 71.4
click at [180, 30] on div "2269741873 Devices [PERSON_NAME] 226 - 974 - 1873 active -" at bounding box center [516, 25] width 673 height 25
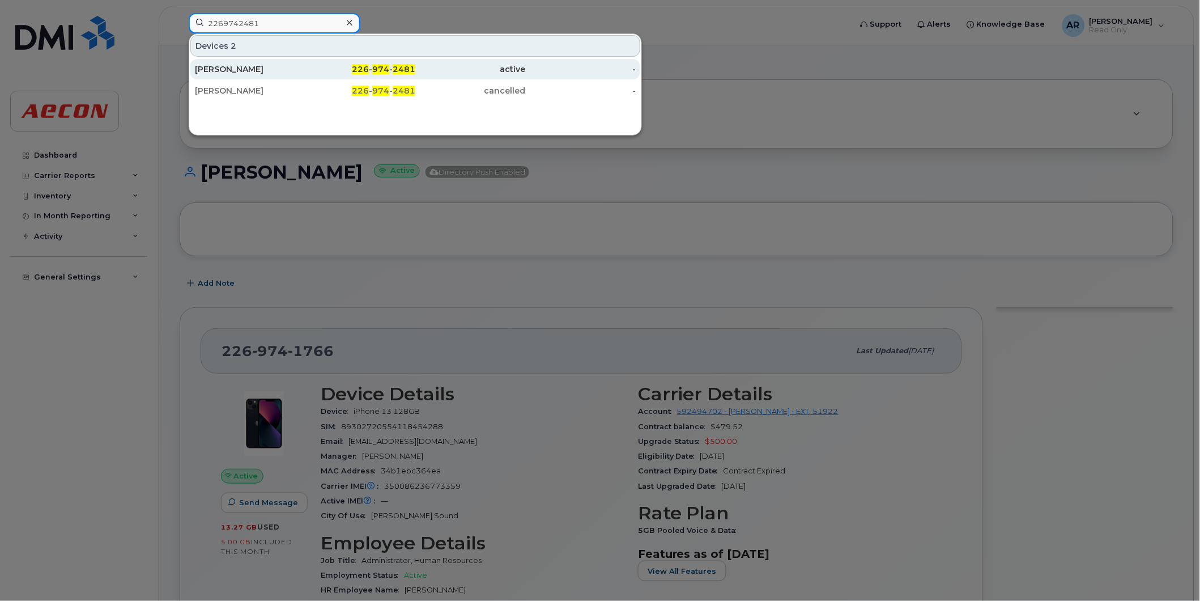
type input "2269742481"
click at [253, 74] on div "[PERSON_NAME]" at bounding box center [250, 68] width 111 height 11
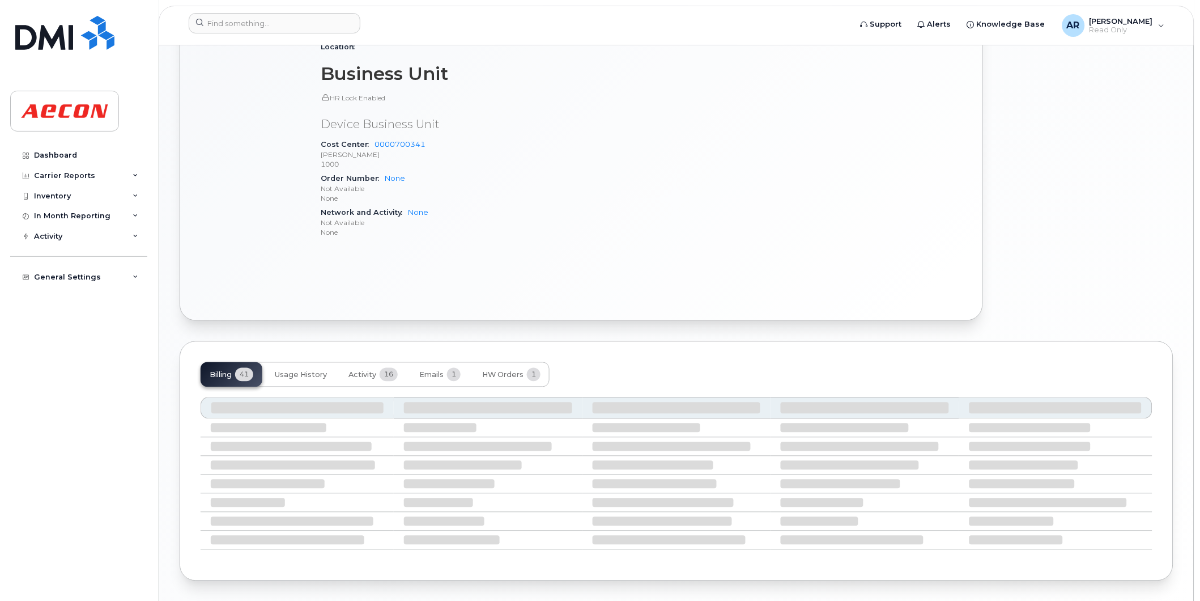
scroll to position [514, 0]
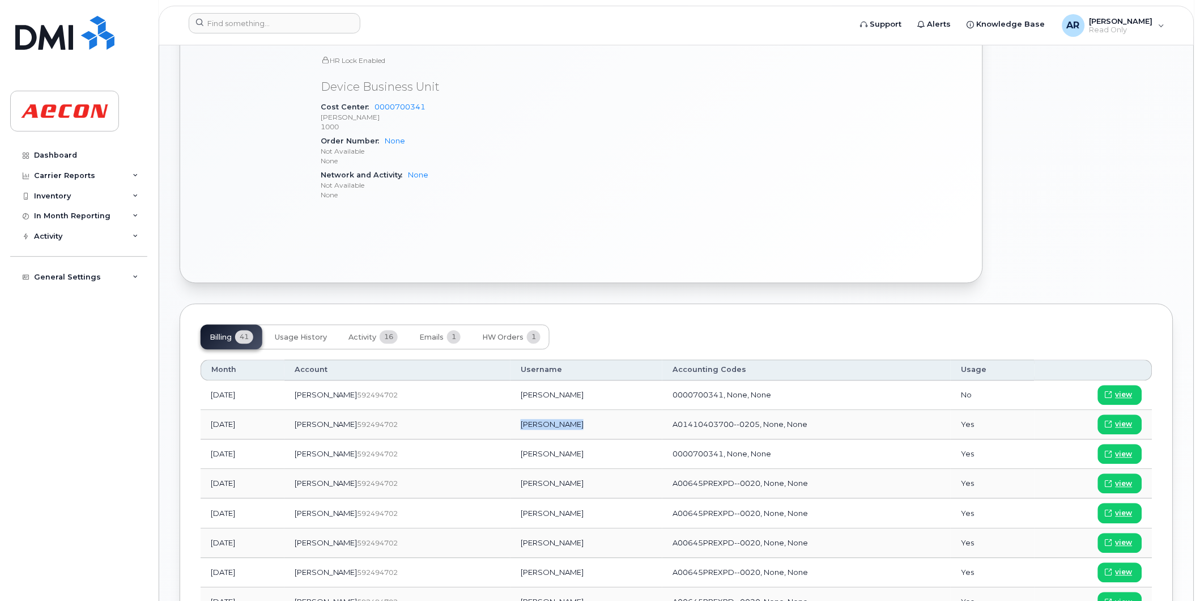
drag, startPoint x: 563, startPoint y: 429, endPoint x: 496, endPoint y: 432, distance: 67.0
click at [511, 432] on td "MICHAEL QUEEN" at bounding box center [587, 424] width 152 height 29
copy td "MICHAEL QUEEN"
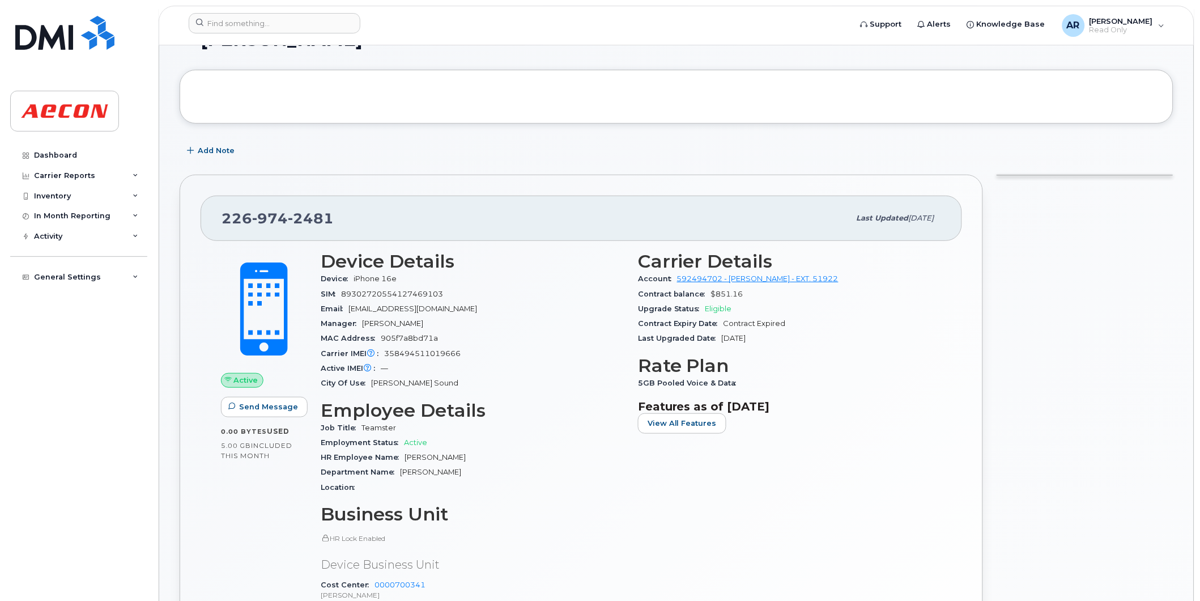
scroll to position [0, 0]
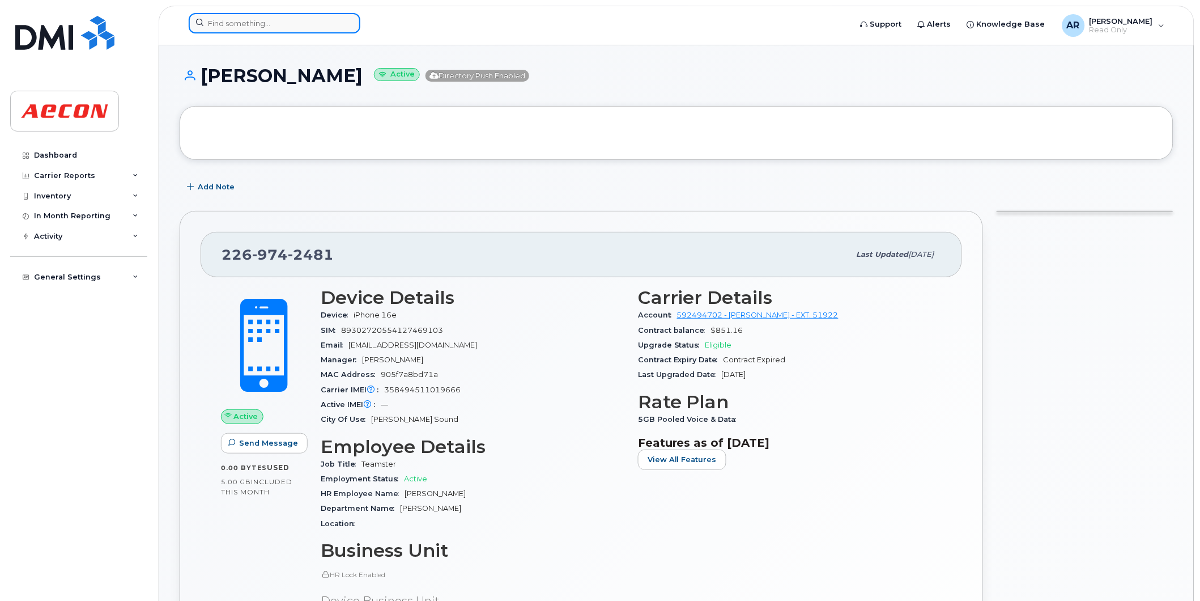
click at [250, 23] on input at bounding box center [275, 23] width 172 height 20
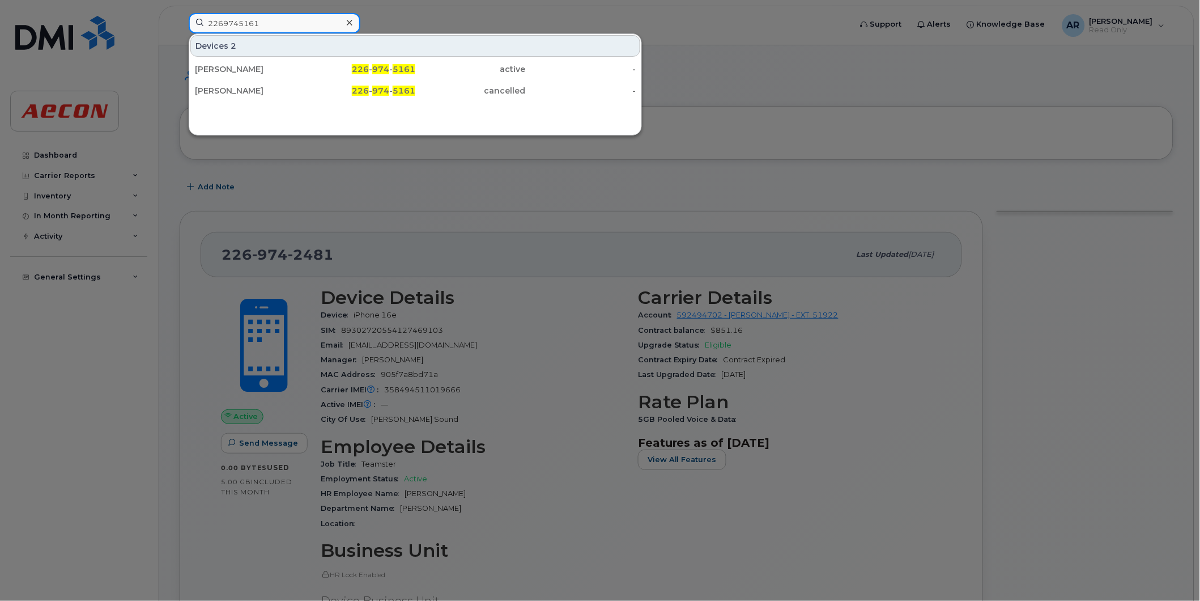
drag, startPoint x: 258, startPoint y: 25, endPoint x: 193, endPoint y: 19, distance: 65.4
click at [193, 19] on input "2269745161" at bounding box center [275, 23] width 172 height 20
type input "2266681871"
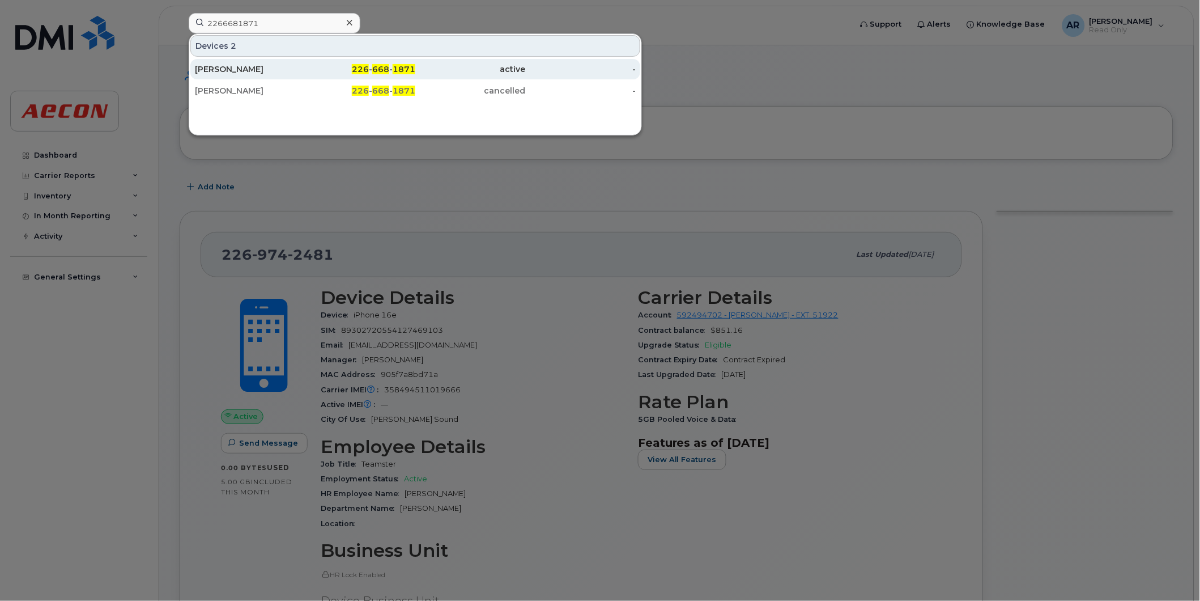
click at [337, 77] on div "226 - 668 - 1871" at bounding box center [360, 69] width 111 height 20
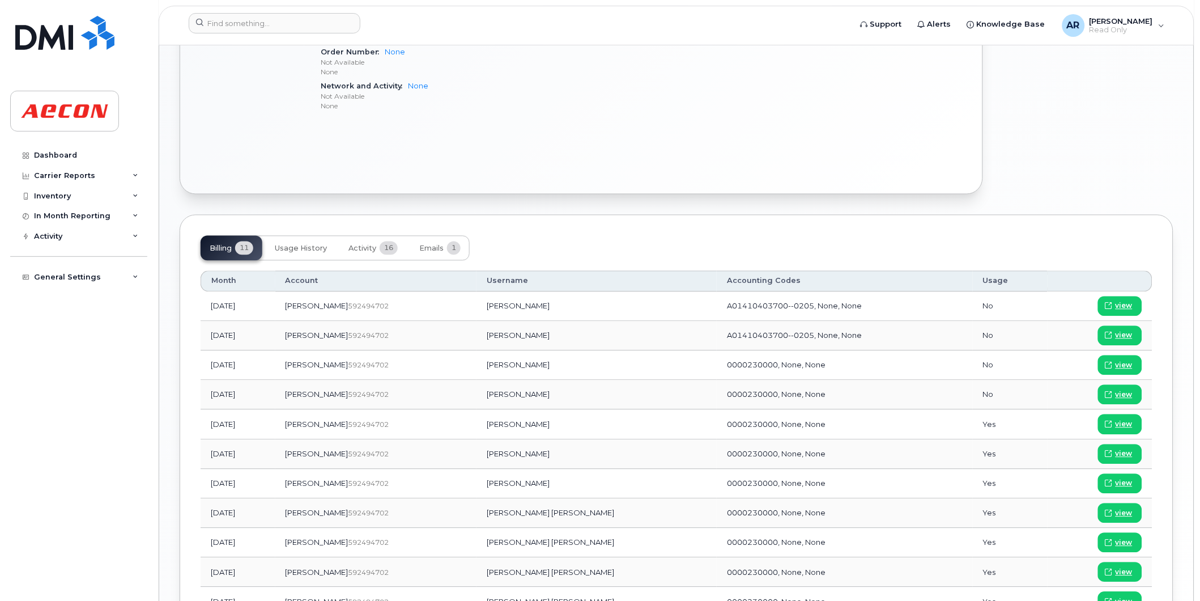
scroll to position [583, 0]
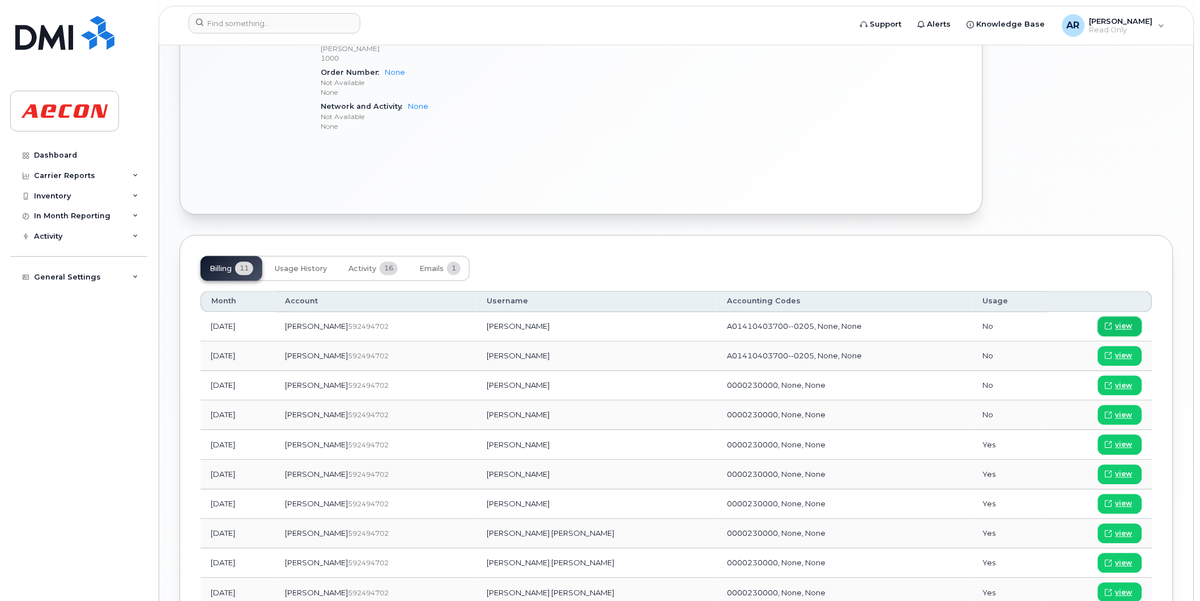
click at [1129, 325] on span "view" at bounding box center [1124, 326] width 17 height 10
click at [324, 26] on input at bounding box center [275, 23] width 172 height 20
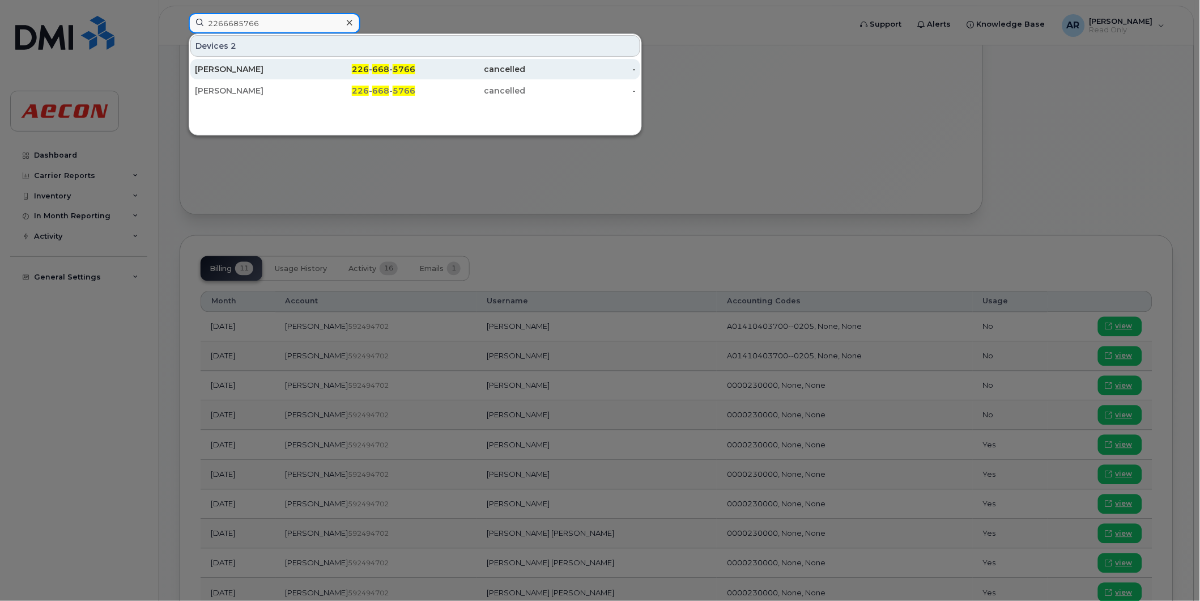
type input "2266685766"
click at [335, 71] on div "226 - 668 - 5766" at bounding box center [360, 68] width 111 height 11
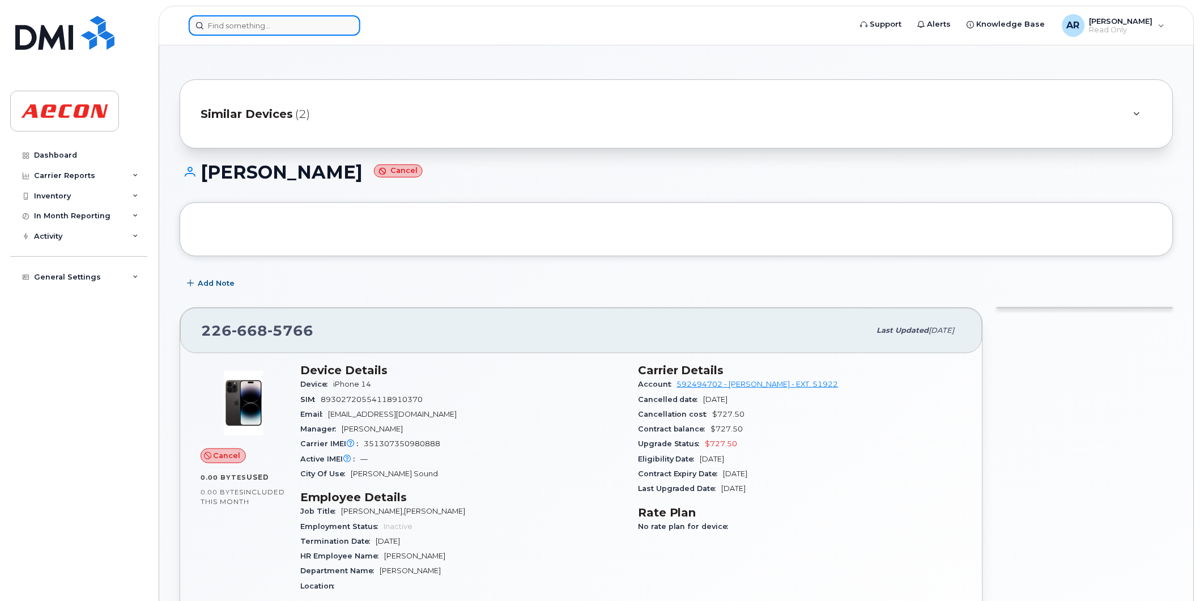
click at [231, 25] on input at bounding box center [275, 25] width 172 height 20
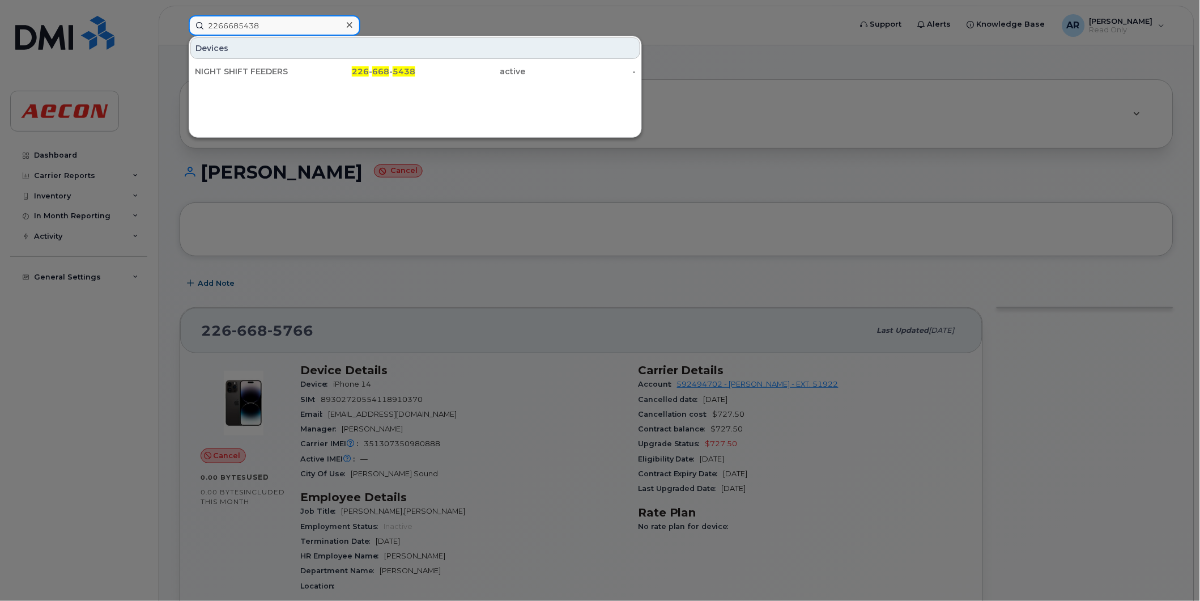
drag, startPoint x: 278, startPoint y: 23, endPoint x: 111, endPoint y: 32, distance: 167.5
click at [180, 32] on div "2266685438 Devices NIGHT SHIFT FEEDERS 226 - 668 - 5438 active -" at bounding box center [516, 25] width 673 height 20
click at [681, 93] on div at bounding box center [600, 300] width 1200 height 601
drag, startPoint x: 271, startPoint y: 20, endPoint x: 128, endPoint y: 42, distance: 145.0
click at [180, 36] on div "2266685387 Devices 2 DAVID GERMAN 226 - 668 - 5387 active - DAVID GERMAN 226 - …" at bounding box center [516, 25] width 673 height 20
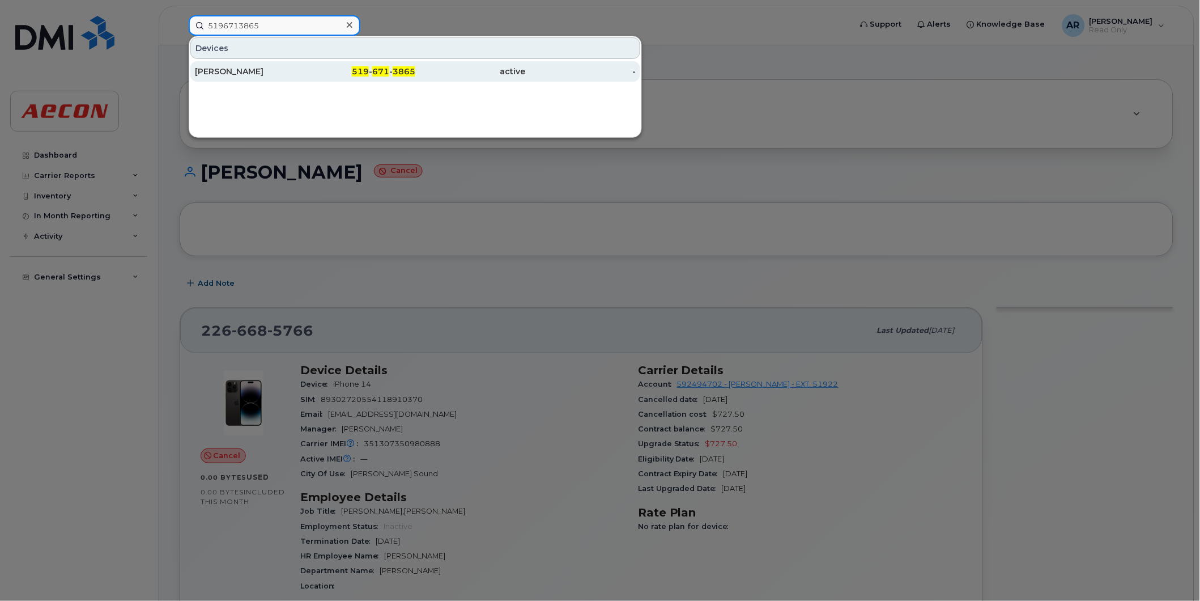
type input "5196713865"
click at [219, 74] on div "Jason Jia" at bounding box center [250, 71] width 111 height 11
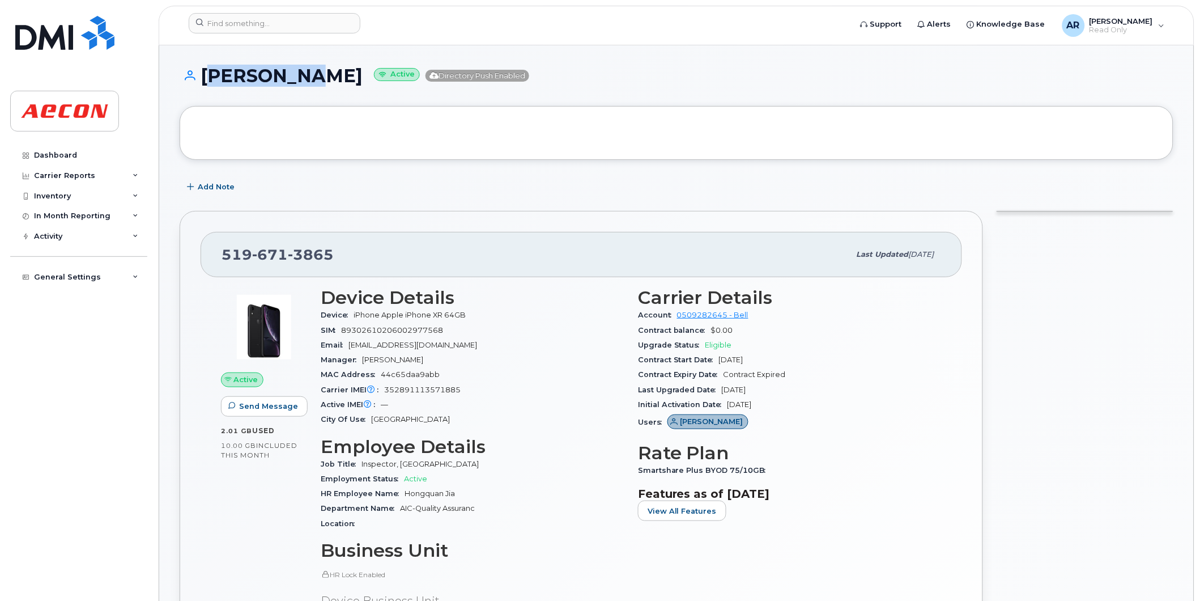
drag, startPoint x: 291, startPoint y: 77, endPoint x: 202, endPoint y: 77, distance: 89.0
click at [202, 77] on h1 "Jason Jia Active Directory Push Enabled" at bounding box center [677, 76] width 994 height 20
copy h1 "Jason Jia"
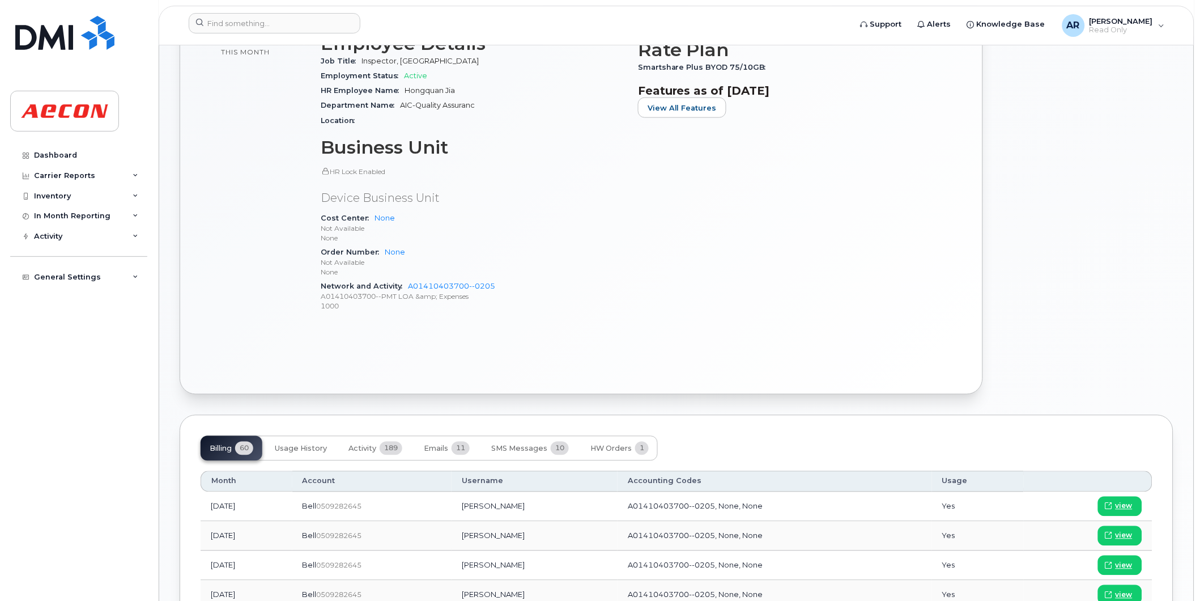
scroll to position [567, 0]
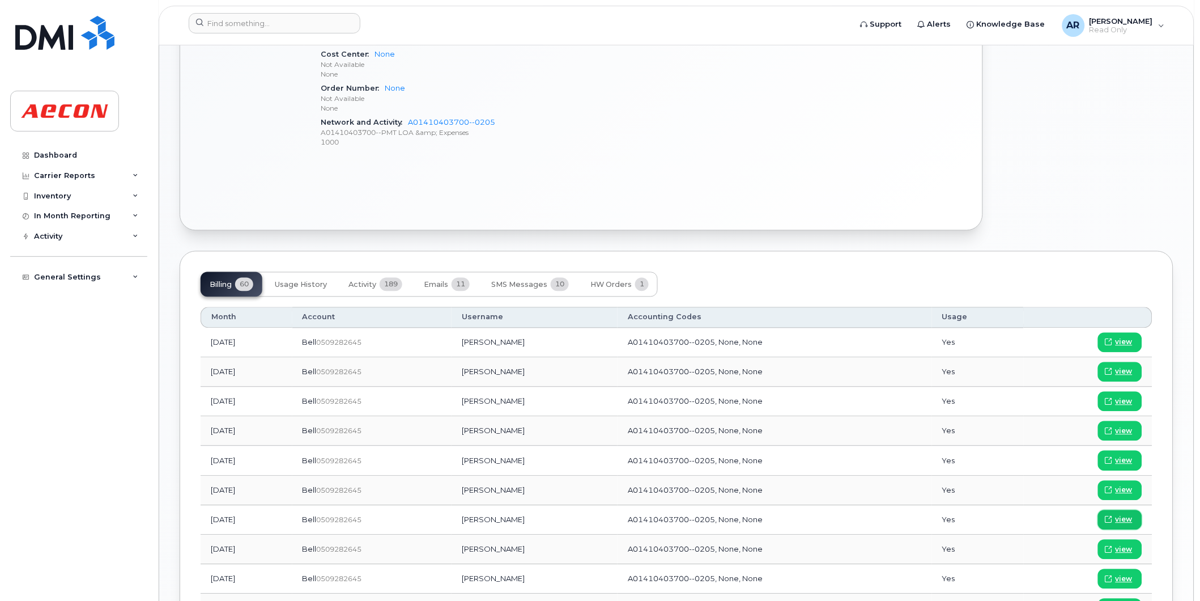
click at [1128, 523] on span "view" at bounding box center [1124, 520] width 17 height 10
click at [265, 26] on input at bounding box center [275, 23] width 172 height 20
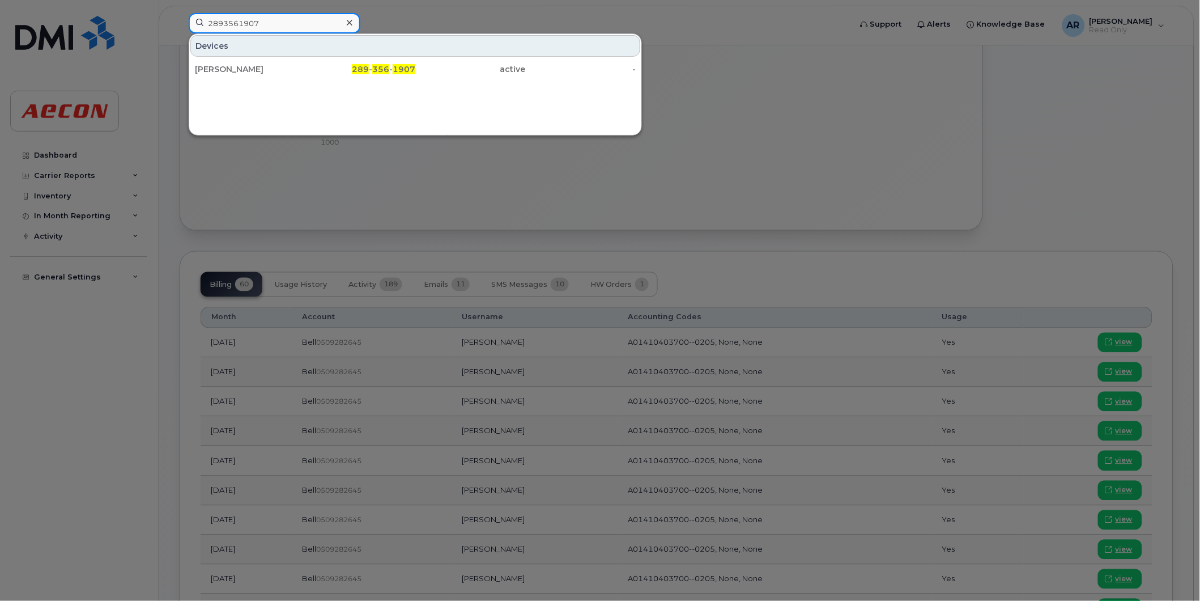
type input "2893561907"
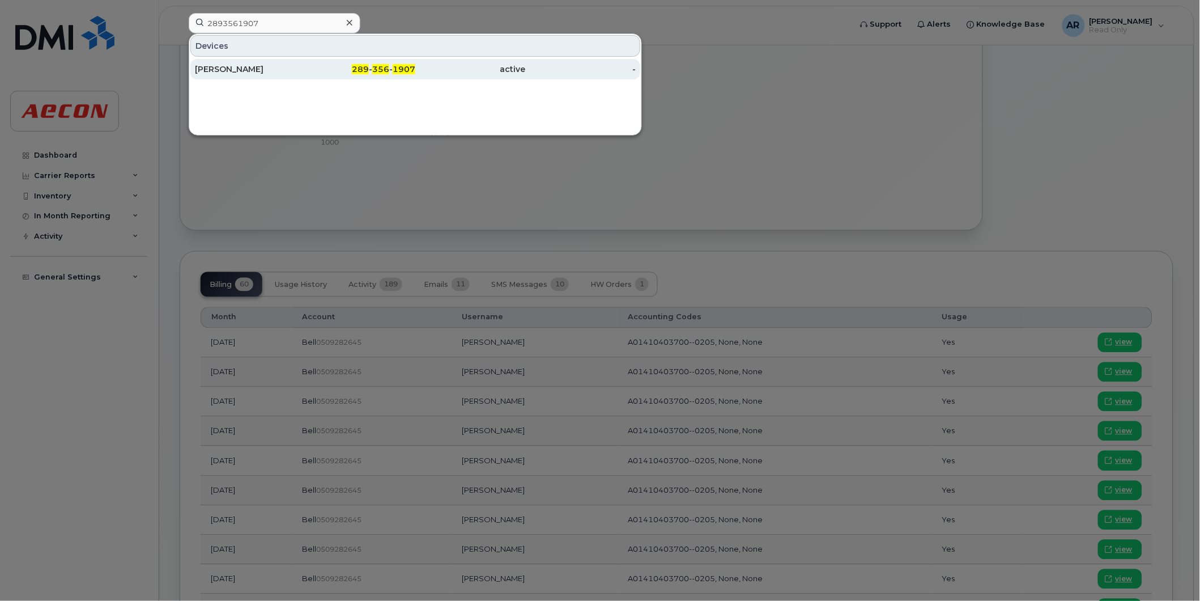
drag, startPoint x: 282, startPoint y: 58, endPoint x: 283, endPoint y: 70, distance: 12.0
click at [283, 70] on div "Dennis Blakey" at bounding box center [250, 68] width 111 height 11
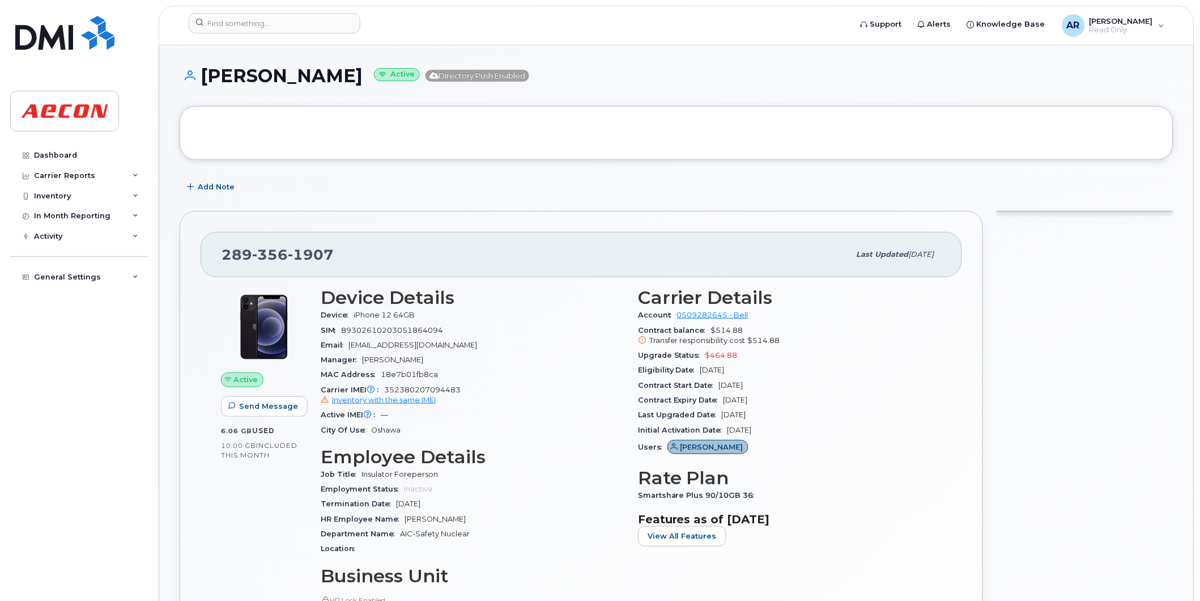
drag, startPoint x: 332, startPoint y: 86, endPoint x: 205, endPoint y: 86, distance: 126.9
click at [205, 86] on div "[PERSON_NAME] Active Directory Push Enabled" at bounding box center [677, 86] width 994 height 40
copy h1 "[PERSON_NAME]"
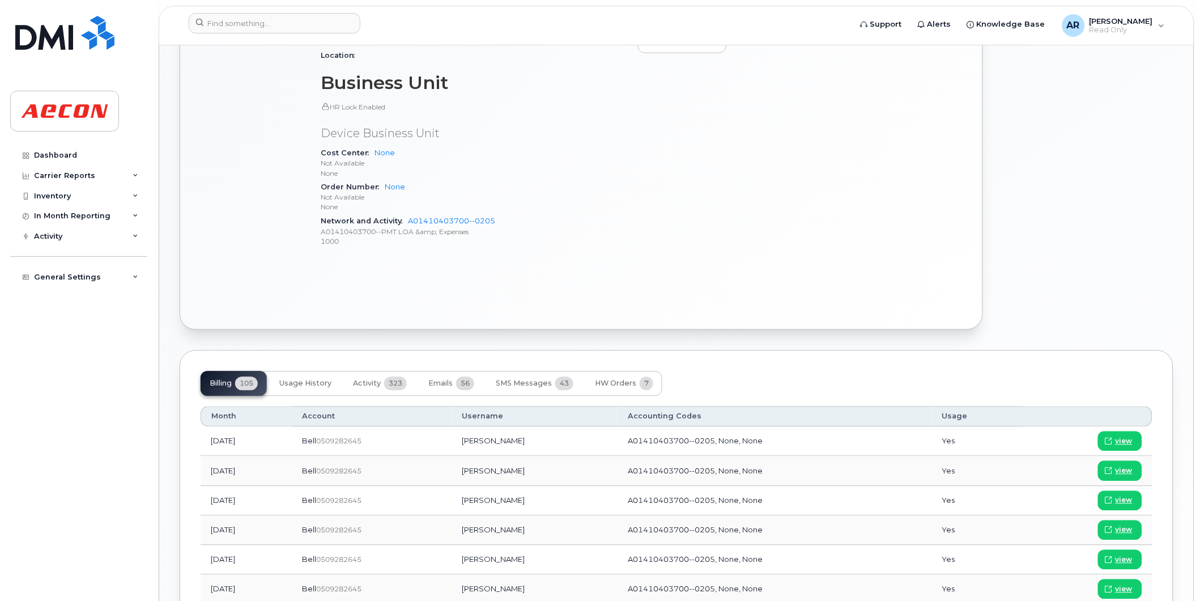
scroll to position [693, 0]
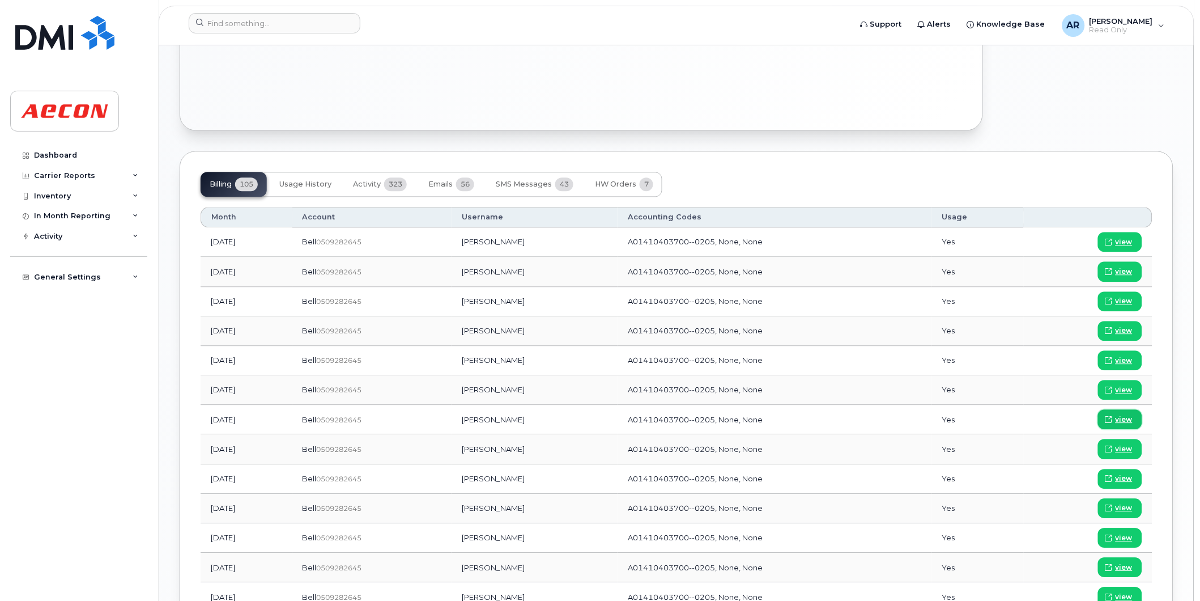
click at [1131, 415] on span "view" at bounding box center [1124, 419] width 17 height 10
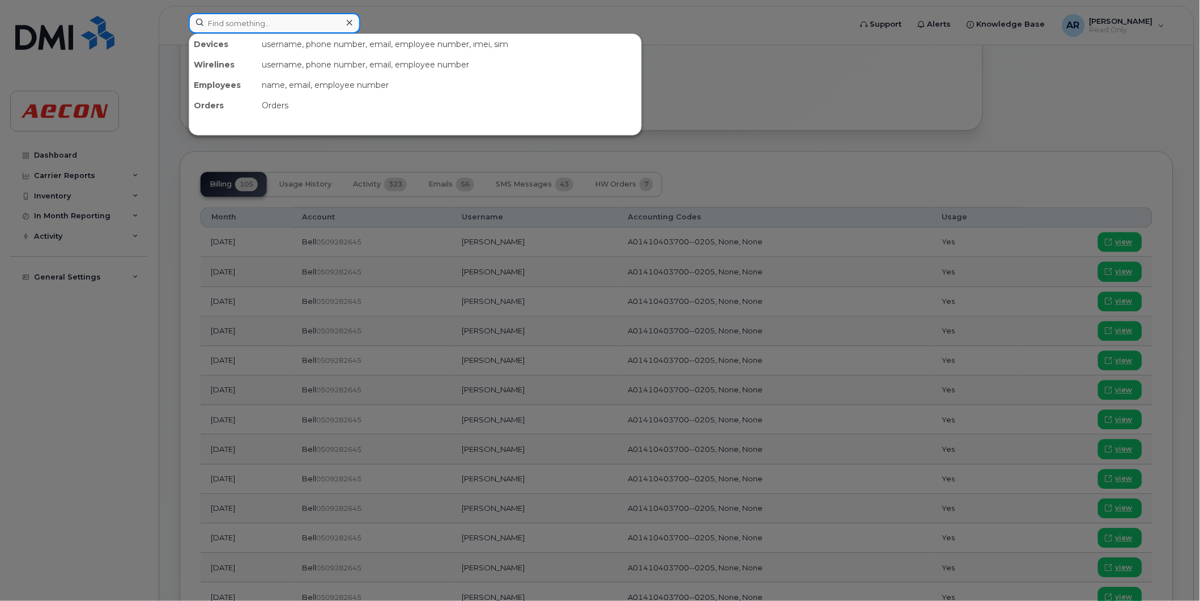
click at [254, 18] on input at bounding box center [275, 23] width 172 height 20
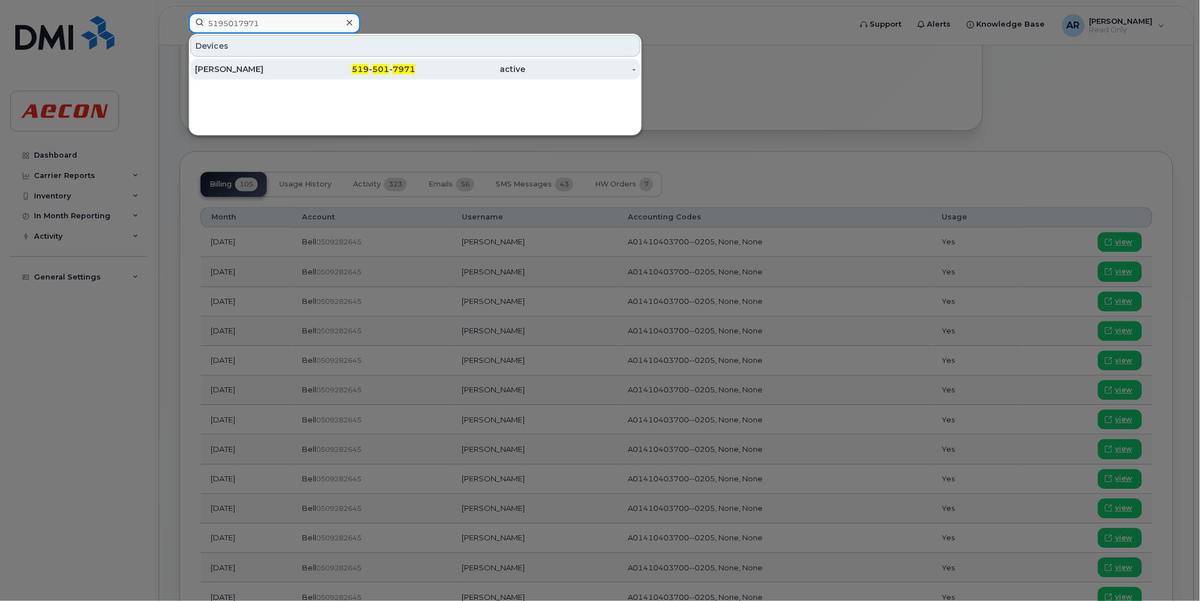
type input "5195017971"
click at [291, 74] on div "[PERSON_NAME]" at bounding box center [250, 68] width 111 height 11
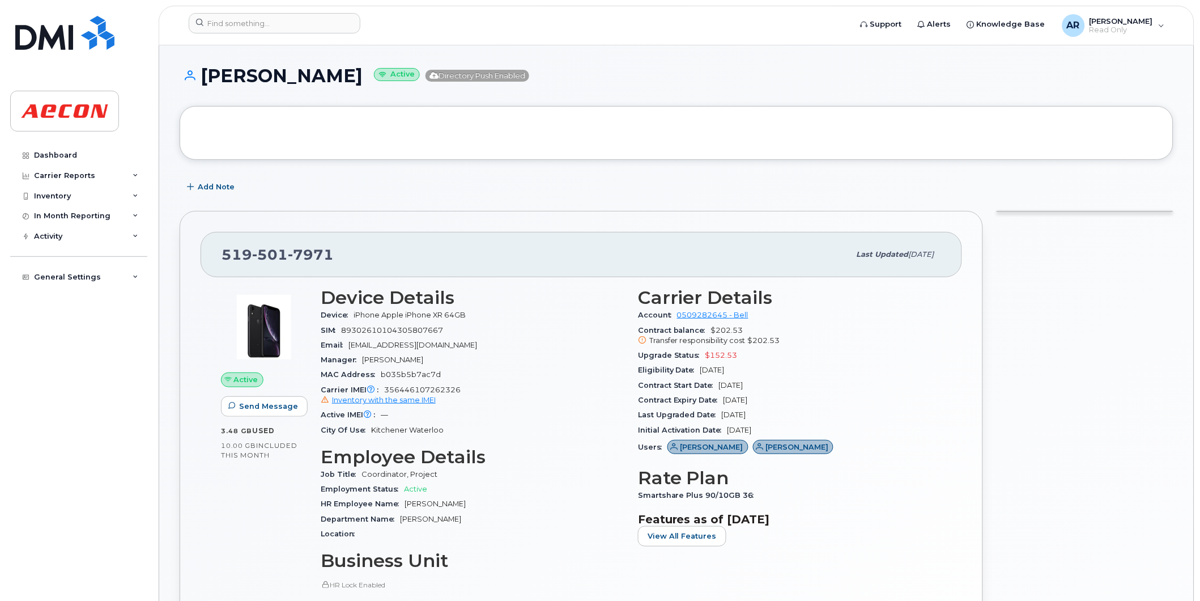
drag, startPoint x: 355, startPoint y: 78, endPoint x: 203, endPoint y: 82, distance: 151.9
click at [203, 82] on h1 "[PERSON_NAME] Active Directory Push Enabled" at bounding box center [677, 76] width 994 height 20
copy h1 "[PERSON_NAME]"
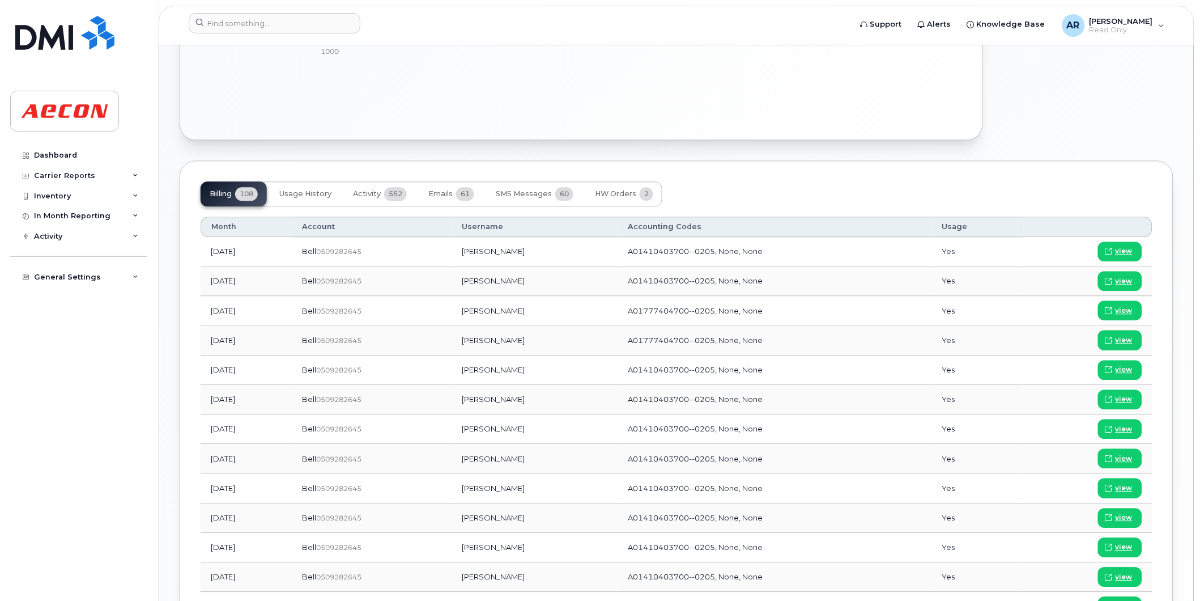
scroll to position [693, 0]
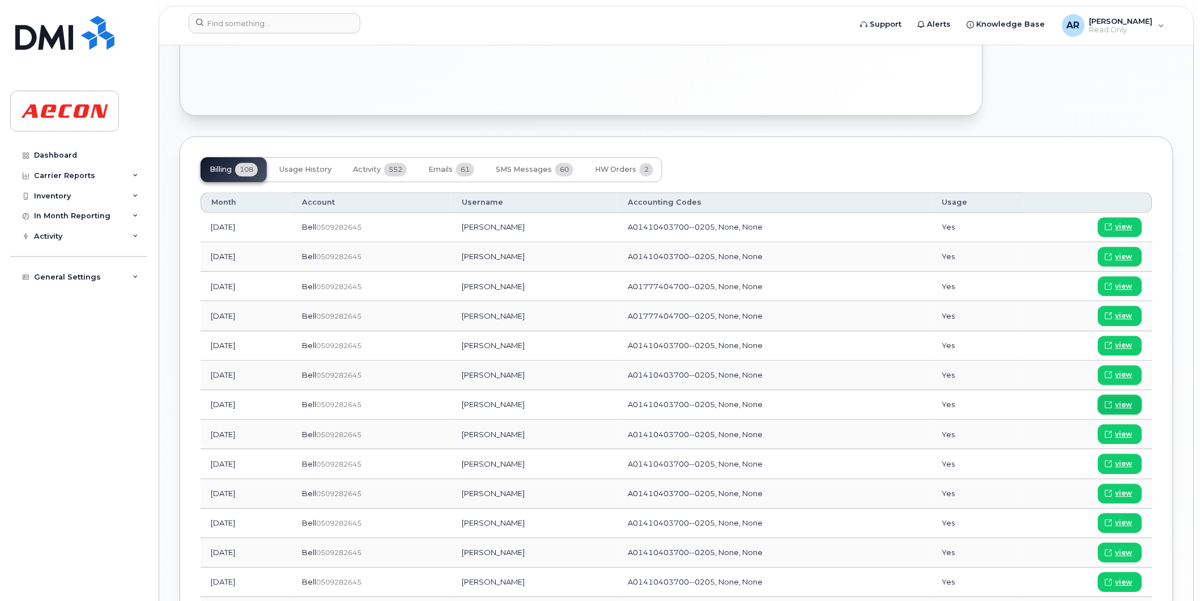
click at [1126, 401] on span "view" at bounding box center [1124, 405] width 17 height 10
